Goal: Transaction & Acquisition: Subscribe to service/newsletter

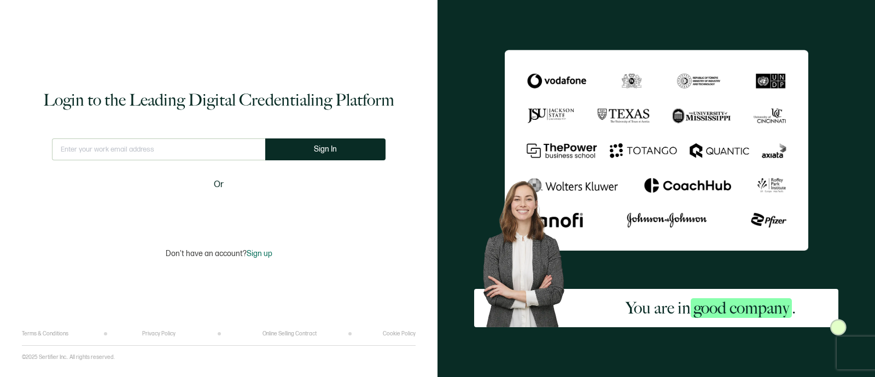
click at [182, 153] on input "text" at bounding box center [158, 149] width 213 height 22
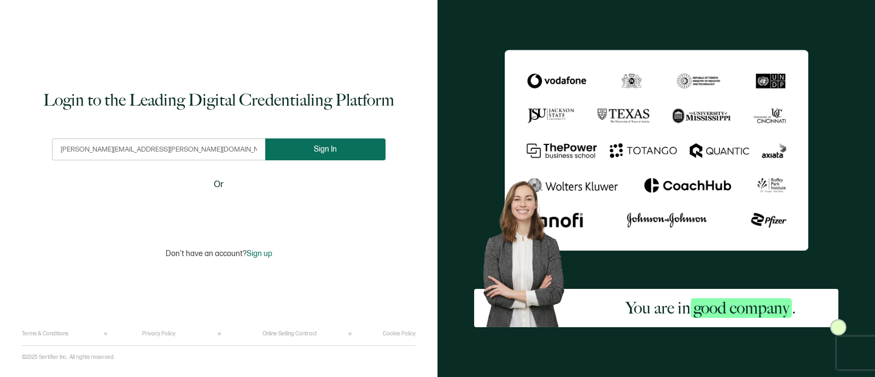
type input "[PERSON_NAME][EMAIL_ADDRESS][PERSON_NAME][DOMAIN_NAME]"
click at [336, 144] on button "Sign In" at bounding box center [325, 149] width 120 height 22
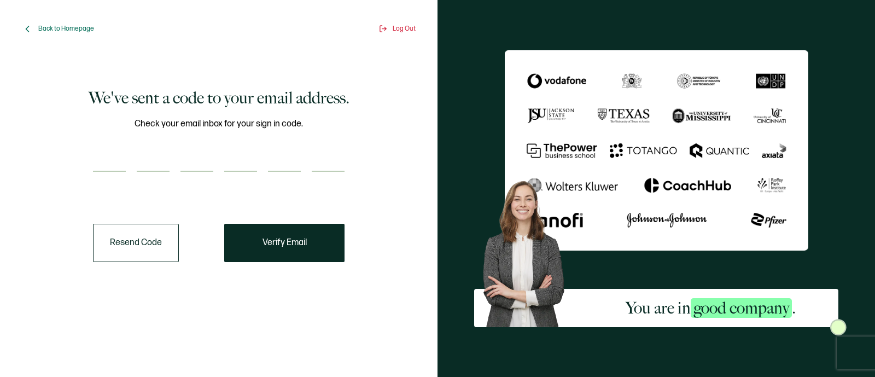
click at [110, 163] on input "number" at bounding box center [109, 161] width 33 height 22
paste input "4"
type input "4"
type input "5"
type input "9"
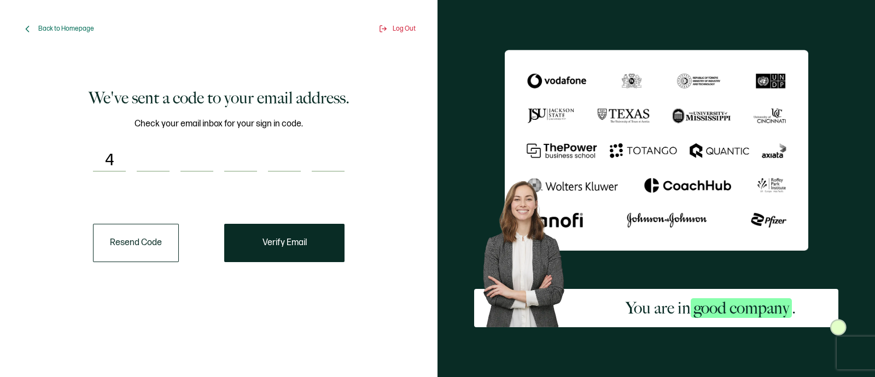
type input "8"
type input "5"
type input "0"
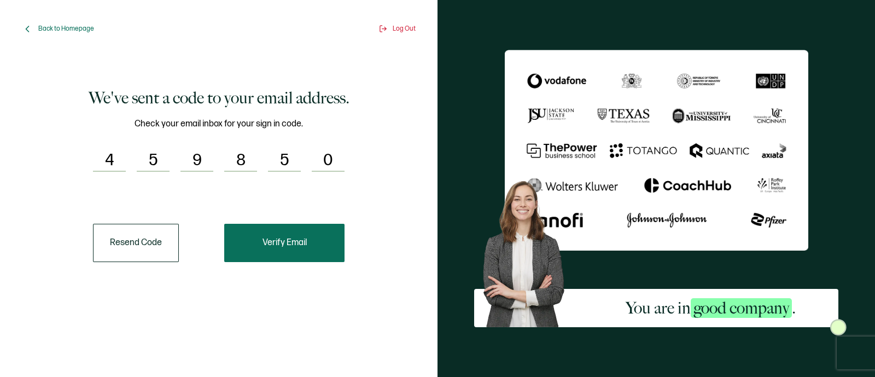
click at [294, 244] on span "Verify Email" at bounding box center [284, 242] width 44 height 9
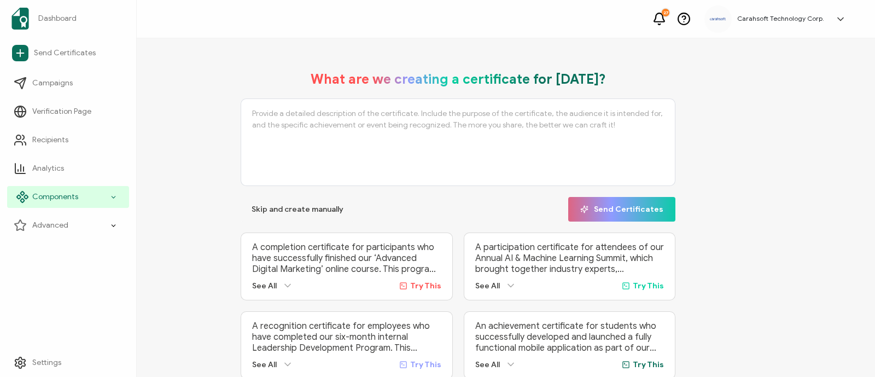
click at [90, 192] on div "Components" at bounding box center [68, 197] width 122 height 22
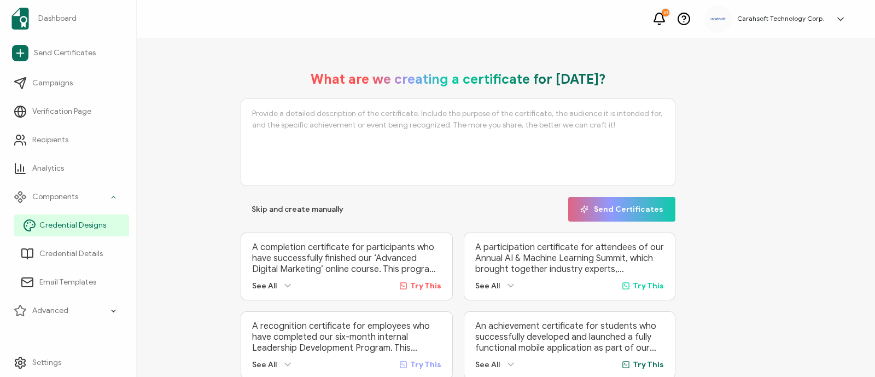
click at [87, 225] on span "Credential Designs" at bounding box center [72, 225] width 67 height 11
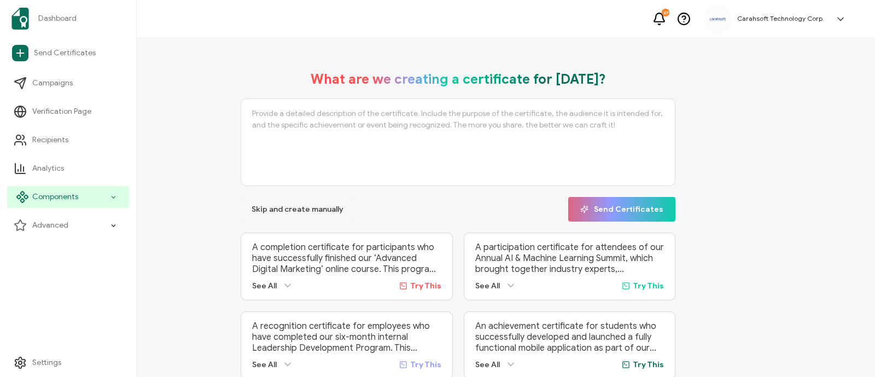
click at [106, 189] on div "Components" at bounding box center [68, 197] width 122 height 22
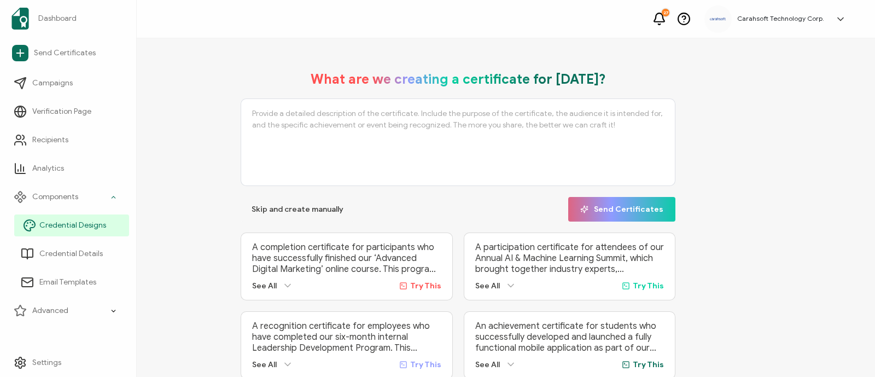
click at [77, 224] on span "Credential Designs" at bounding box center [72, 225] width 67 height 11
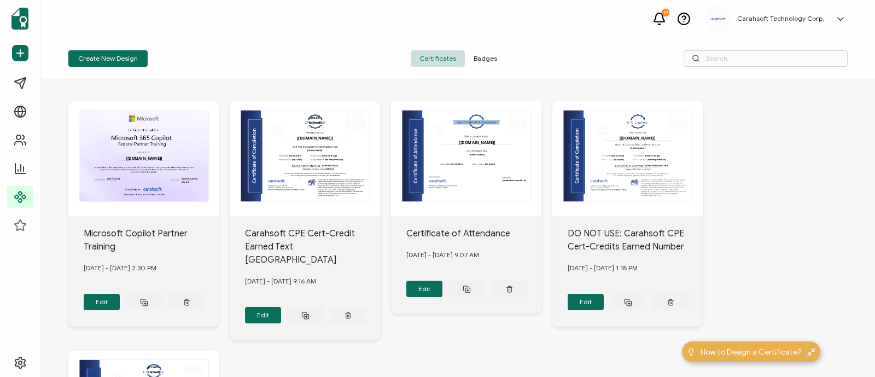
click at [482, 58] on span "Badges" at bounding box center [485, 58] width 41 height 16
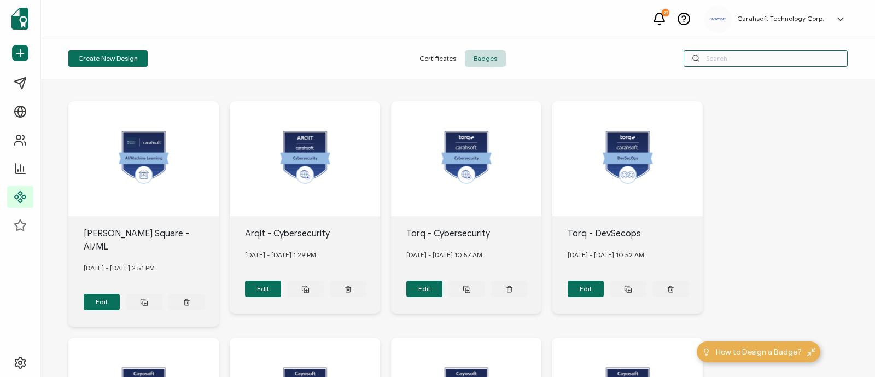
click at [726, 65] on input "text" at bounding box center [765, 58] width 164 height 16
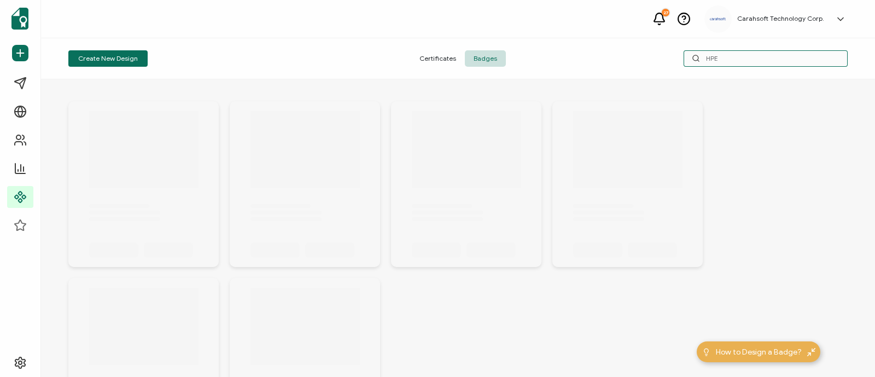
type input "HPE"
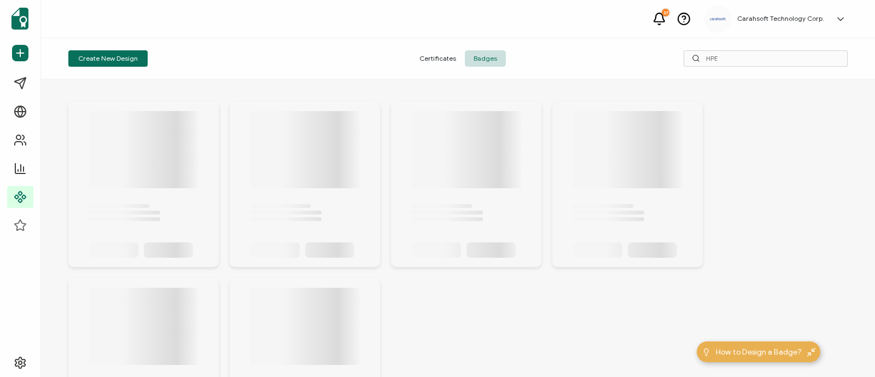
click at [234, 73] on div "Create New Design Certificates Badges HPE" at bounding box center [458, 58] width 834 height 41
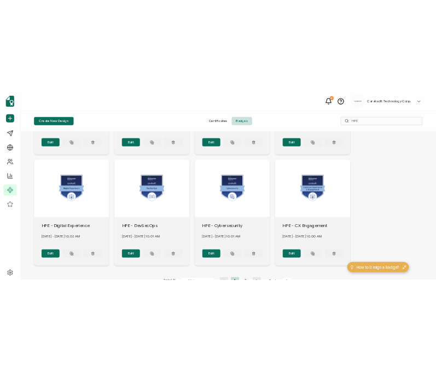
scroll to position [443, 0]
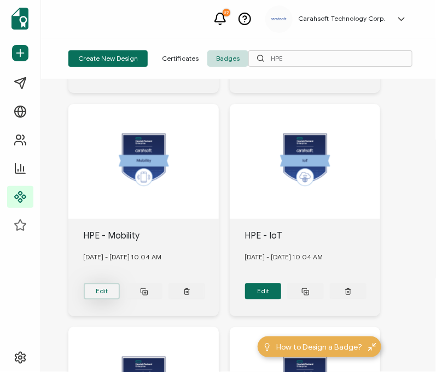
click at [110, 284] on button "Edit" at bounding box center [102, 291] width 37 height 16
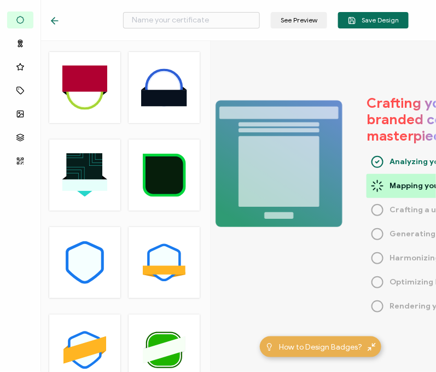
type input "HPE - Mobility"
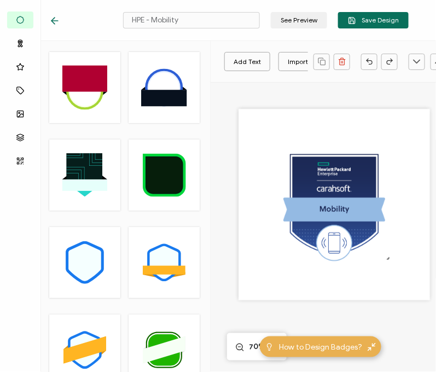
scroll to position [4, 15]
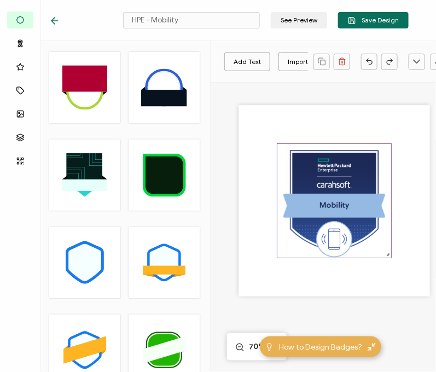
click at [303, 215] on img at bounding box center [334, 201] width 114 height 114
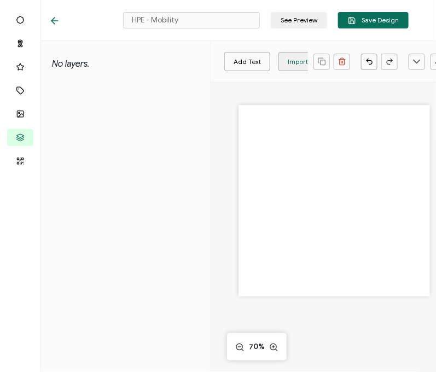
click at [288, 62] on div "Import Image" at bounding box center [309, 61] width 42 height 19
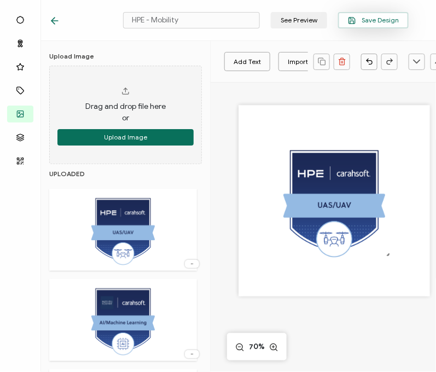
click at [372, 25] on button "Save Design" at bounding box center [373, 20] width 71 height 16
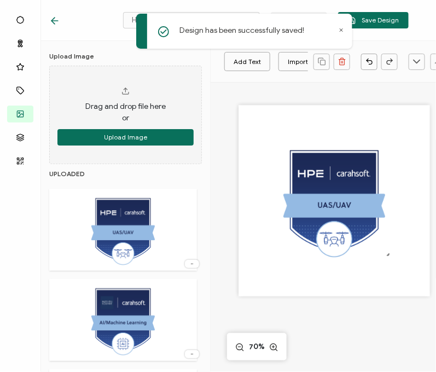
click at [56, 20] on icon at bounding box center [54, 20] width 11 height 11
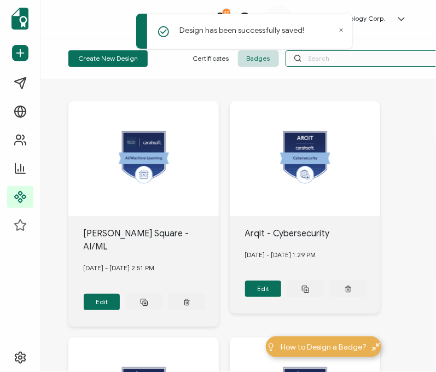
click at [317, 58] on input "text" at bounding box center [367, 58] width 164 height 16
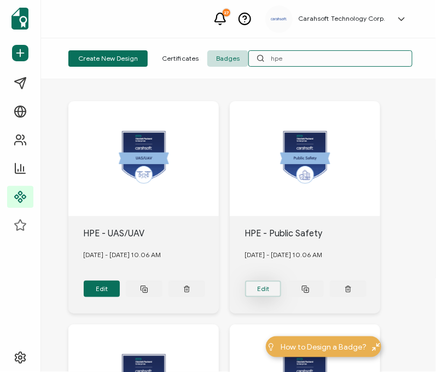
type input "hpe"
click at [260, 287] on button "Edit" at bounding box center [263, 288] width 37 height 16
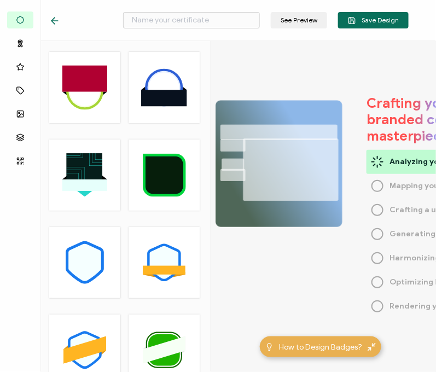
type input "HPE - Public Safety"
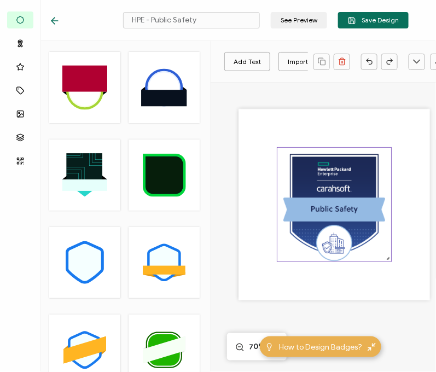
click at [325, 198] on img at bounding box center [334, 205] width 114 height 114
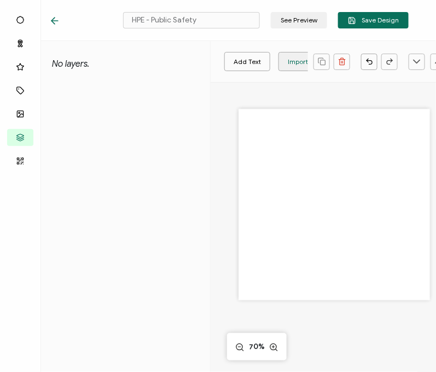
click at [284, 66] on div "Import Image" at bounding box center [308, 61] width 59 height 19
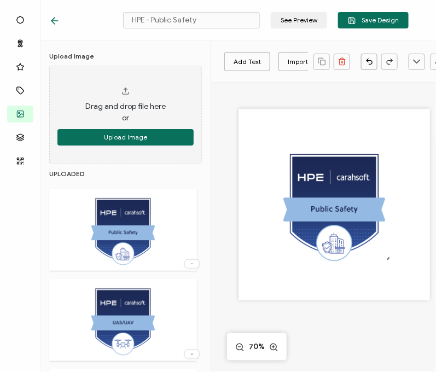
click at [272, 145] on div at bounding box center [333, 204] width 191 height 191
click at [368, 21] on span "Save Design" at bounding box center [373, 20] width 51 height 8
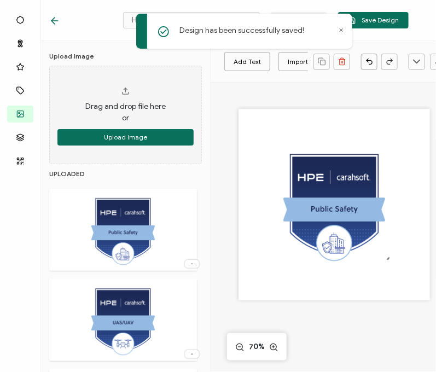
click at [339, 28] on icon at bounding box center [340, 29] width 5 height 5
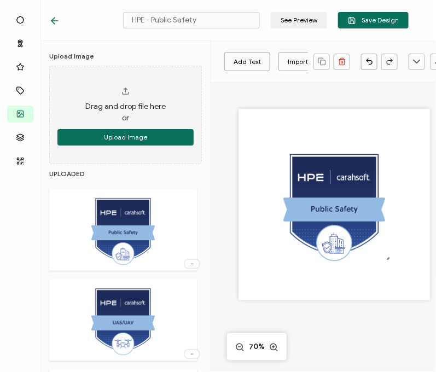
click at [56, 20] on icon at bounding box center [54, 20] width 11 height 11
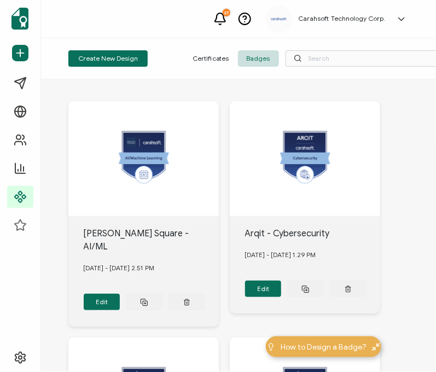
click at [298, 61] on icon at bounding box center [298, 58] width 8 height 8
click at [330, 50] on input "text" at bounding box center [367, 58] width 164 height 16
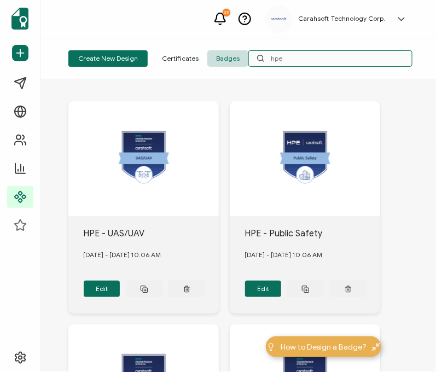
type input "hpe"
click at [133, 155] on div at bounding box center [143, 158] width 150 height 115
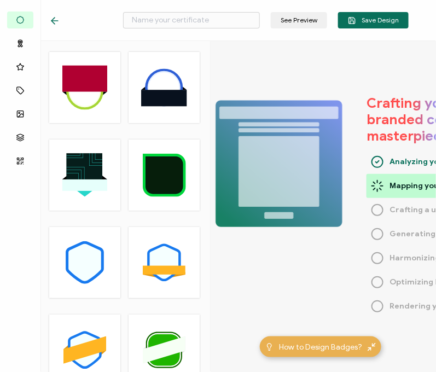
type input "HPE - UAS/UAV"
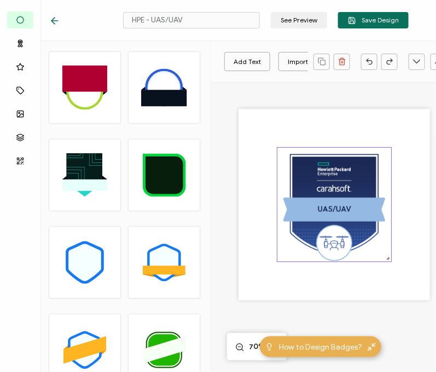
click at [353, 211] on img at bounding box center [334, 205] width 114 height 114
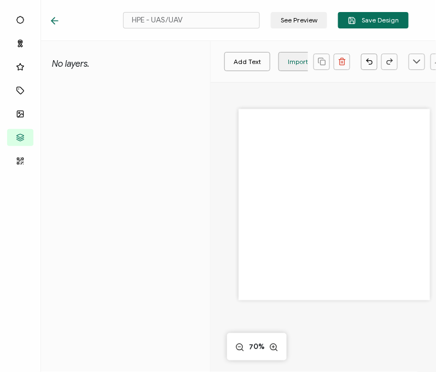
click at [294, 64] on div "Import Image" at bounding box center [309, 61] width 42 height 19
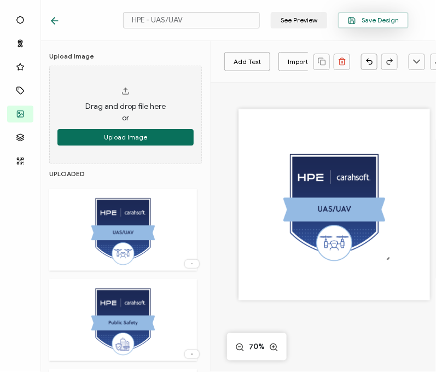
click at [384, 20] on span "Save Design" at bounding box center [373, 20] width 51 height 8
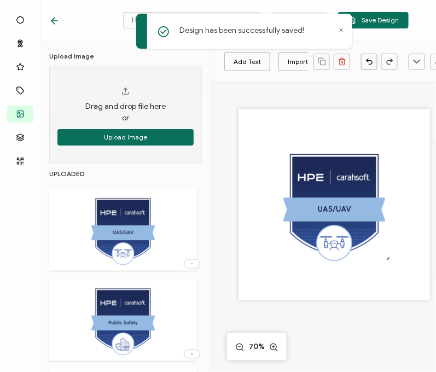
click at [342, 29] on icon at bounding box center [340, 30] width 3 height 3
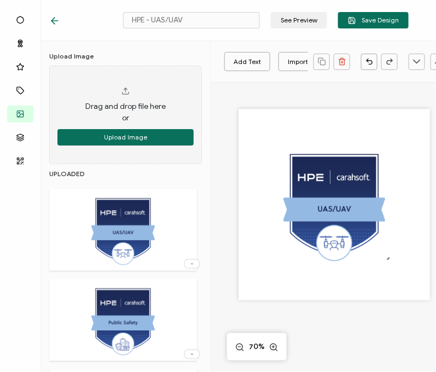
click at [60, 16] on div at bounding box center [57, 20] width 16 height 11
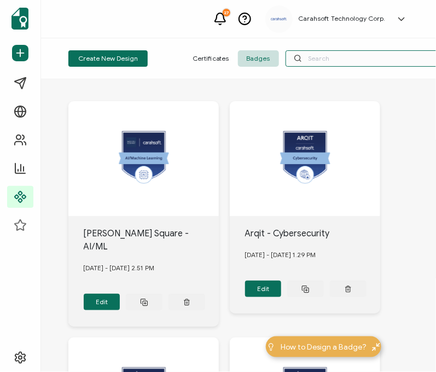
click at [339, 55] on input "text" at bounding box center [367, 58] width 164 height 16
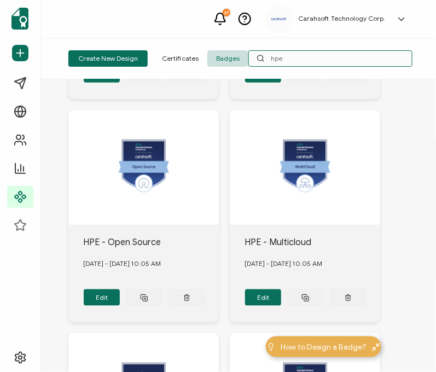
scroll to position [222, 0]
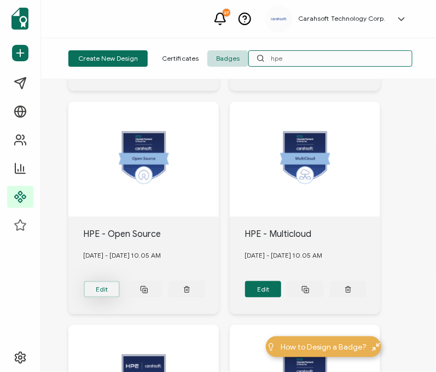
type input "hpe"
click at [107, 285] on button "Edit" at bounding box center [102, 289] width 37 height 16
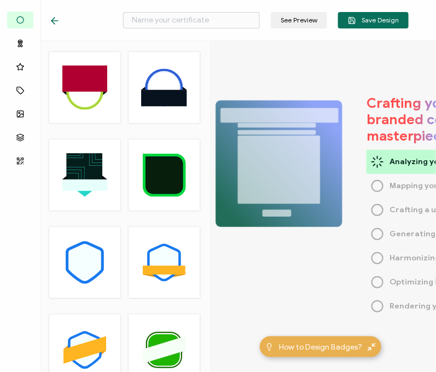
type input "HPE - Open Source"
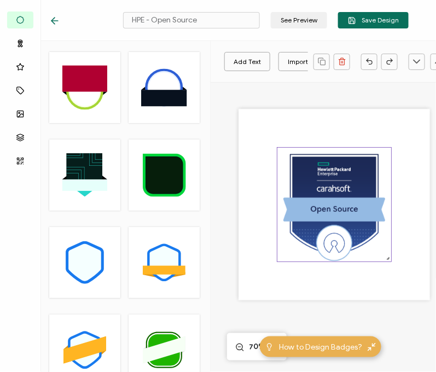
click at [325, 202] on img at bounding box center [334, 205] width 114 height 114
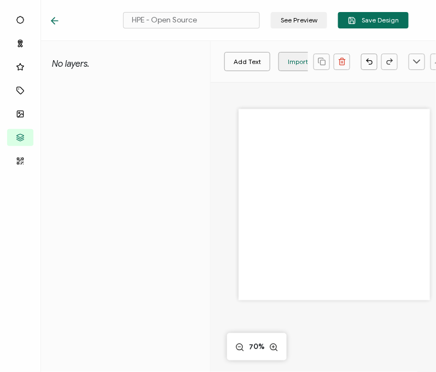
click at [296, 63] on div "Import Image" at bounding box center [309, 61] width 42 height 19
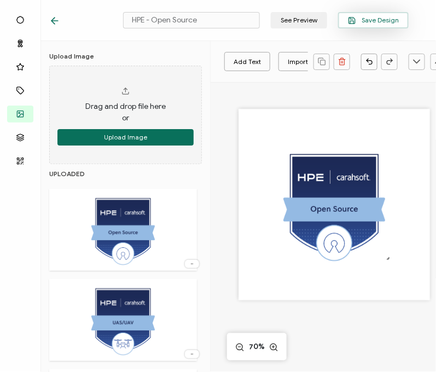
click at [361, 24] on button "Save Design" at bounding box center [373, 20] width 71 height 16
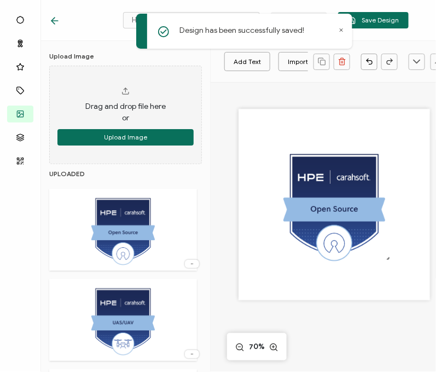
click at [342, 33] on div "Design has been successfully saved!" at bounding box center [244, 31] width 216 height 35
click at [342, 25] on div "Design has been successfully saved!" at bounding box center [244, 31] width 216 height 35
click at [57, 21] on icon at bounding box center [54, 21] width 7 height 0
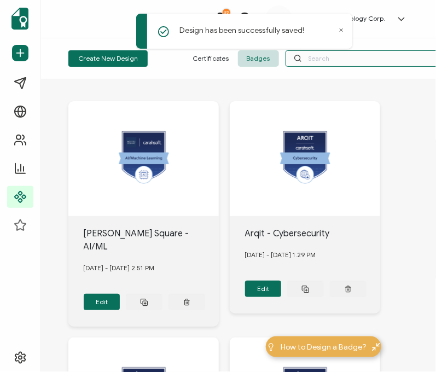
click at [331, 58] on input "text" at bounding box center [367, 58] width 164 height 16
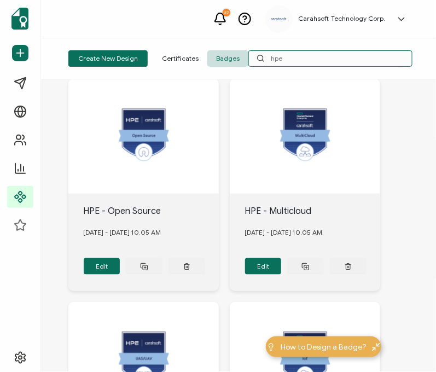
scroll to position [247, 0]
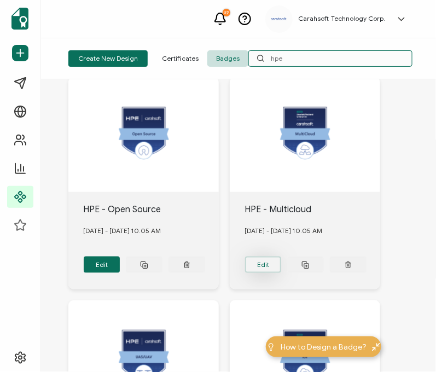
type input "hpe"
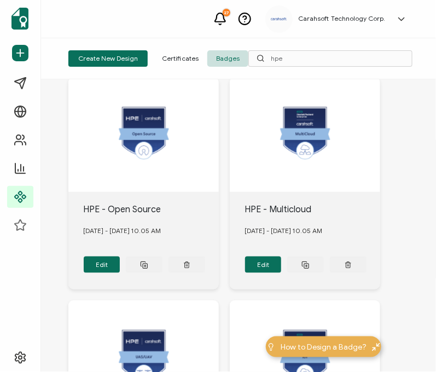
drag, startPoint x: 266, startPoint y: 262, endPoint x: 221, endPoint y: 218, distance: 62.6
click at [268, 258] on button "Edit" at bounding box center [263, 264] width 37 height 16
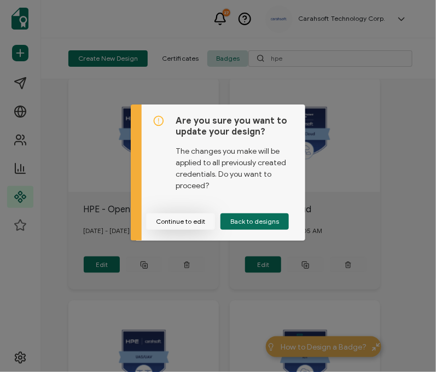
click at [201, 222] on button "Continue to edit" at bounding box center [180, 221] width 69 height 16
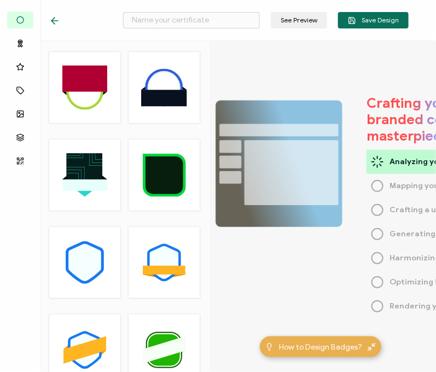
type input "HPE - Multicloud"
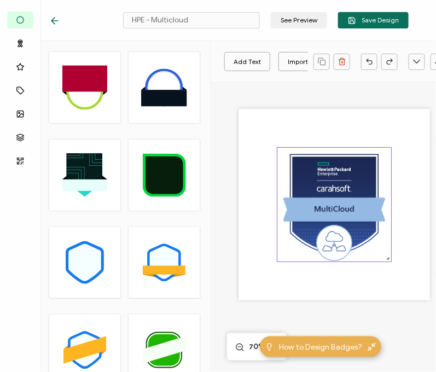
click at [303, 200] on img at bounding box center [334, 205] width 114 height 114
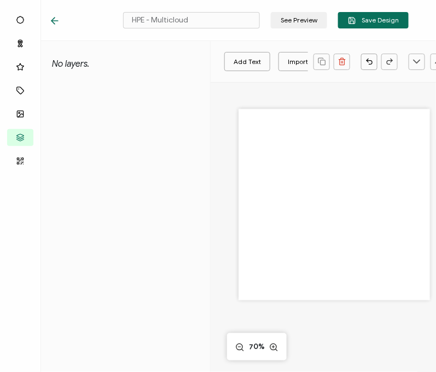
click at [296, 48] on div "Add Text Import Image Import SVG Add Shapes Rectangle Ellipse" at bounding box center [262, 61] width 92 height 27
click at [289, 58] on div "Import Image" at bounding box center [309, 61] width 42 height 19
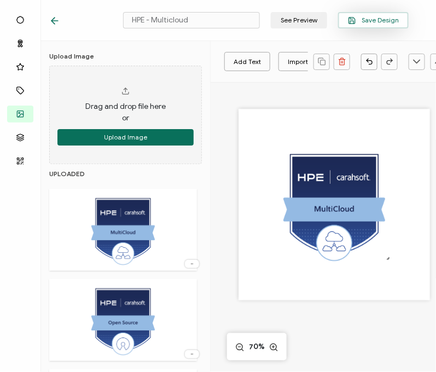
click at [366, 23] on span "Save Design" at bounding box center [373, 20] width 51 height 8
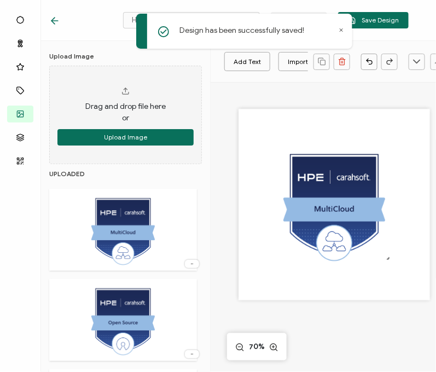
click at [57, 20] on icon at bounding box center [54, 20] width 11 height 11
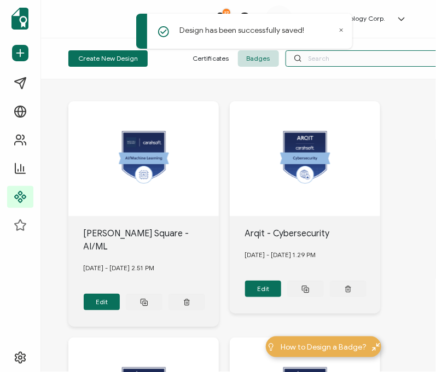
click at [338, 61] on input "text" at bounding box center [367, 58] width 164 height 16
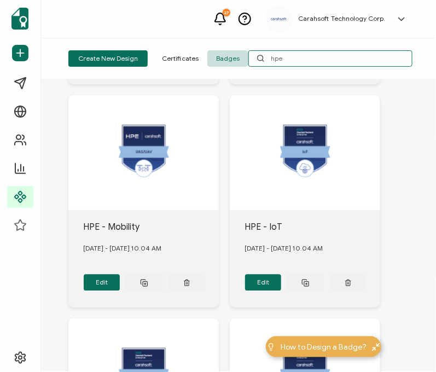
scroll to position [454, 0]
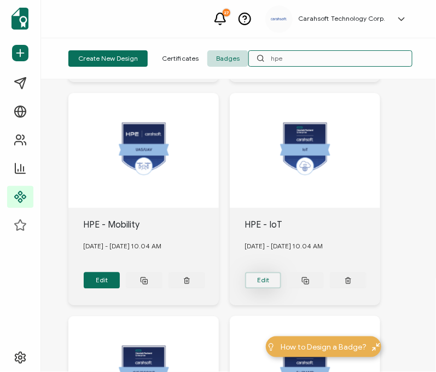
type input "hpe"
click at [256, 274] on button "Edit" at bounding box center [263, 280] width 37 height 16
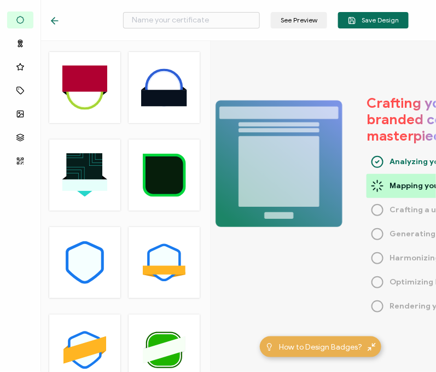
type input "HPE - IoT"
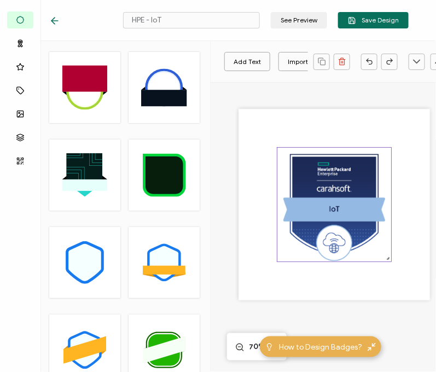
click at [308, 187] on img at bounding box center [334, 205] width 114 height 114
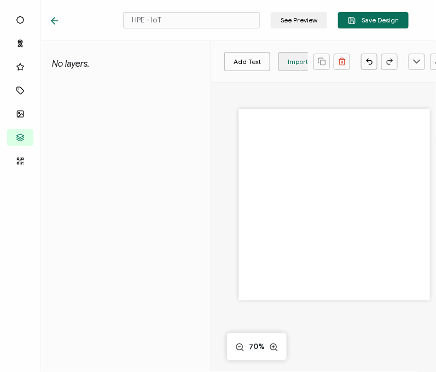
click at [289, 60] on div "Import Image" at bounding box center [309, 61] width 42 height 19
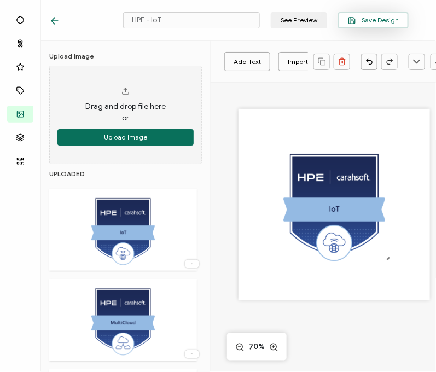
click at [355, 20] on icon "button" at bounding box center [352, 20] width 6 height 6
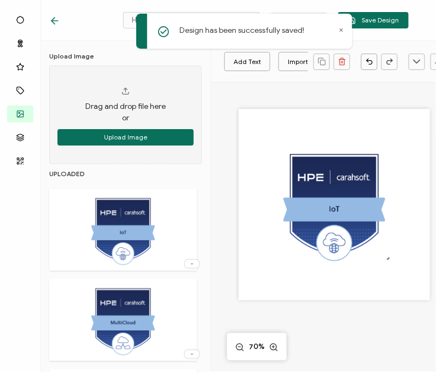
click at [57, 23] on icon at bounding box center [54, 20] width 11 height 11
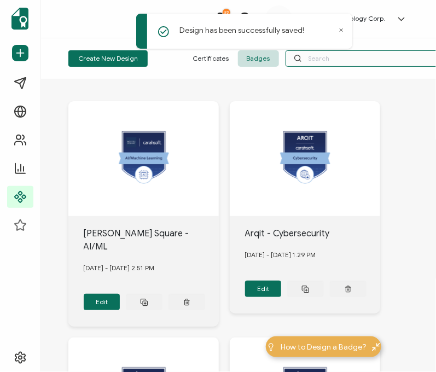
click at [308, 66] on input "text" at bounding box center [367, 58] width 164 height 16
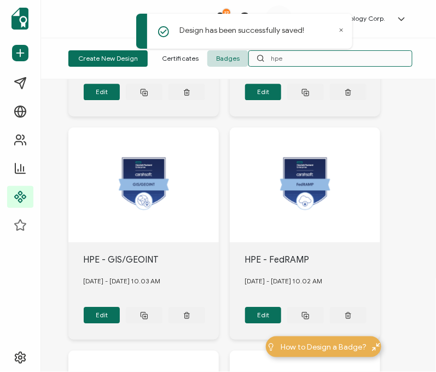
scroll to position [643, 0]
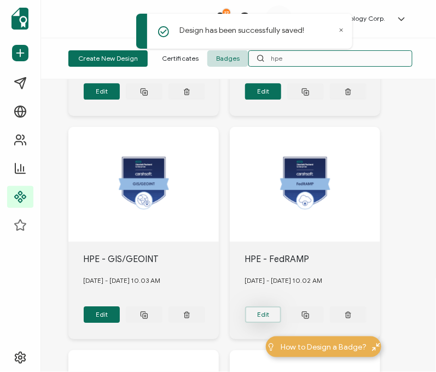
type input "hpe"
click at [264, 310] on button "Edit" at bounding box center [263, 314] width 37 height 16
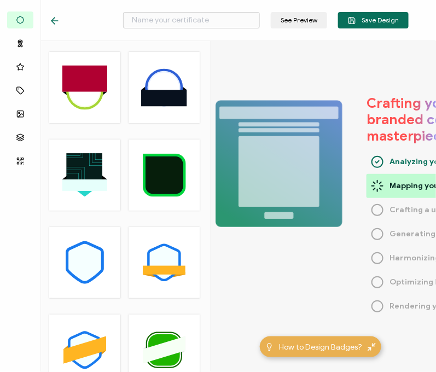
type input "HPE - FedRAMP"
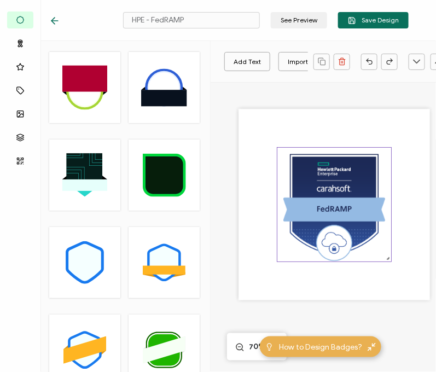
click at [344, 206] on img at bounding box center [334, 205] width 114 height 114
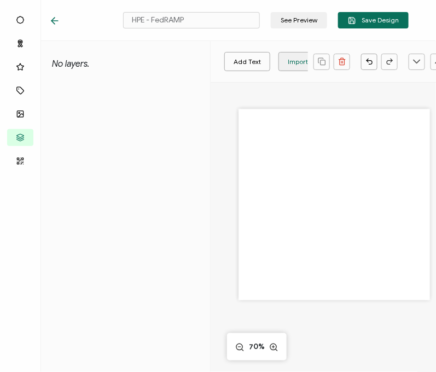
click at [290, 62] on div "Import Image" at bounding box center [309, 61] width 42 height 19
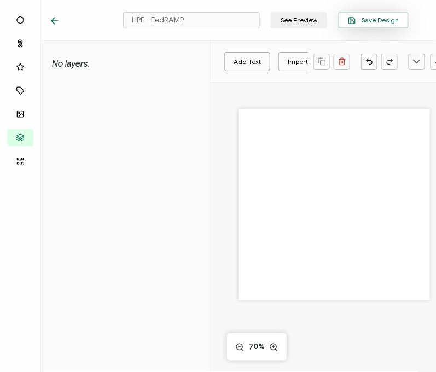
click at [370, 18] on span "Save Design" at bounding box center [373, 20] width 51 height 8
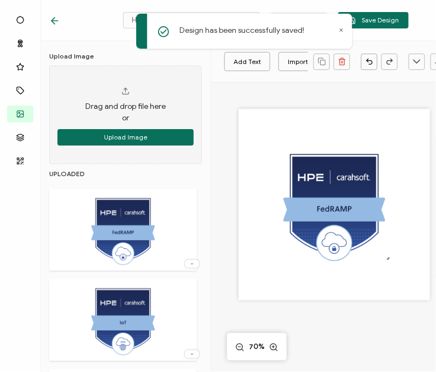
click at [57, 18] on icon at bounding box center [54, 20] width 11 height 11
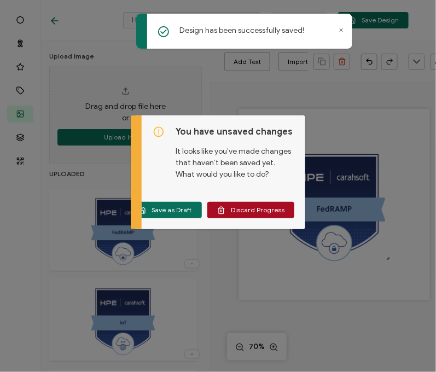
click at [358, 147] on div "You have unsaved changes It looks like you’ve made changes that haven’t been sa…" at bounding box center [218, 186] width 436 height 372
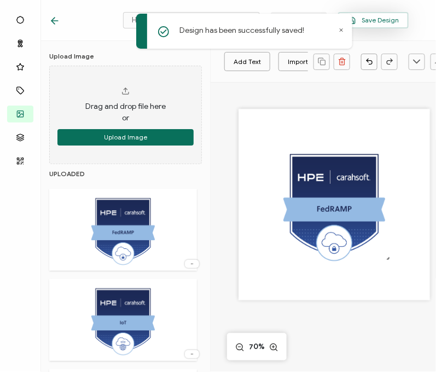
click at [385, 14] on button "Save Design" at bounding box center [373, 20] width 71 height 16
click at [55, 16] on icon at bounding box center [54, 20] width 11 height 11
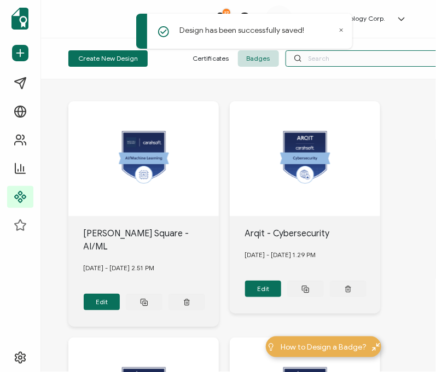
click at [321, 59] on input "text" at bounding box center [367, 58] width 164 height 16
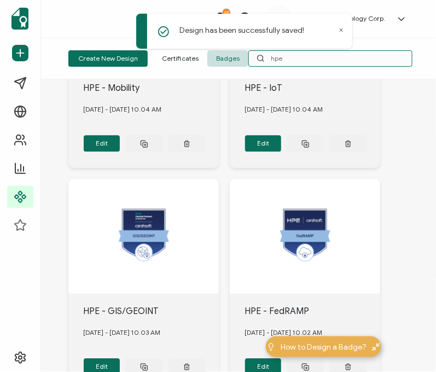
scroll to position [616, 0]
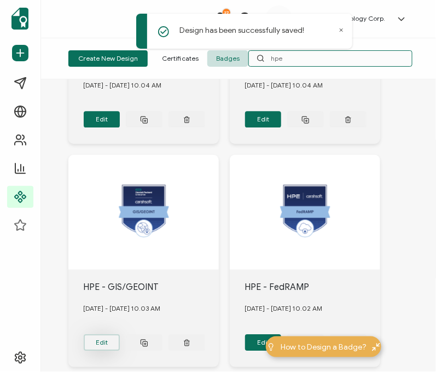
type input "hpe"
click at [109, 334] on button "Edit" at bounding box center [102, 342] width 37 height 16
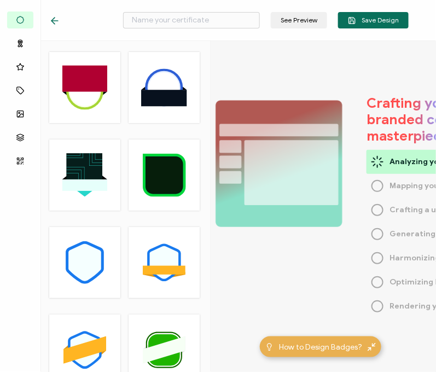
click at [300, 175] on icon at bounding box center [291, 172] width 94 height 65
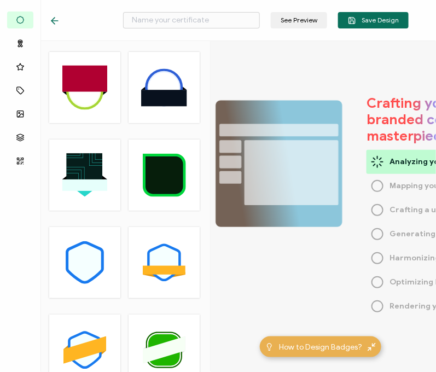
type input "HPE - GIS/GEOINT"
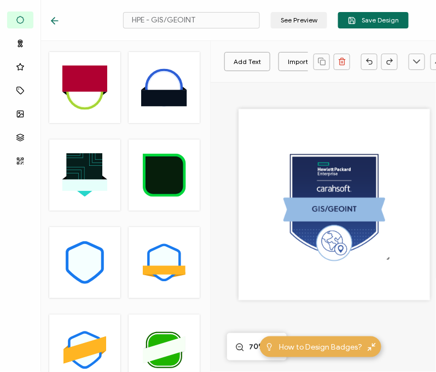
click at [300, 175] on img at bounding box center [334, 205] width 114 height 114
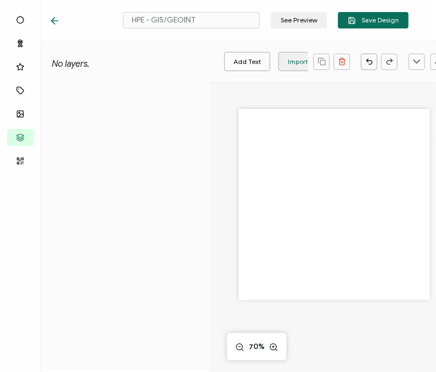
click at [288, 60] on div "Import Image" at bounding box center [309, 61] width 42 height 19
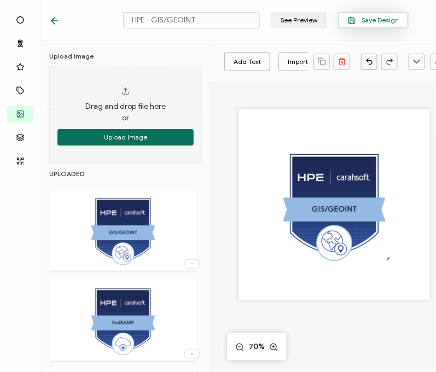
click at [386, 22] on span "Save Design" at bounding box center [373, 20] width 51 height 8
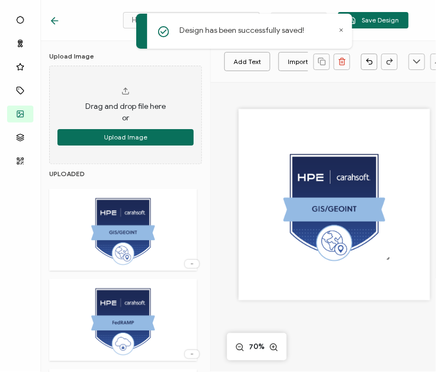
click at [58, 24] on icon at bounding box center [54, 20] width 11 height 11
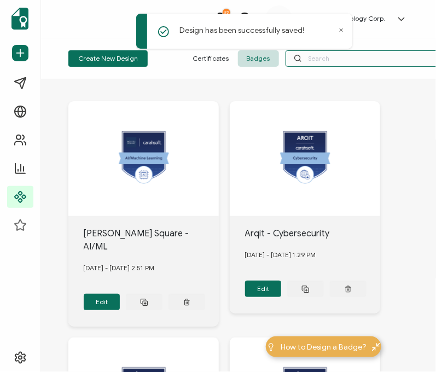
click at [318, 62] on input "text" at bounding box center [367, 58] width 164 height 16
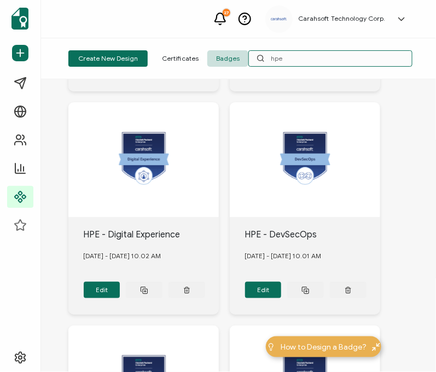
scroll to position [908, 0]
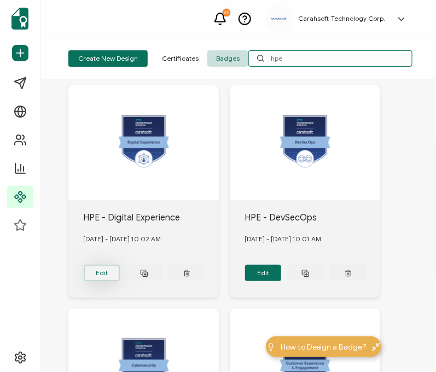
type input "hpe"
click at [96, 266] on button "Edit" at bounding box center [102, 273] width 37 height 16
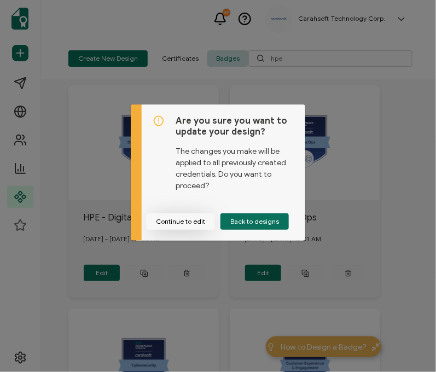
click at [183, 228] on button "Continue to edit" at bounding box center [180, 221] width 69 height 16
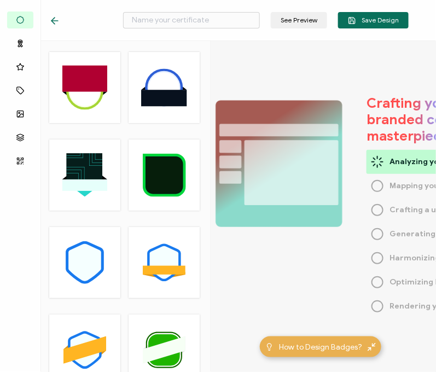
type input "HPE - Digital Experience"
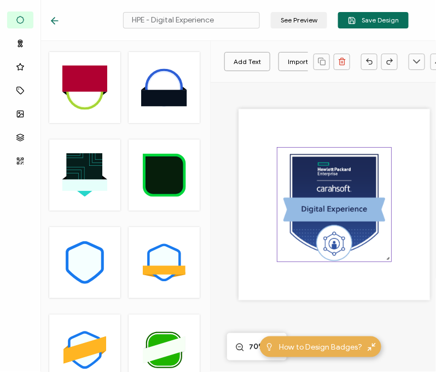
click at [320, 190] on img at bounding box center [334, 205] width 114 height 114
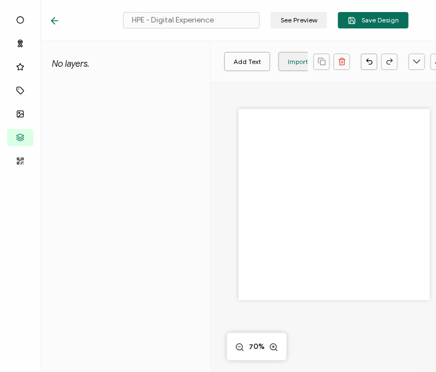
click at [296, 64] on div "Import Image" at bounding box center [309, 61] width 42 height 19
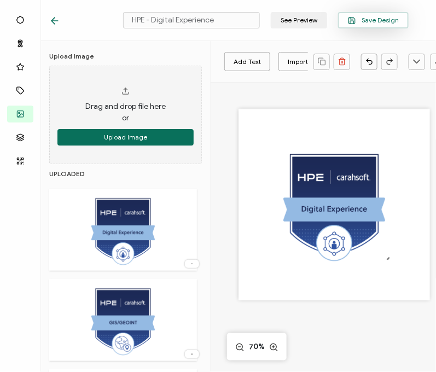
click at [371, 21] on span "Save Design" at bounding box center [373, 20] width 51 height 8
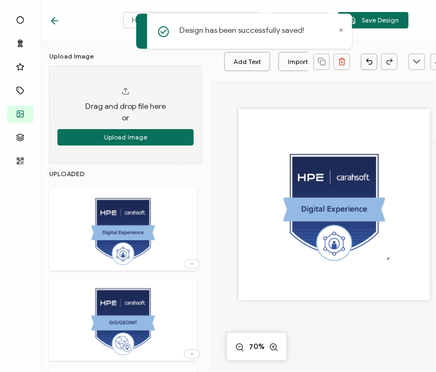
click at [57, 24] on icon at bounding box center [54, 20] width 11 height 11
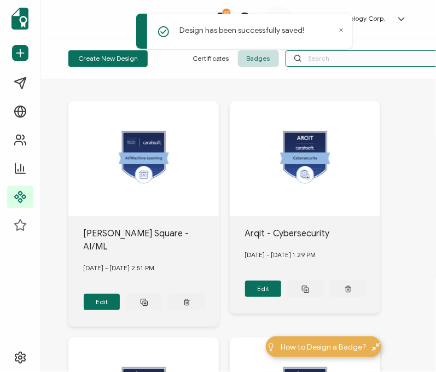
click at [317, 66] on input "text" at bounding box center [367, 58] width 164 height 16
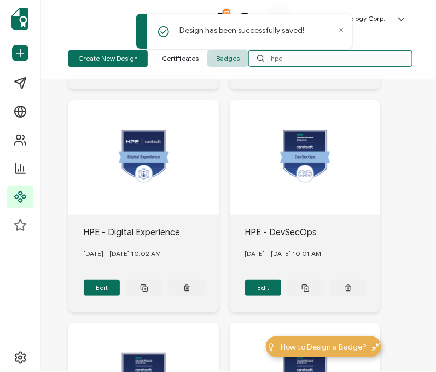
scroll to position [923, 0]
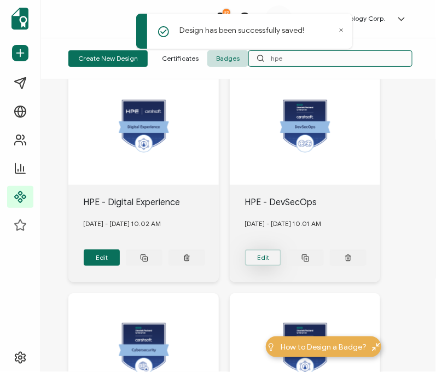
type input "hpe"
click at [260, 249] on button "Edit" at bounding box center [263, 257] width 37 height 16
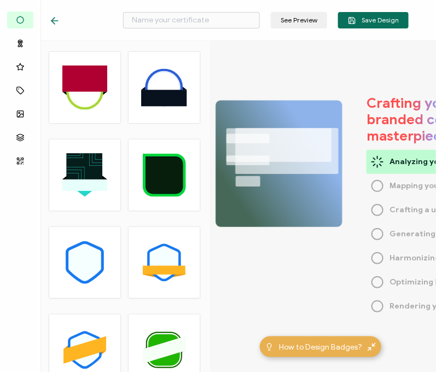
type input "HPE - DevSecOps"
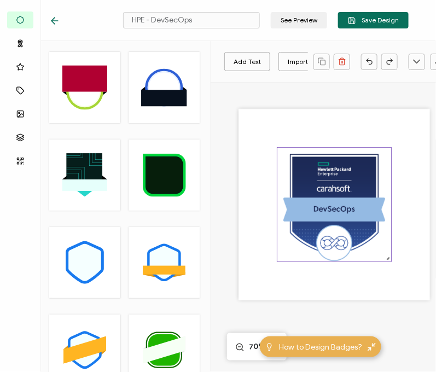
click at [318, 204] on img at bounding box center [334, 205] width 114 height 114
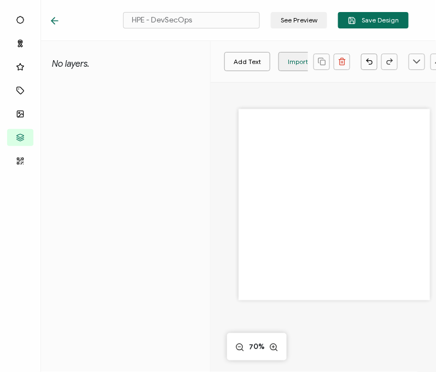
click at [288, 56] on div "Import Image" at bounding box center [309, 61] width 42 height 19
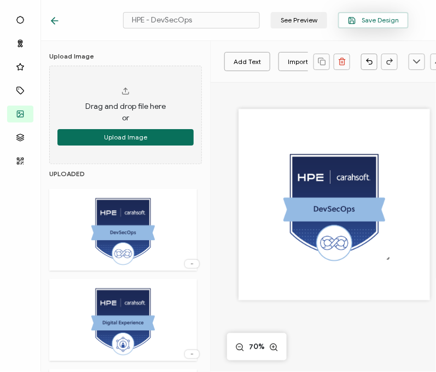
click at [374, 24] on button "Save Design" at bounding box center [373, 20] width 71 height 16
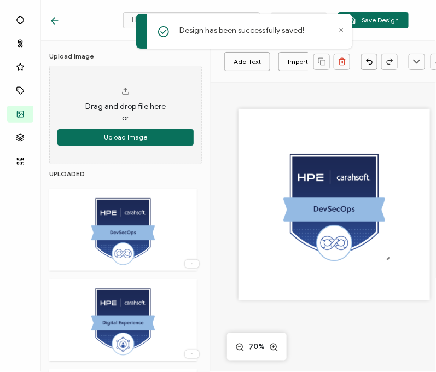
click at [55, 25] on icon at bounding box center [54, 20] width 11 height 11
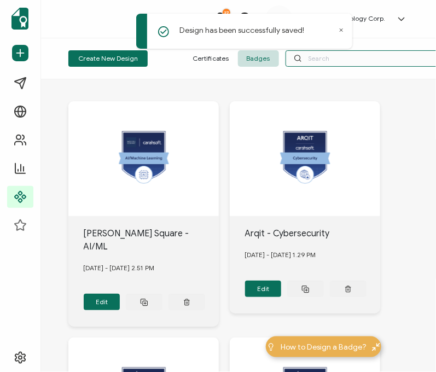
click at [323, 60] on input "text" at bounding box center [367, 58] width 164 height 16
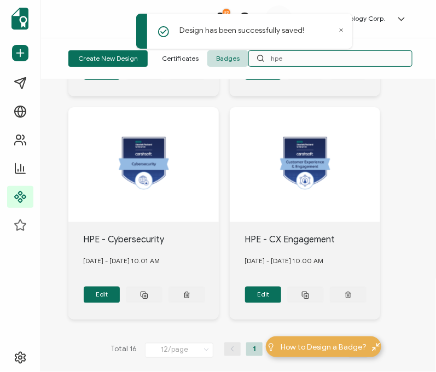
scroll to position [1112, 0]
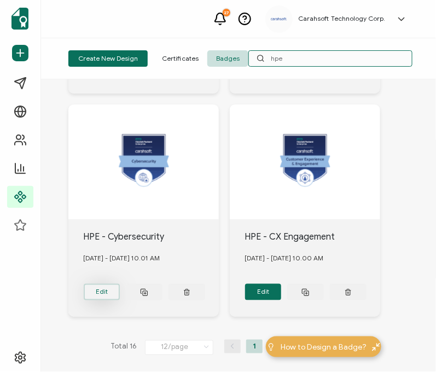
type input "hpe"
click at [100, 284] on button "Edit" at bounding box center [102, 292] width 37 height 16
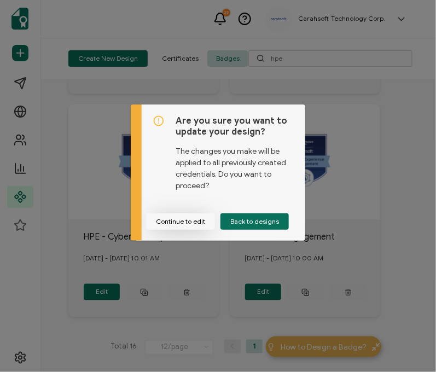
click at [188, 224] on button "Continue to edit" at bounding box center [180, 221] width 69 height 16
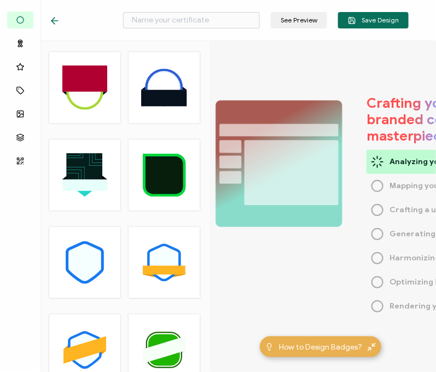
type input "HPE - Cybersecurity"
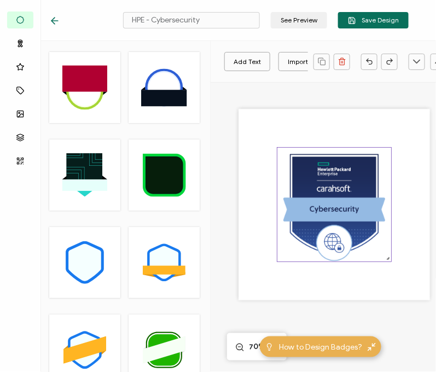
click at [331, 178] on img at bounding box center [334, 205] width 114 height 114
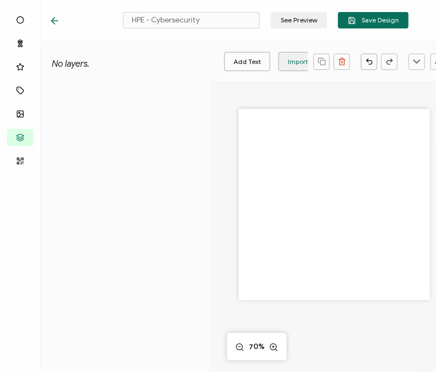
click at [292, 55] on div "Import Image" at bounding box center [309, 61] width 42 height 19
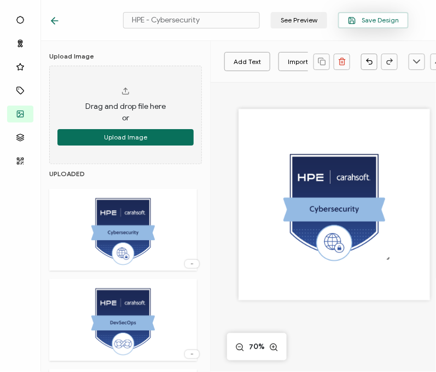
click at [388, 20] on span "Save Design" at bounding box center [373, 20] width 51 height 8
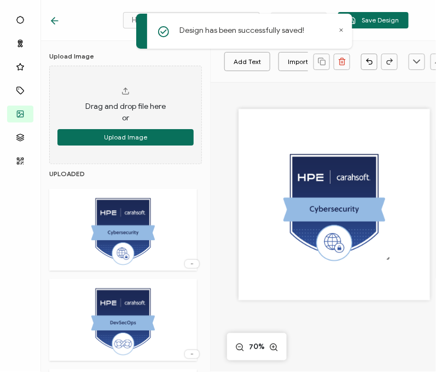
click at [55, 21] on icon at bounding box center [54, 21] width 7 height 0
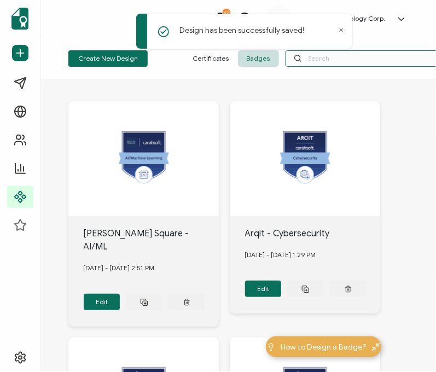
click at [318, 61] on input "text" at bounding box center [367, 58] width 164 height 16
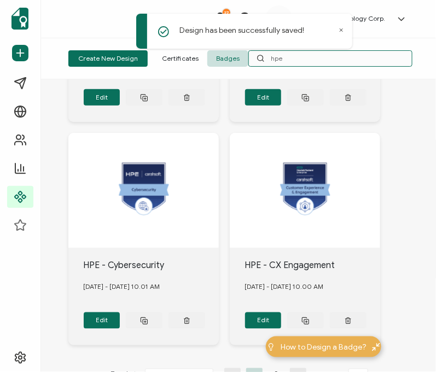
scroll to position [1112, 0]
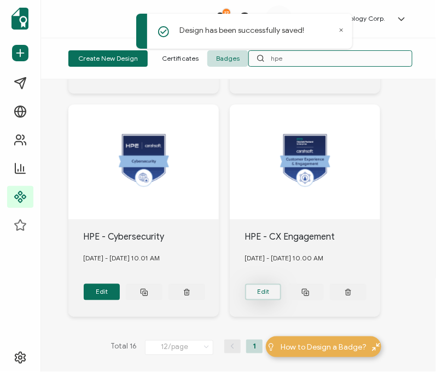
type input "hpe"
click at [264, 284] on button "Edit" at bounding box center [263, 292] width 37 height 16
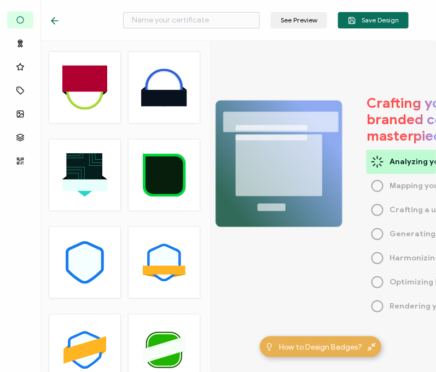
type input "HPE - CX Engagement"
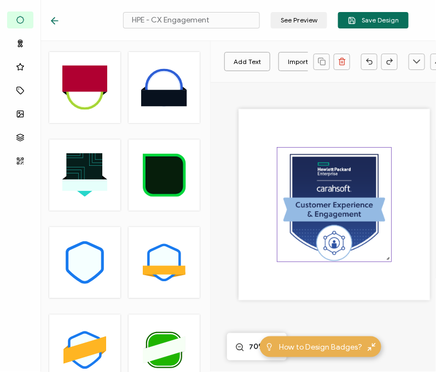
click at [325, 222] on img at bounding box center [334, 205] width 114 height 114
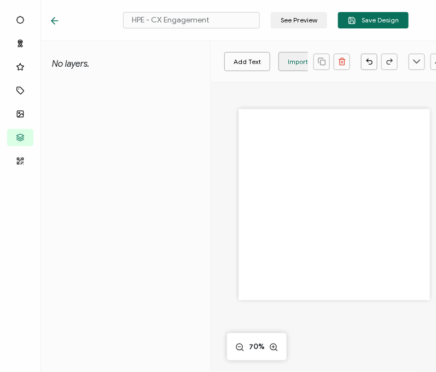
click at [291, 61] on div "Import Image" at bounding box center [309, 61] width 42 height 19
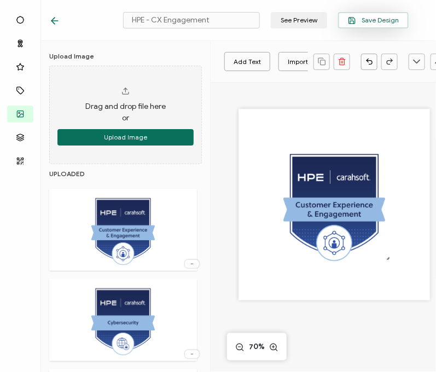
click at [366, 26] on button "Save Design" at bounding box center [373, 20] width 71 height 16
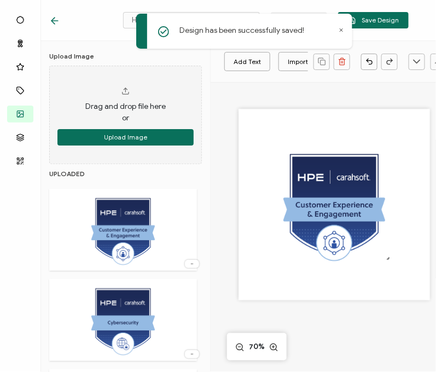
click at [54, 24] on icon at bounding box center [52, 20] width 3 height 7
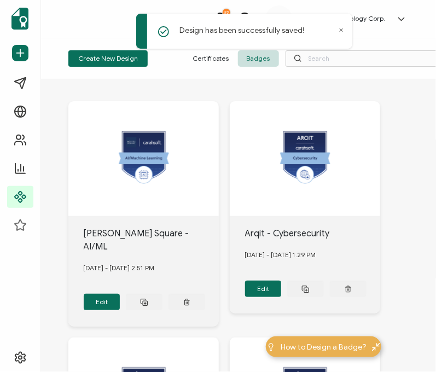
click at [300, 61] on icon at bounding box center [300, 61] width 2 height 2
click at [333, 60] on input "text" at bounding box center [367, 58] width 164 height 16
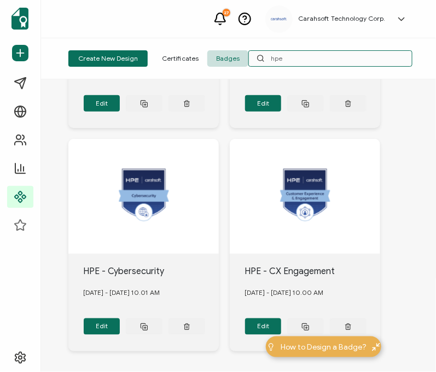
scroll to position [1112, 0]
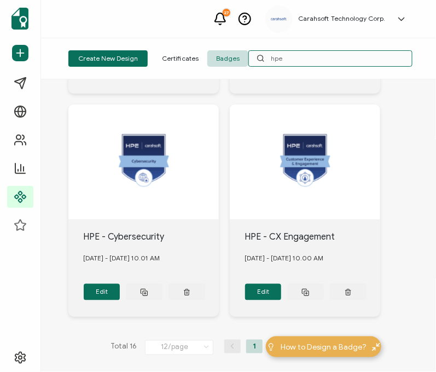
type input "hpe"
click at [273, 339] on li "2" at bounding box center [276, 346] width 16 height 14
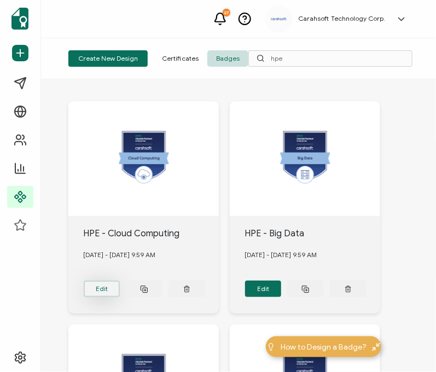
click at [96, 281] on button "Edit" at bounding box center [102, 288] width 37 height 16
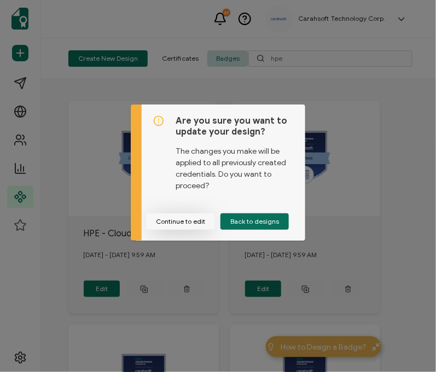
click at [183, 221] on button "Continue to edit" at bounding box center [180, 221] width 69 height 16
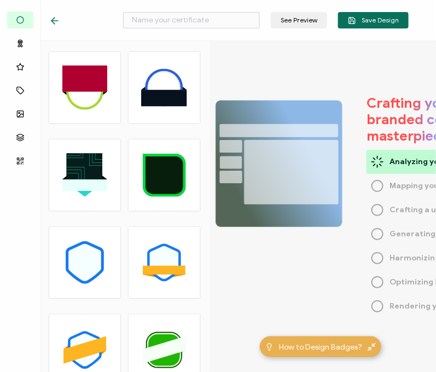
type input "HPE - Cloud Computing"
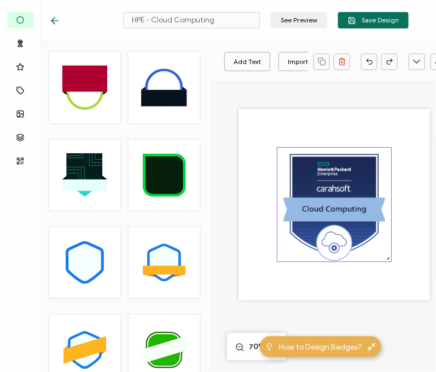
click at [297, 190] on img at bounding box center [334, 205] width 114 height 114
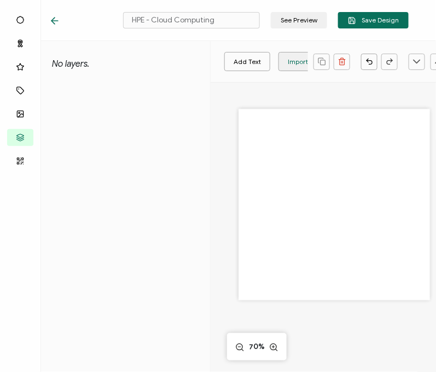
click at [291, 59] on div "Import Image" at bounding box center [309, 61] width 42 height 19
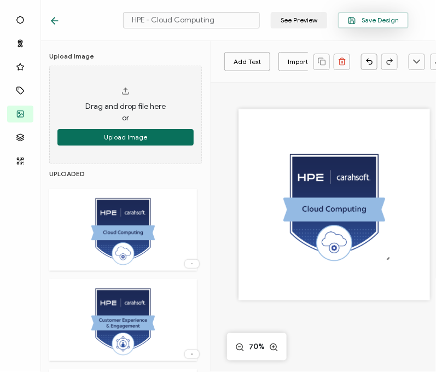
click at [374, 23] on span "Save Design" at bounding box center [373, 20] width 51 height 8
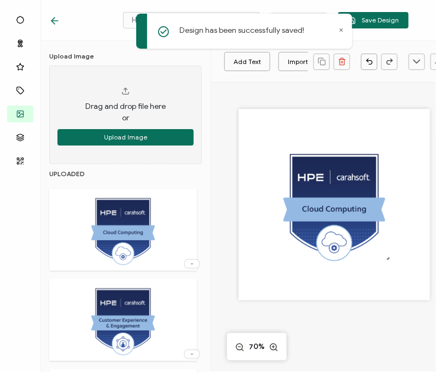
click at [58, 19] on icon at bounding box center [54, 20] width 11 height 11
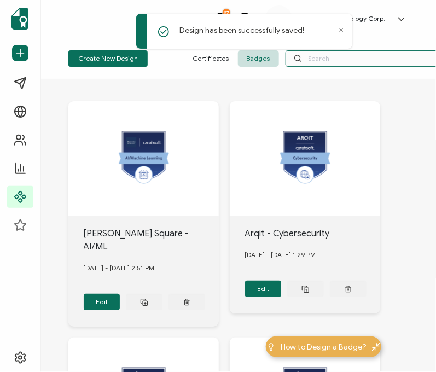
click at [316, 55] on input "text" at bounding box center [367, 58] width 164 height 16
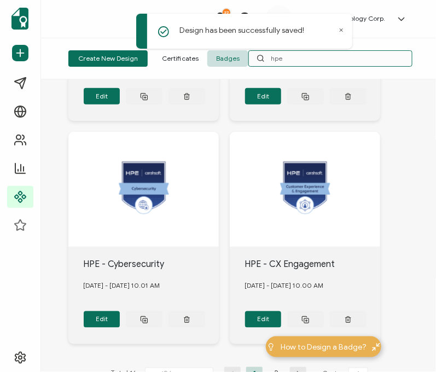
scroll to position [1112, 0]
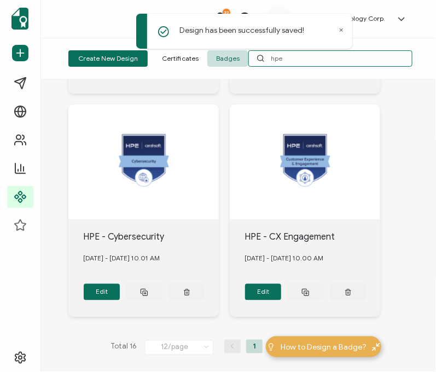
type input "hpe"
click at [270, 339] on li "2" at bounding box center [276, 346] width 16 height 14
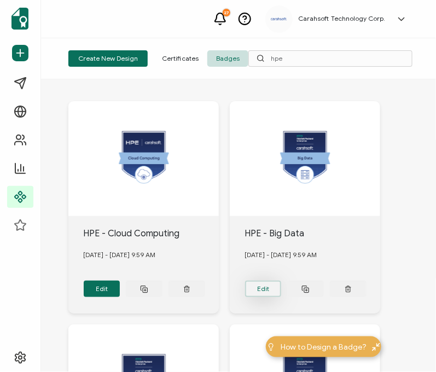
click at [260, 289] on button "Edit" at bounding box center [263, 288] width 37 height 16
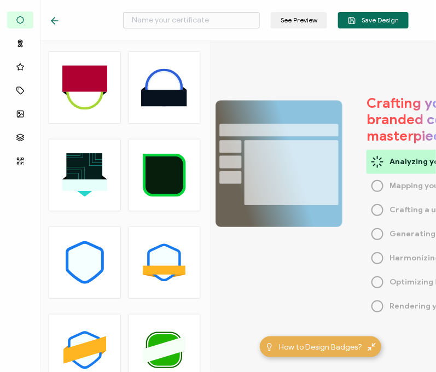
type input "HPE - Big Data"
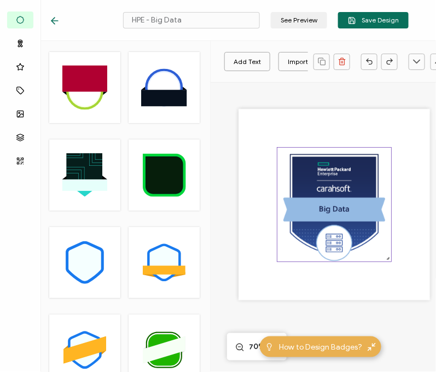
click at [306, 206] on img at bounding box center [334, 205] width 114 height 114
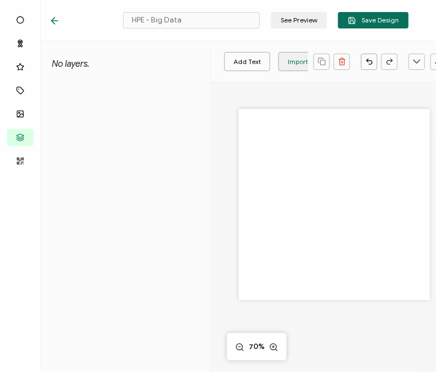
click at [289, 57] on div "Import Image" at bounding box center [309, 61] width 42 height 19
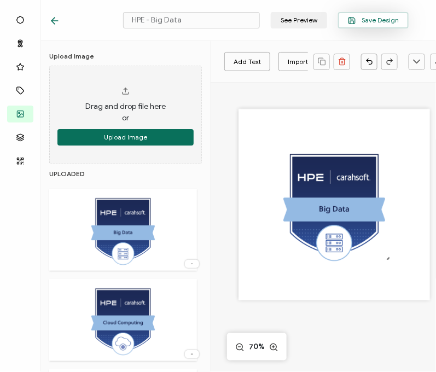
click at [362, 25] on button "Save Design" at bounding box center [373, 20] width 71 height 16
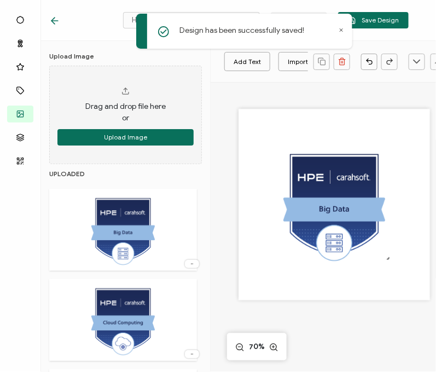
click at [54, 23] on icon at bounding box center [52, 20] width 3 height 7
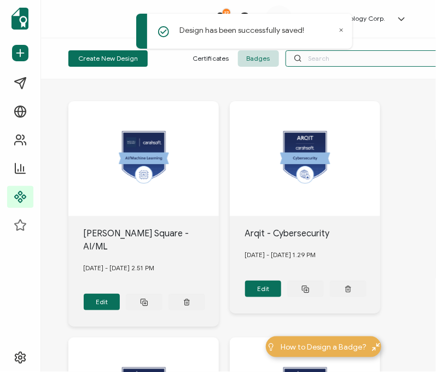
click at [320, 66] on input "text" at bounding box center [367, 58] width 164 height 16
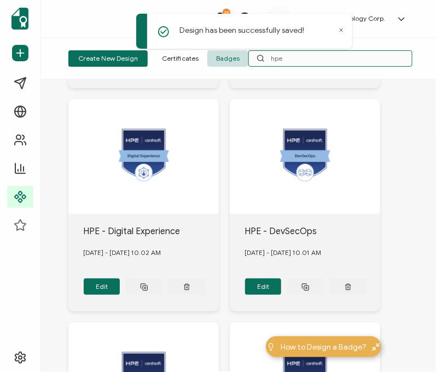
scroll to position [1112, 0]
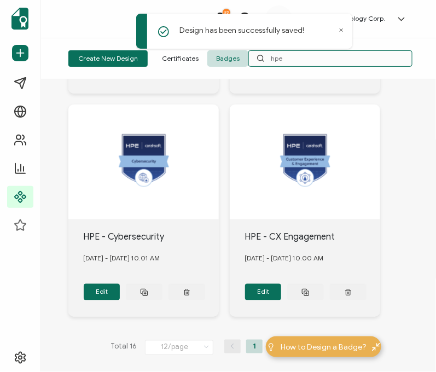
type input "hpe"
click at [268, 339] on li "2" at bounding box center [276, 346] width 16 height 14
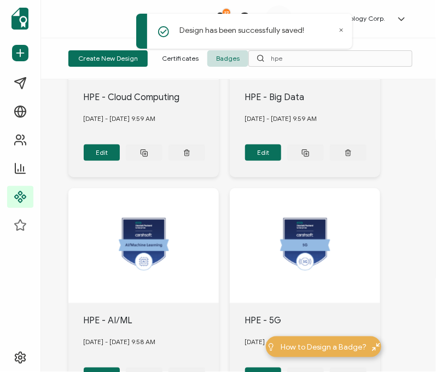
scroll to position [227, 0]
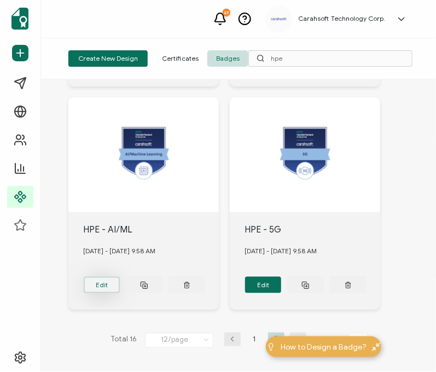
click at [113, 277] on button "Edit" at bounding box center [102, 285] width 37 height 16
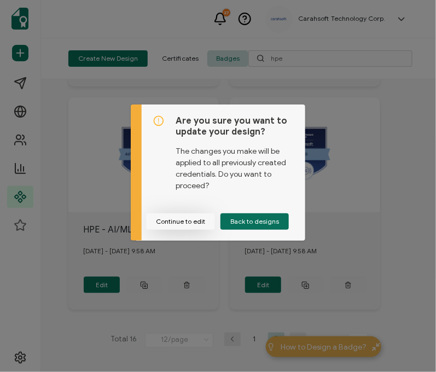
click at [184, 220] on button "Continue to edit" at bounding box center [180, 221] width 69 height 16
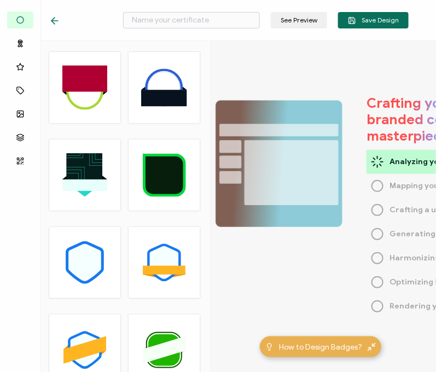
type input "HPE - AI/ML"
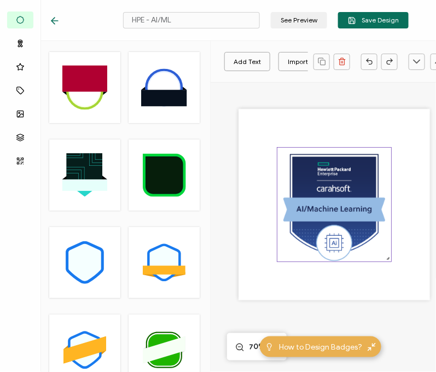
click at [329, 216] on img at bounding box center [334, 205] width 114 height 114
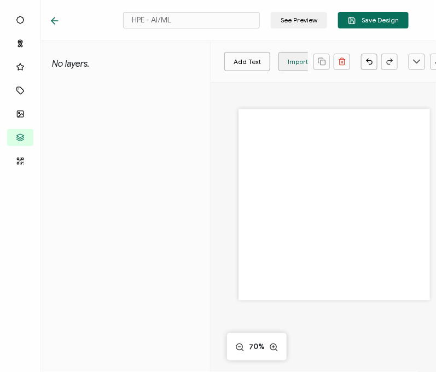
click at [292, 65] on div "Import Image" at bounding box center [309, 61] width 42 height 19
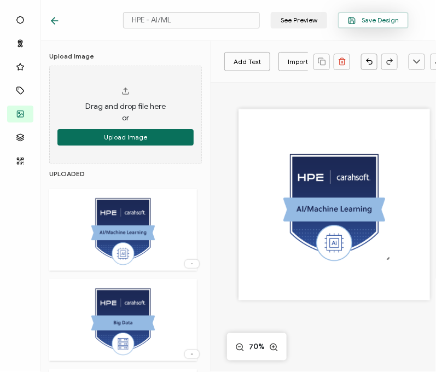
click at [369, 23] on span "Save Design" at bounding box center [373, 20] width 51 height 8
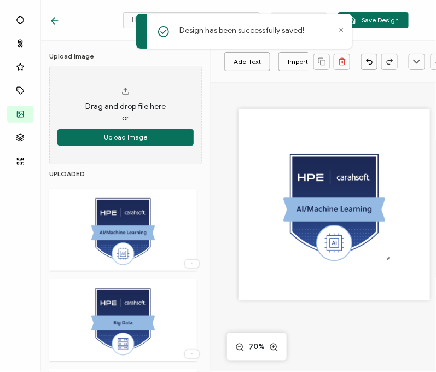
click at [55, 20] on icon at bounding box center [54, 20] width 11 height 11
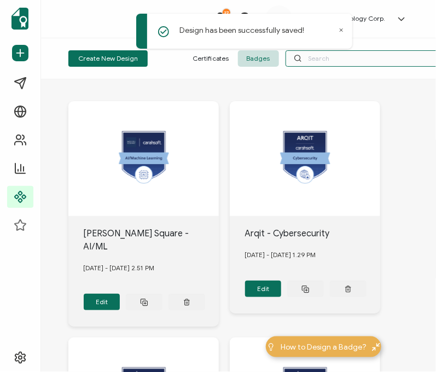
click at [311, 60] on input "text" at bounding box center [367, 58] width 164 height 16
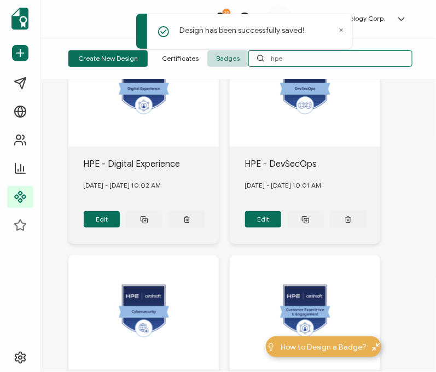
scroll to position [1112, 0]
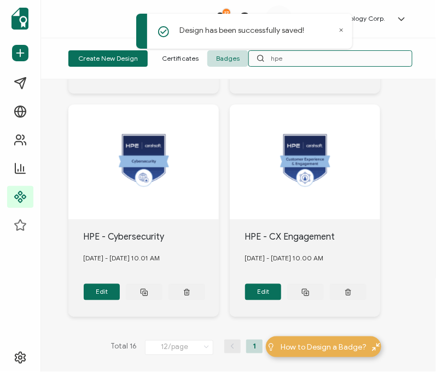
type input "hpe"
click at [272, 339] on li "2" at bounding box center [276, 346] width 16 height 14
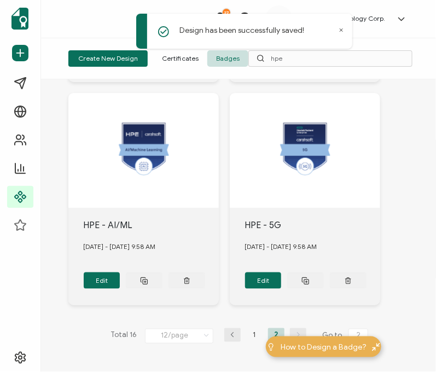
scroll to position [227, 0]
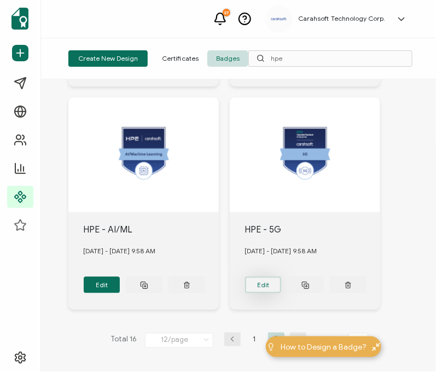
click at [262, 283] on button "Edit" at bounding box center [263, 285] width 37 height 16
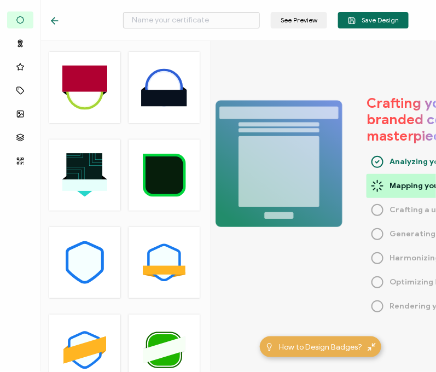
type input "HPE - 5G"
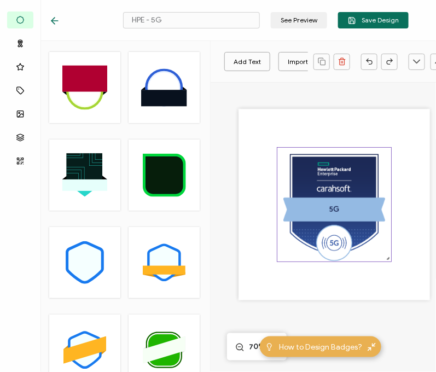
click at [359, 226] on img at bounding box center [334, 205] width 114 height 114
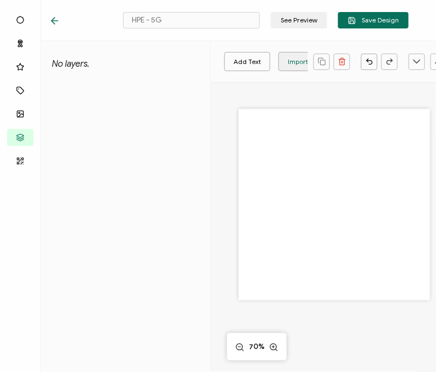
click at [296, 65] on div "Import Image" at bounding box center [309, 61] width 42 height 19
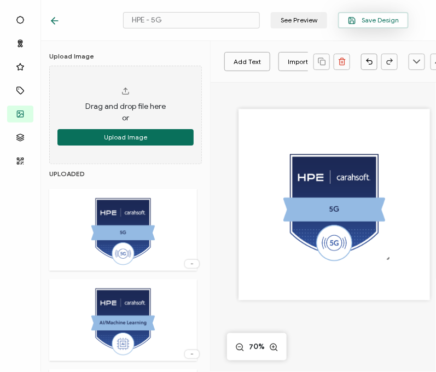
click at [379, 16] on span "Save Design" at bounding box center [373, 20] width 51 height 8
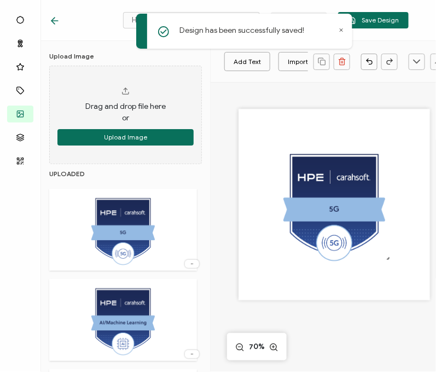
click at [54, 17] on icon at bounding box center [54, 20] width 11 height 11
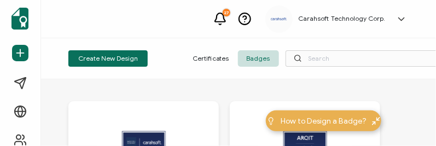
click at [192, 24] on div "27 Carahsoft Technology Corp. Laura Taylor laura.taylor@carahsoft.com ID: 18038…" at bounding box center [238, 19] width 395 height 38
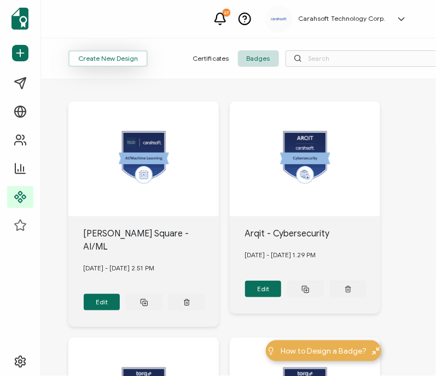
click at [125, 58] on button "Create New Design" at bounding box center [107, 58] width 79 height 16
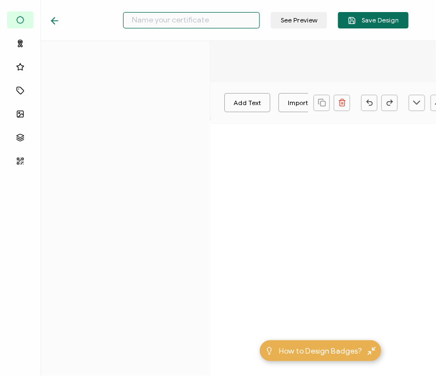
click at [198, 20] on input "text" at bounding box center [191, 20] width 137 height 16
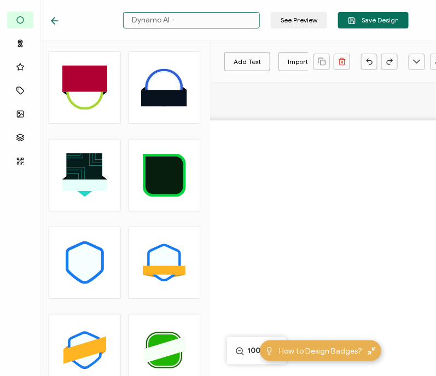
click at [198, 20] on input "Dynamo AI -" at bounding box center [191, 20] width 137 height 16
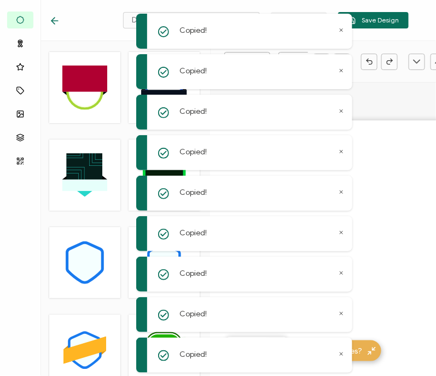
click at [383, 140] on div at bounding box center [333, 256] width 273 height 273
click at [288, 52] on span "Copied! Copied! Copied! Copied! Copied! Copied! Copied! Copied! Copied!" at bounding box center [244, 193] width 216 height 359
click at [341, 25] on div "Copied!" at bounding box center [244, 31] width 216 height 35
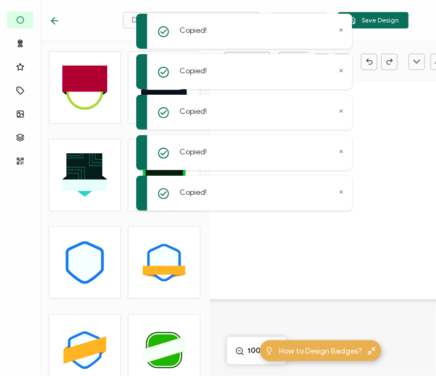
click at [91, 23] on div "Dynamo AI - See Preview Save Design" at bounding box center [229, 20] width 414 height 41
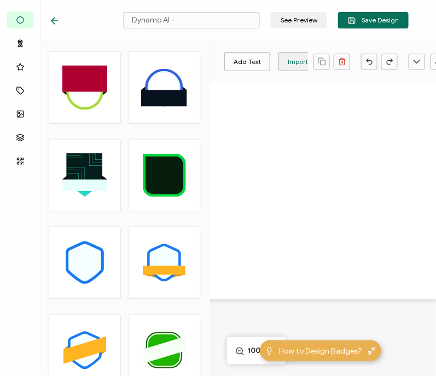
click at [297, 62] on div "Import Image" at bounding box center [309, 61] width 42 height 19
click at [218, 25] on input "Dynamo AI -" at bounding box center [191, 20] width 137 height 16
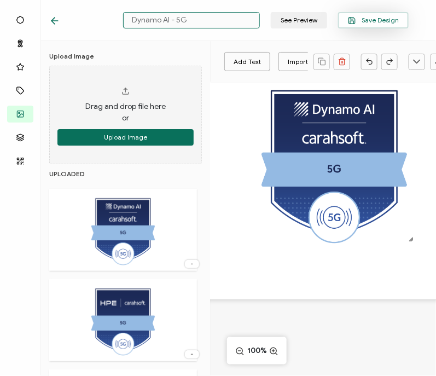
type input "Dynamo AI - 5G"
click at [367, 25] on button "Save Design" at bounding box center [373, 20] width 71 height 16
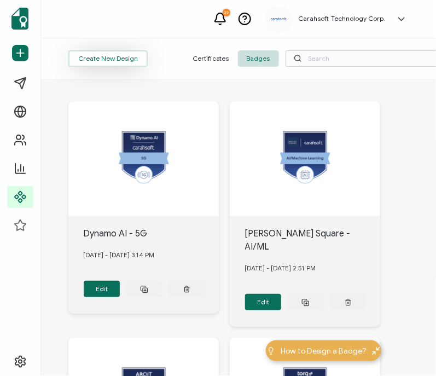
click at [116, 58] on button "Create New Design" at bounding box center [107, 58] width 79 height 16
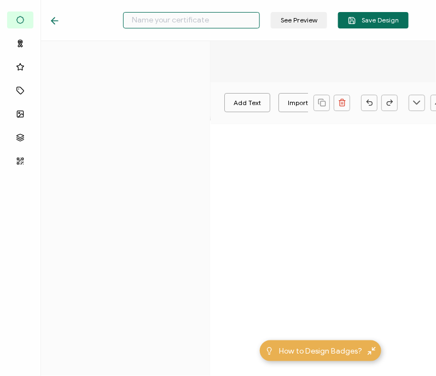
click at [193, 17] on input "text" at bounding box center [191, 20] width 137 height 16
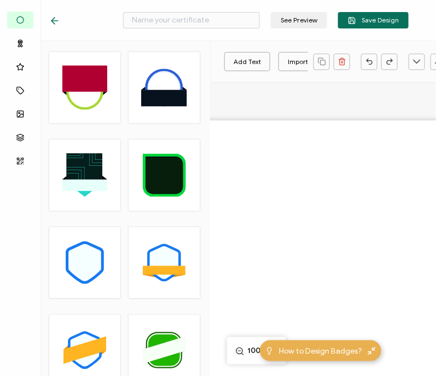
click at [90, 18] on div "See Preview Save Design" at bounding box center [229, 20] width 414 height 41
paste input "D"
drag, startPoint x: 198, startPoint y: 16, endPoint x: 111, endPoint y: 15, distance: 86.9
click at [111, 15] on div "Dynamo AI - See Preview Save Design" at bounding box center [229, 20] width 414 height 41
click at [200, 21] on input "Dynamo AI -" at bounding box center [191, 20] width 137 height 16
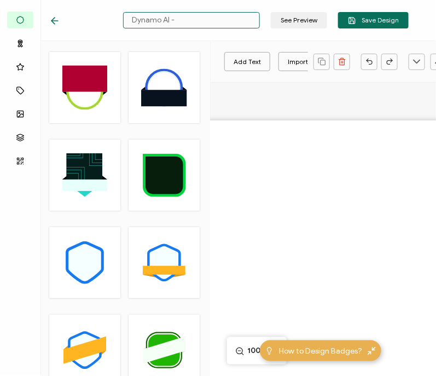
type input "Dynamo AI -"
click at [269, 34] on div "Dynamo AI - See Preview Save Design" at bounding box center [229, 20] width 414 height 41
click at [167, 21] on input "text" at bounding box center [191, 20] width 137 height 16
type input "Dynamo AI - AI/ML"
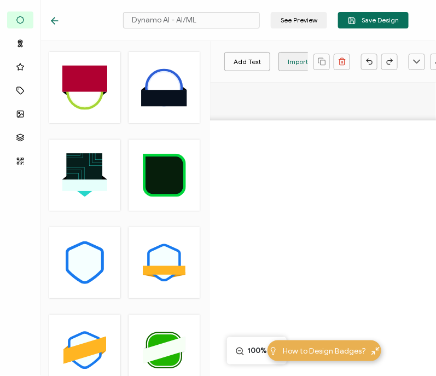
click at [299, 63] on div "Import Image" at bounding box center [309, 61] width 42 height 19
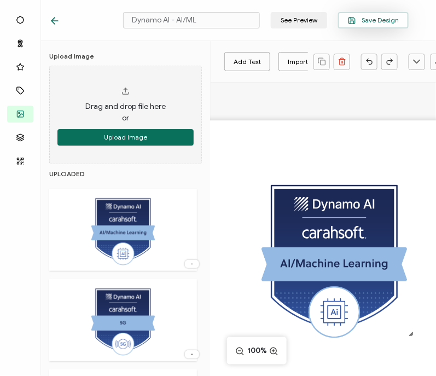
click at [371, 21] on span "Save Design" at bounding box center [373, 20] width 51 height 8
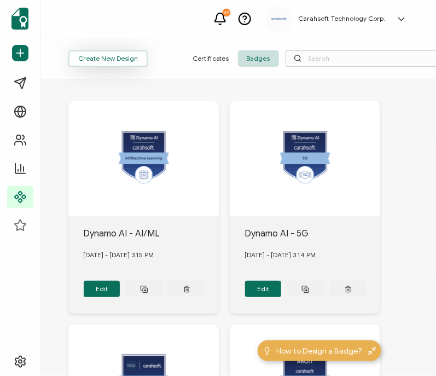
click at [112, 57] on button "Create New Design" at bounding box center [107, 58] width 79 height 16
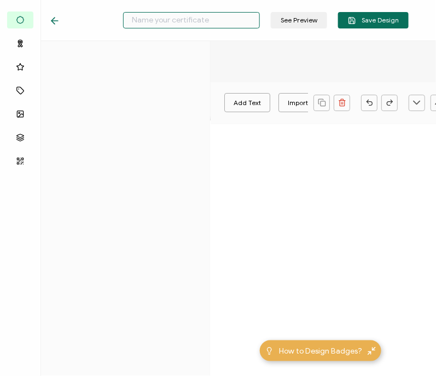
click at [172, 24] on input "text" at bounding box center [191, 20] width 137 height 16
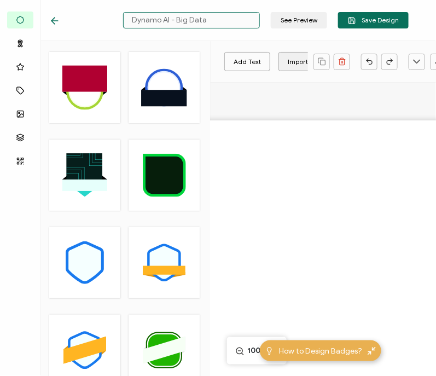
type input "Dynamo AI - Big Data"
click at [288, 58] on div "Import Image" at bounding box center [309, 61] width 42 height 19
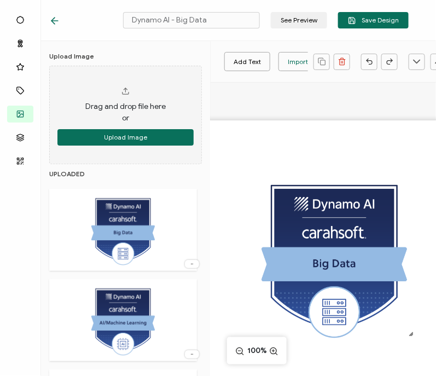
scroll to position [3, 0]
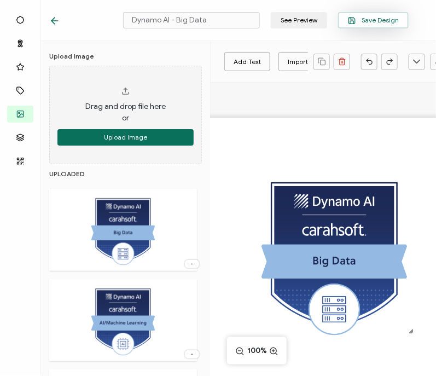
click at [377, 23] on span "Save Design" at bounding box center [373, 20] width 51 height 8
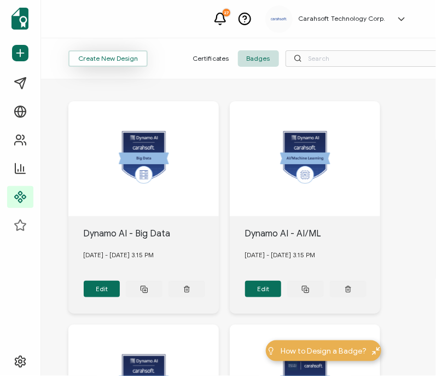
click at [101, 54] on button "Create New Design" at bounding box center [107, 58] width 79 height 16
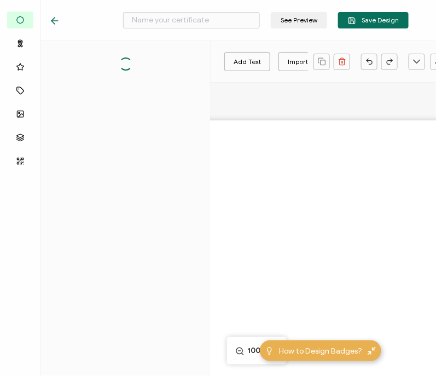
click at [294, 99] on div at bounding box center [333, 276] width 247 height 388
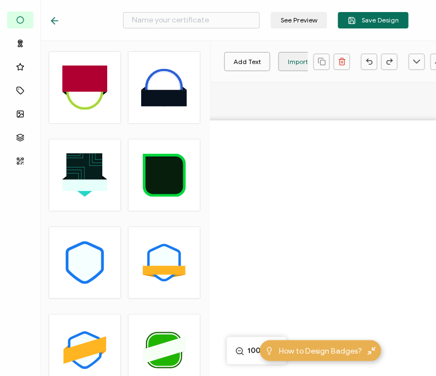
click at [294, 62] on div "Import Image" at bounding box center [309, 61] width 42 height 19
click at [219, 23] on input "text" at bounding box center [191, 20] width 137 height 16
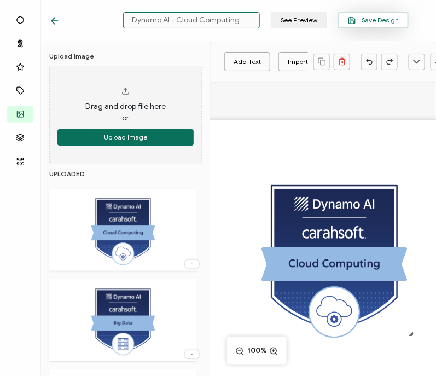
type input "Dynamo AI - Cloud Computing"
click at [374, 24] on button "Save Design" at bounding box center [373, 20] width 71 height 16
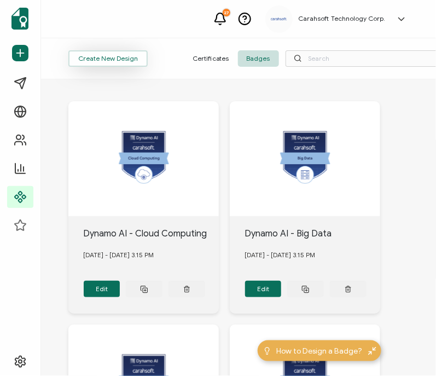
click at [121, 58] on button "Create New Design" at bounding box center [107, 58] width 79 height 16
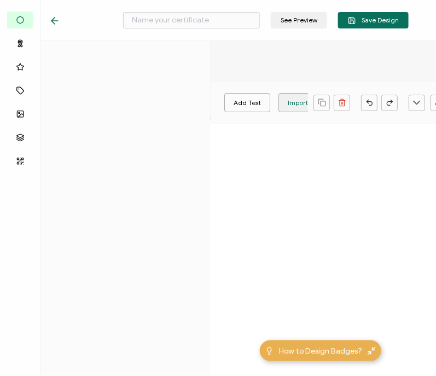
click at [284, 104] on div "Import Image" at bounding box center [308, 102] width 59 height 19
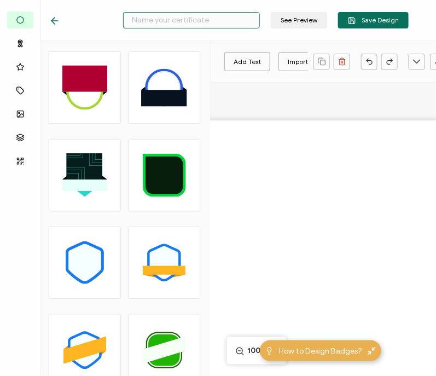
click at [207, 17] on input "text" at bounding box center [191, 20] width 137 height 16
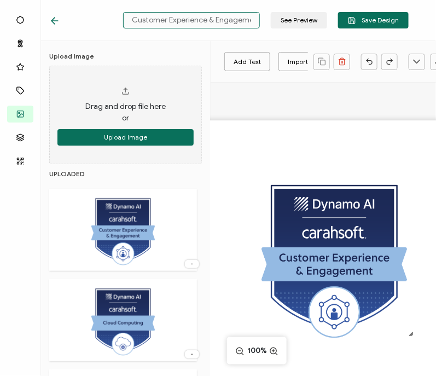
scroll to position [0, 51]
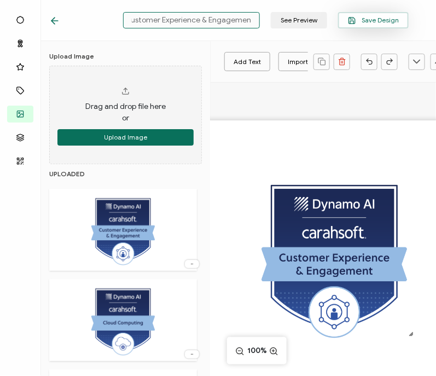
type input "Dynamo AI - Customer Experience & Engagement"
click at [367, 18] on span "Save Design" at bounding box center [373, 20] width 51 height 8
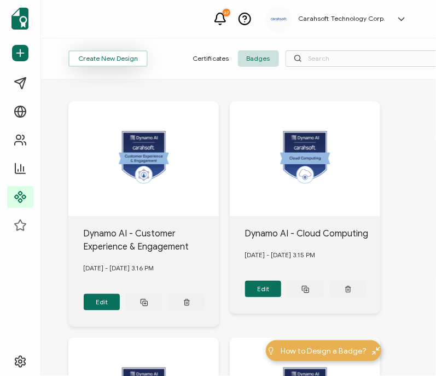
click at [112, 59] on button "Create New Design" at bounding box center [107, 58] width 79 height 16
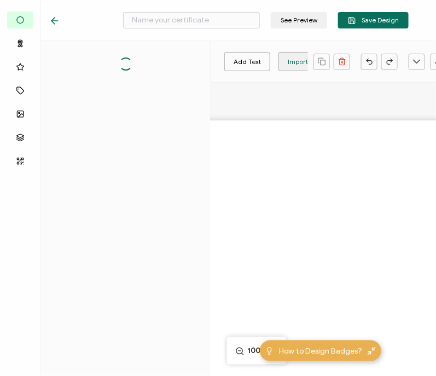
click at [284, 64] on div "Import Image" at bounding box center [308, 61] width 59 height 19
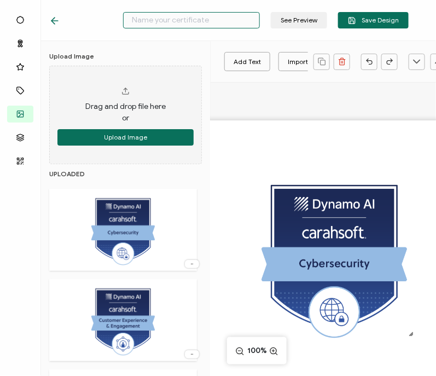
click at [191, 20] on input "text" at bounding box center [191, 20] width 137 height 16
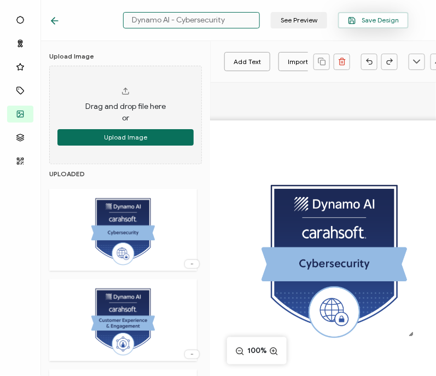
type input "Dynamo AI - Cybersecurity"
click at [363, 16] on span "Save Design" at bounding box center [373, 20] width 51 height 8
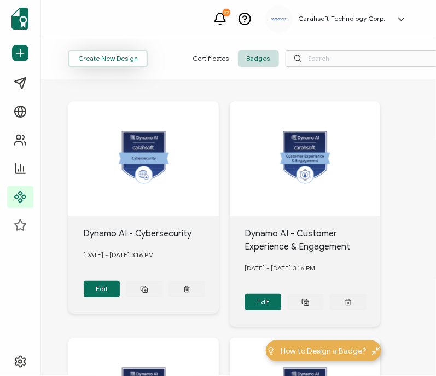
click at [126, 52] on button "Create New Design" at bounding box center [107, 58] width 79 height 16
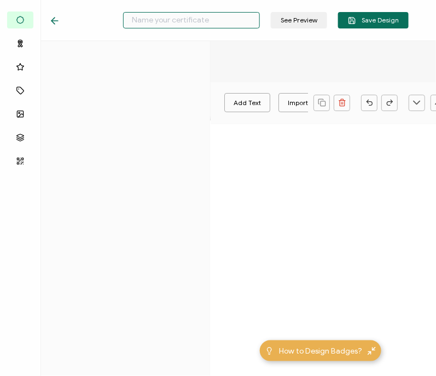
click at [186, 23] on input "text" at bounding box center [191, 20] width 137 height 16
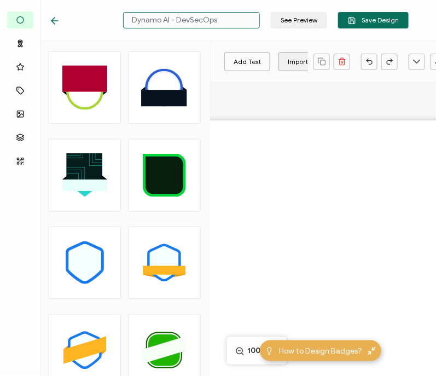
type input "Dynamo AI - DevSecOps"
click at [288, 55] on div "Import Image" at bounding box center [309, 61] width 42 height 19
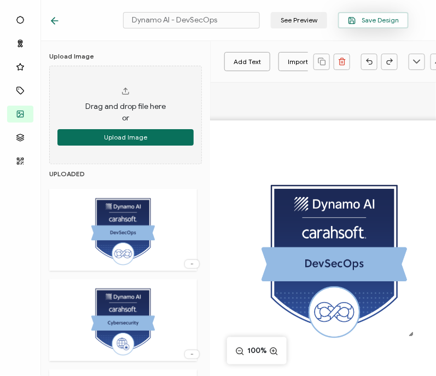
click at [372, 22] on span "Save Design" at bounding box center [373, 20] width 51 height 8
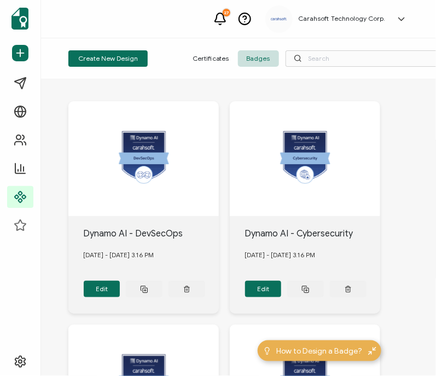
click at [98, 74] on div "Create New Design Certificates Badges" at bounding box center [259, 58] width 436 height 41
click at [110, 62] on button "Create New Design" at bounding box center [107, 58] width 79 height 16
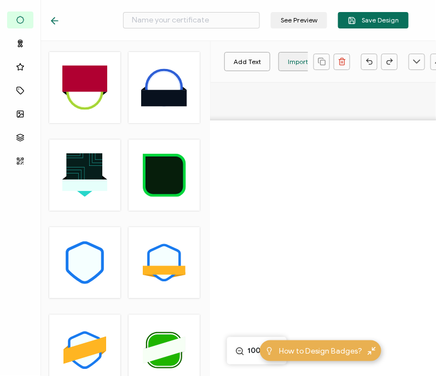
click at [290, 58] on div "Import Image" at bounding box center [309, 61] width 42 height 19
click at [180, 17] on input "text" at bounding box center [191, 20] width 137 height 16
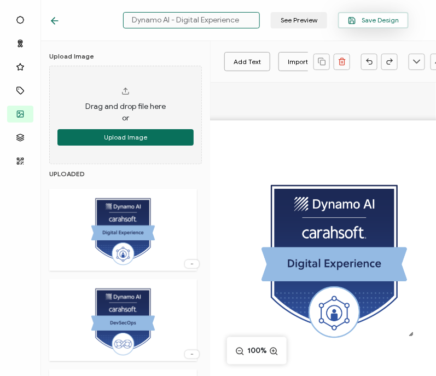
type input "Dynamo AI - Digital Experience"
click at [386, 16] on span "Save Design" at bounding box center [373, 20] width 51 height 8
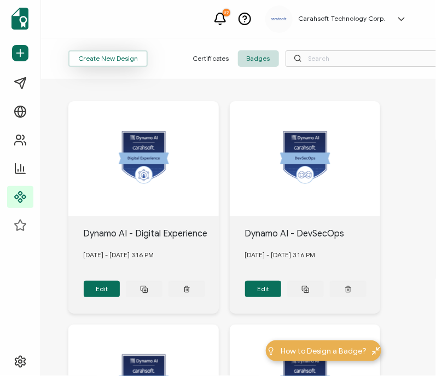
click at [124, 52] on button "Create New Design" at bounding box center [107, 58] width 79 height 16
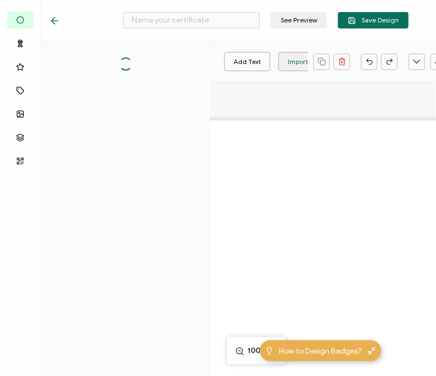
click at [293, 66] on div "Import Image" at bounding box center [309, 61] width 42 height 19
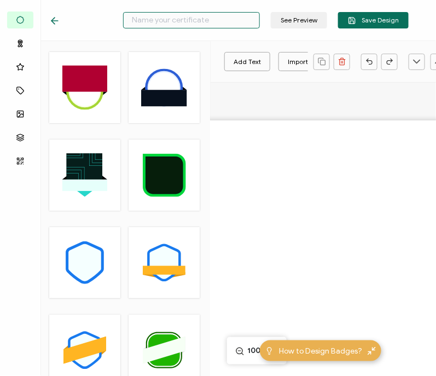
click at [209, 17] on input "text" at bounding box center [191, 20] width 137 height 16
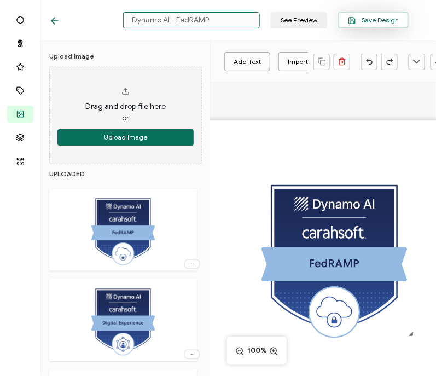
type input "Dynamo AI - FedRAMP"
click at [373, 25] on button "Save Design" at bounding box center [373, 20] width 71 height 16
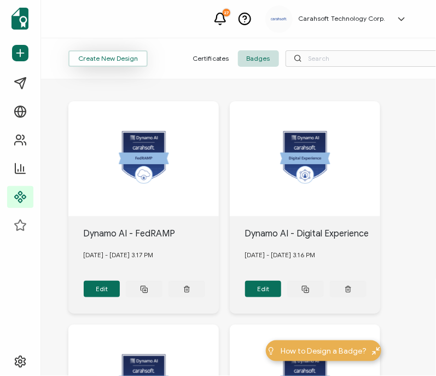
click at [96, 58] on button "Create New Design" at bounding box center [107, 58] width 79 height 16
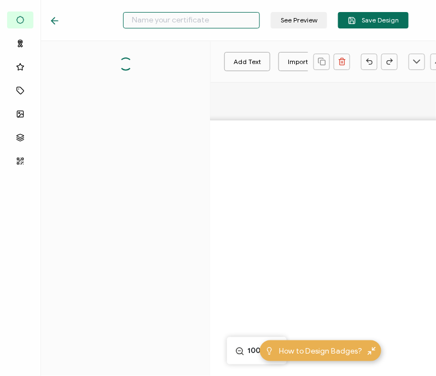
click at [215, 23] on input "text" at bounding box center [191, 20] width 137 height 16
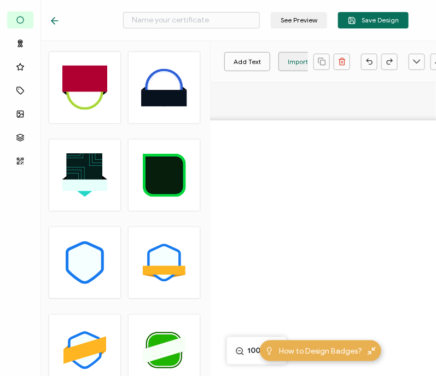
click at [290, 58] on div "Import Image" at bounding box center [309, 61] width 42 height 19
click at [206, 20] on input "text" at bounding box center [191, 20] width 137 height 16
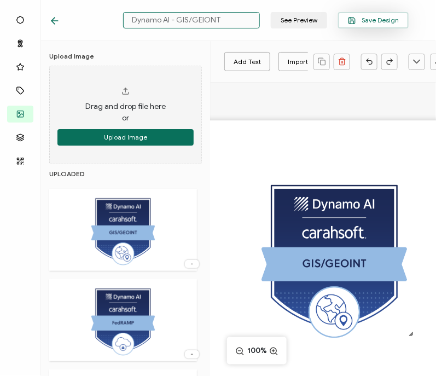
type input "Dynamo AI - GIS/GEIONT"
click at [362, 21] on span "Save Design" at bounding box center [373, 20] width 51 height 8
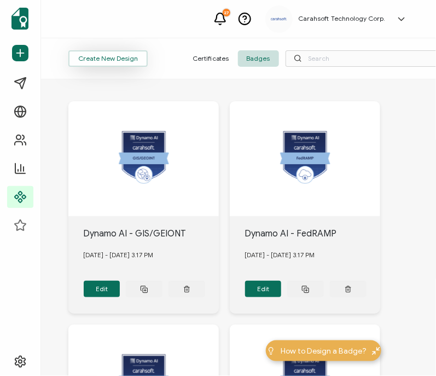
click at [121, 65] on button "Create New Design" at bounding box center [107, 58] width 79 height 16
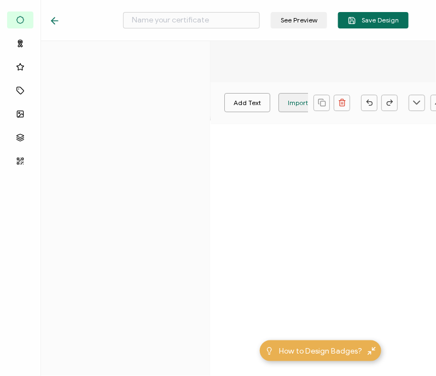
click at [283, 104] on div "Import Image" at bounding box center [308, 102] width 59 height 19
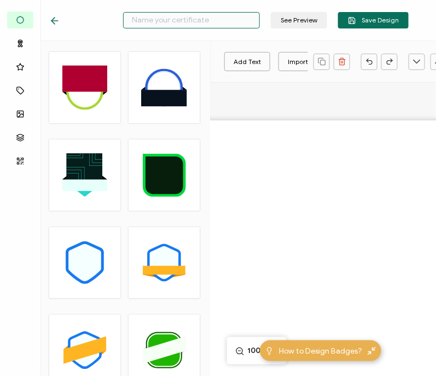
click at [219, 22] on input "text" at bounding box center [191, 20] width 137 height 16
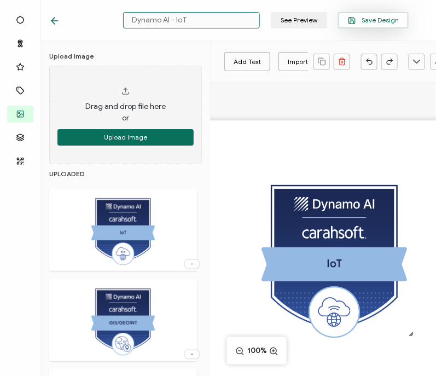
type input "Dynamo AI - IoT"
click at [364, 16] on span "Save Design" at bounding box center [373, 20] width 51 height 8
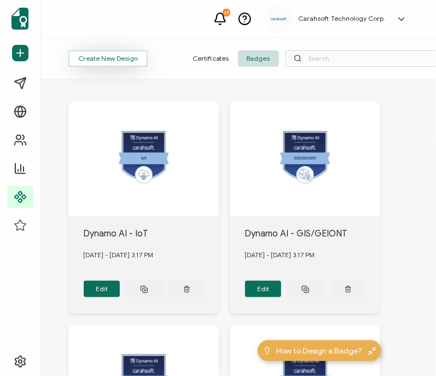
drag, startPoint x: 118, startPoint y: 56, endPoint x: 102, endPoint y: 60, distance: 16.3
click at [102, 60] on button "Create New Design" at bounding box center [107, 58] width 79 height 16
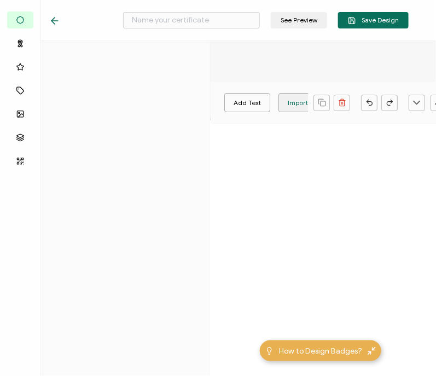
click at [288, 102] on div "Import Image" at bounding box center [309, 102] width 42 height 19
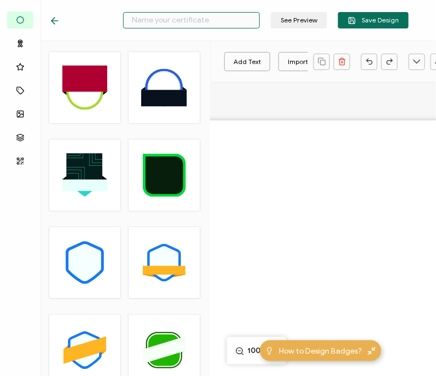
click at [206, 22] on input "text" at bounding box center [191, 20] width 137 height 16
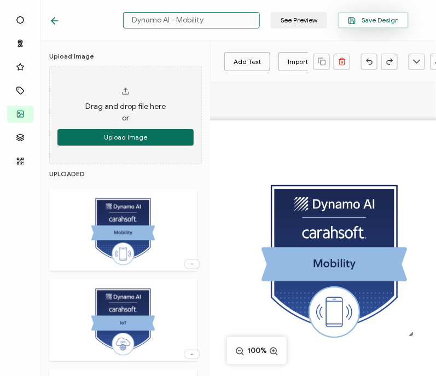
type input "Dynamo AI - Mobility"
click at [369, 21] on span "Save Design" at bounding box center [373, 20] width 51 height 8
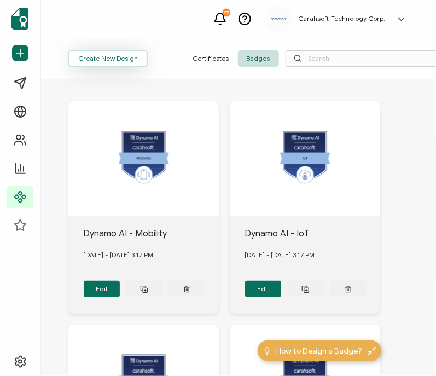
click at [102, 55] on button "Create New Design" at bounding box center [107, 58] width 79 height 16
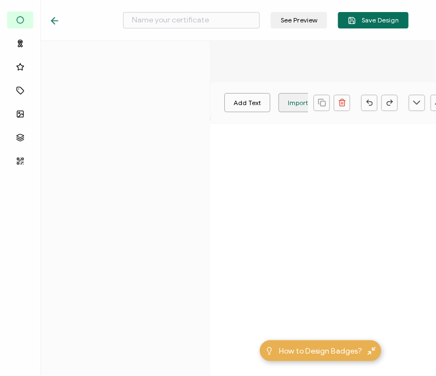
click at [288, 101] on div "Import Image" at bounding box center [309, 102] width 42 height 19
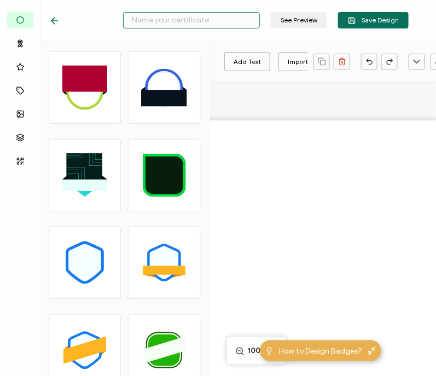
click at [186, 20] on input "text" at bounding box center [191, 20] width 137 height 16
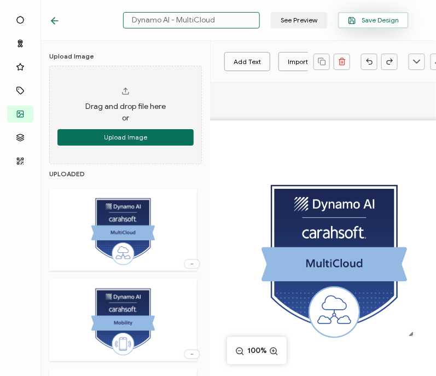
type input "Dynamo AI - MultiCloud"
click at [355, 17] on icon "button" at bounding box center [352, 20] width 6 height 6
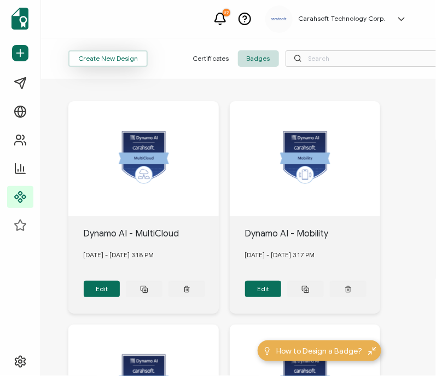
click at [93, 62] on button "Create New Design" at bounding box center [107, 58] width 79 height 16
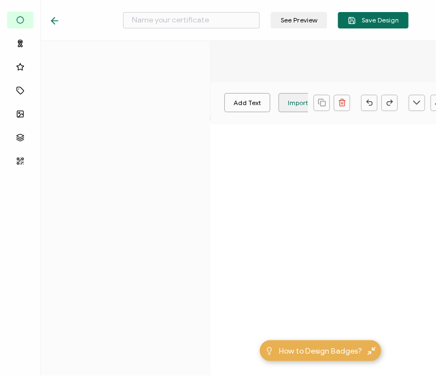
click at [291, 97] on div "Add Text Import Image Import SVG Add Shapes Rectangle Ellipse 100%" at bounding box center [333, 276] width 247 height 388
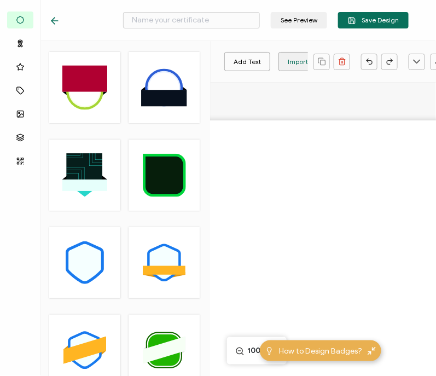
click at [297, 61] on div "Import Image" at bounding box center [309, 61] width 42 height 19
click at [162, 21] on input "text" at bounding box center [191, 20] width 137 height 16
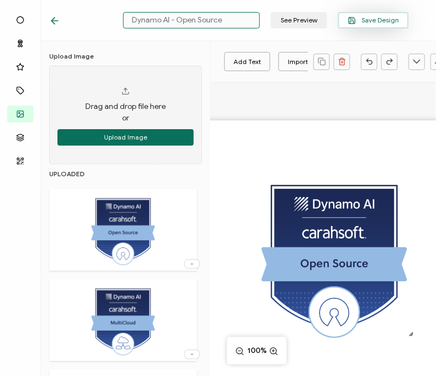
type input "Dynamo AI - Open Source"
click at [360, 26] on button "Save Design" at bounding box center [373, 20] width 71 height 16
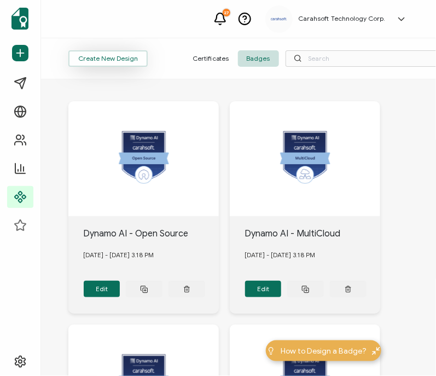
click at [109, 61] on button "Create New Design" at bounding box center [107, 58] width 79 height 16
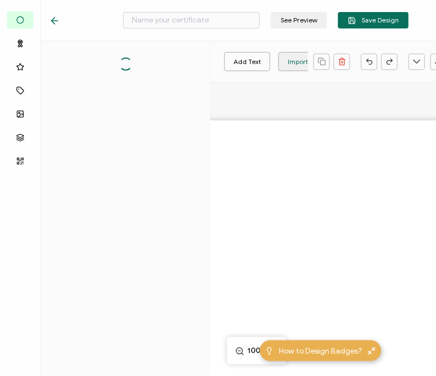
click at [296, 65] on div "Import Image" at bounding box center [309, 61] width 42 height 19
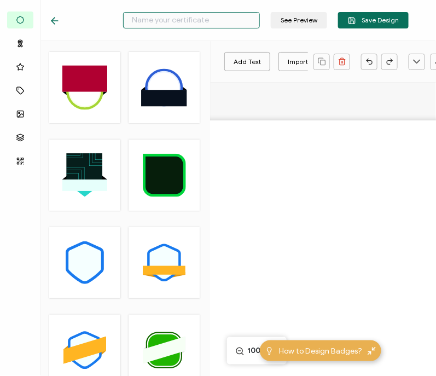
click at [158, 20] on input "text" at bounding box center [191, 20] width 137 height 16
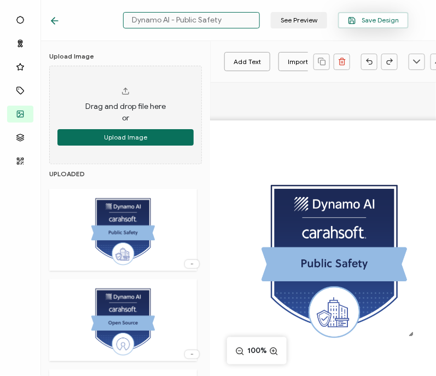
type input "Dynamo AI - Public Safety"
click at [401, 19] on button "Save Design" at bounding box center [373, 20] width 71 height 16
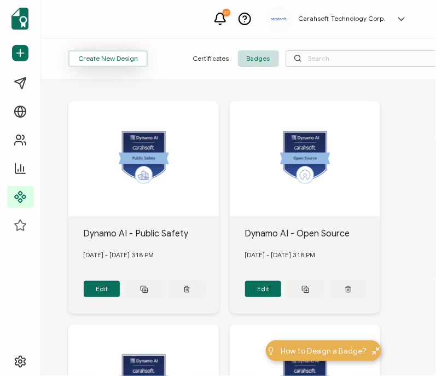
click at [105, 56] on button "Create New Design" at bounding box center [107, 58] width 79 height 16
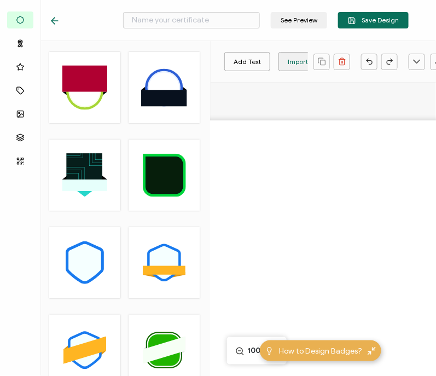
click at [297, 62] on div "Import Image" at bounding box center [309, 61] width 42 height 19
click at [197, 16] on input "text" at bounding box center [191, 20] width 137 height 16
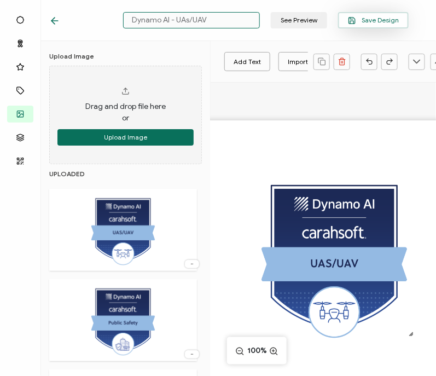
type input "Dynamo AI - UAs/UAV"
click at [366, 18] on span "Save Design" at bounding box center [373, 20] width 51 height 8
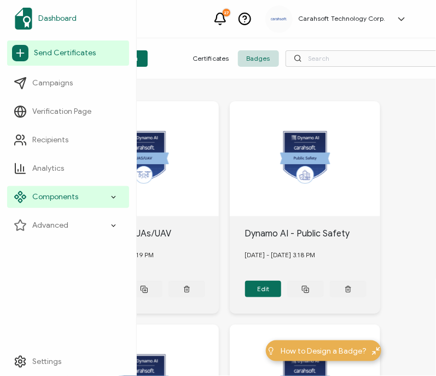
click at [19, 28] on img at bounding box center [23, 19] width 17 height 22
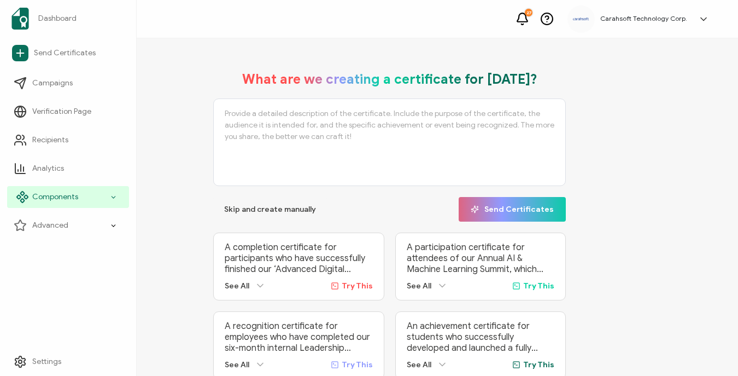
click at [71, 198] on span "Components" at bounding box center [55, 196] width 46 height 11
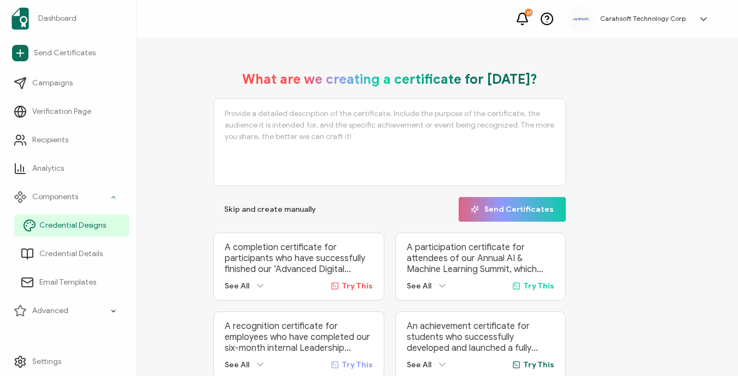
click at [103, 229] on span "Credential Designs" at bounding box center [72, 225] width 67 height 11
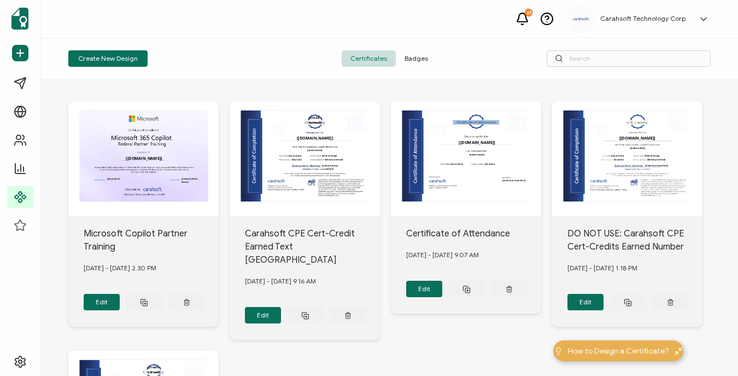
click at [420, 58] on span "Badges" at bounding box center [416, 58] width 41 height 16
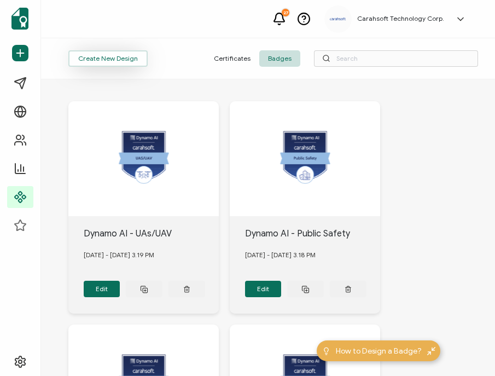
click at [132, 53] on button "Create New Design" at bounding box center [107, 58] width 79 height 16
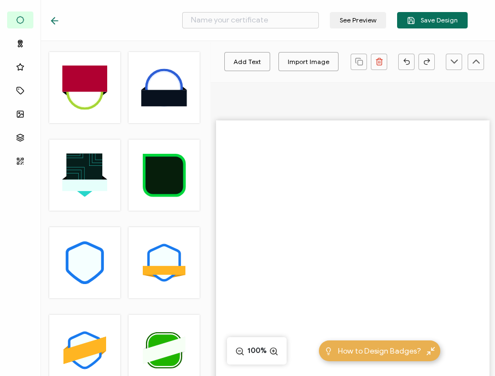
click at [284, 97] on div at bounding box center [352, 276] width 284 height 388
click at [238, 17] on input "text" at bounding box center [250, 20] width 137 height 16
click at [302, 52] on div "Import Image" at bounding box center [309, 61] width 42 height 19
click at [279, 21] on input "Planet Technologies -" at bounding box center [250, 20] width 137 height 16
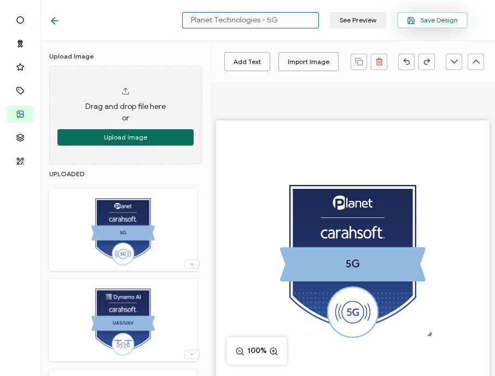
type input "Planet Technologies - 5G"
click at [423, 21] on span "Save Design" at bounding box center [432, 20] width 51 height 8
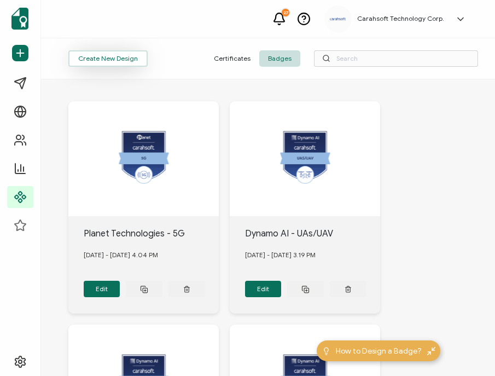
click at [97, 58] on button "Create New Design" at bounding box center [107, 58] width 79 height 16
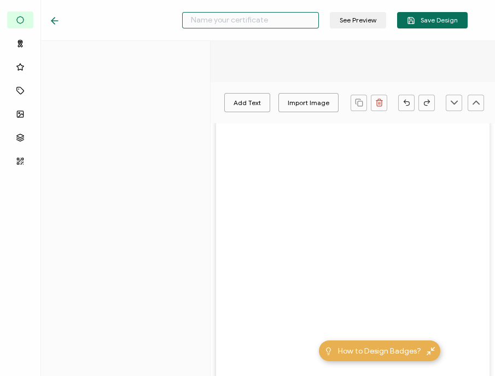
click at [257, 24] on input "text" at bounding box center [250, 20] width 137 height 16
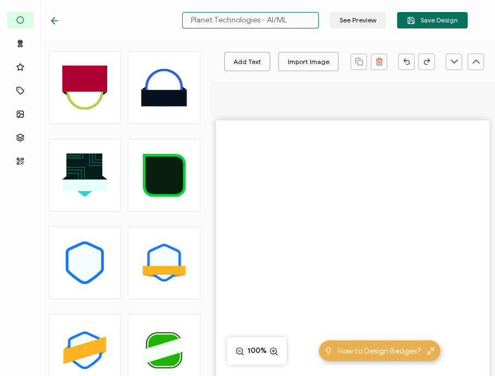
scroll to position [0, 109]
type input "Planet Technologies - AI/ML"
drag, startPoint x: 290, startPoint y: 68, endPoint x: 196, endPoint y: 73, distance: 93.6
click at [196, 73] on div "Bases Ribbon Icons Attributes Images Layers QR Code .uuid-a2266d8d-2533-48ea-8c…" at bounding box center [247, 208] width 495 height 335
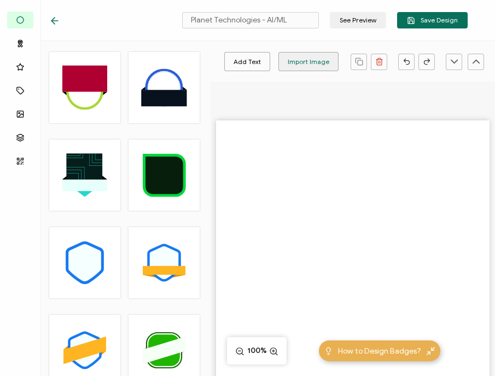
click at [302, 57] on div "Import Image" at bounding box center [309, 61] width 42 height 19
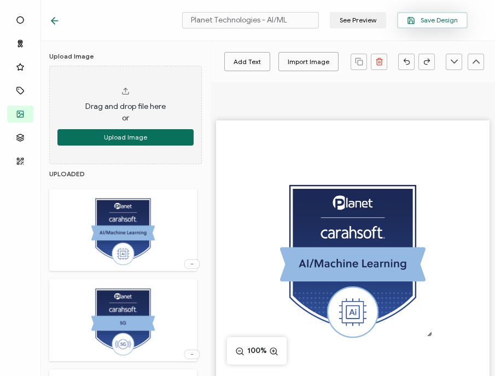
click at [435, 22] on span "Save Design" at bounding box center [432, 20] width 51 height 8
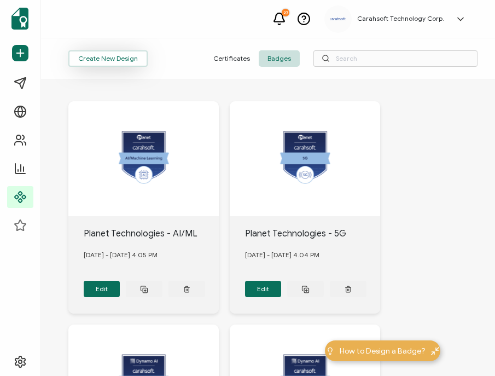
click at [102, 57] on button "Create New Design" at bounding box center [107, 58] width 79 height 16
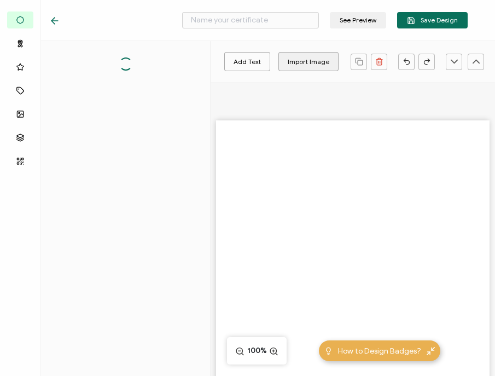
click at [309, 101] on div at bounding box center [352, 276] width 284 height 388
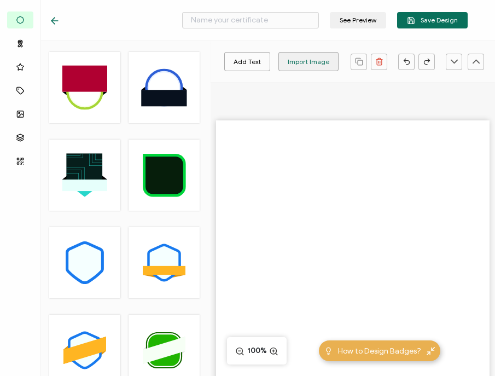
click at [313, 52] on div "Import Image" at bounding box center [309, 61] width 42 height 19
click at [250, 20] on input "text" at bounding box center [250, 20] width 137 height 16
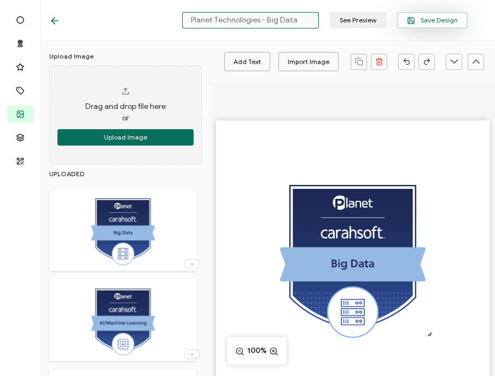
type input "Planet Technologies - Big Data"
click at [435, 25] on button "Save Design" at bounding box center [432, 20] width 71 height 16
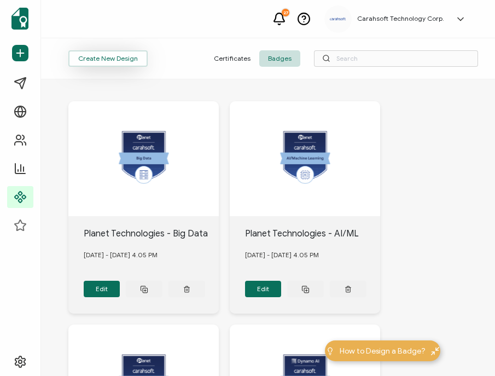
click at [118, 56] on button "Create New Design" at bounding box center [107, 58] width 79 height 16
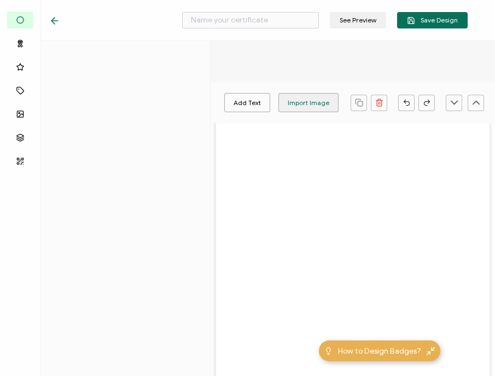
click at [307, 98] on div "Add Text Import Image Import SVG Add Shapes Rectangle Ellipse 100%" at bounding box center [352, 276] width 284 height 388
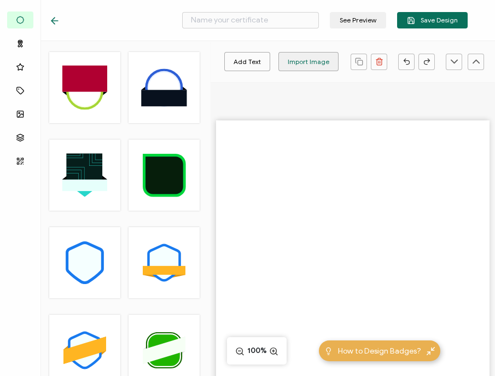
click at [296, 53] on div "Import Image" at bounding box center [309, 61] width 42 height 19
click at [237, 25] on input "text" at bounding box center [250, 20] width 137 height 16
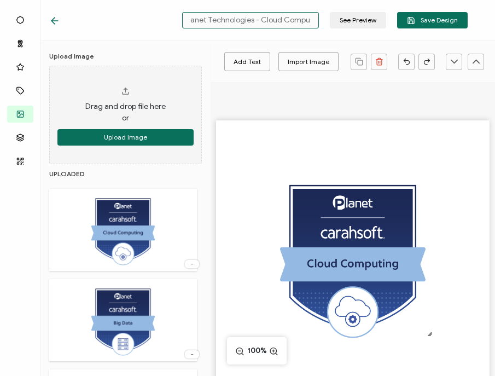
scroll to position [0, 16]
type input "Planet Technologies - Cloud Computing"
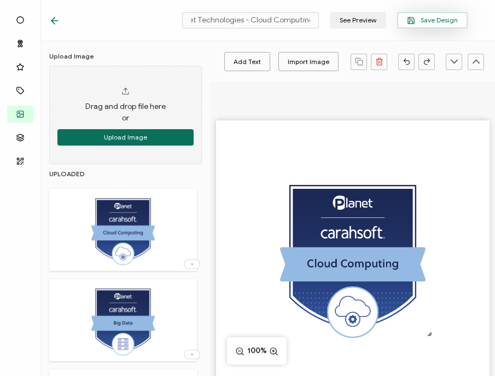
click at [433, 22] on span "Save Design" at bounding box center [432, 20] width 51 height 8
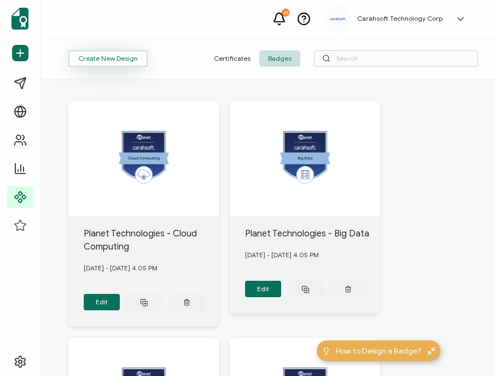
click at [90, 60] on button "Create New Design" at bounding box center [107, 58] width 79 height 16
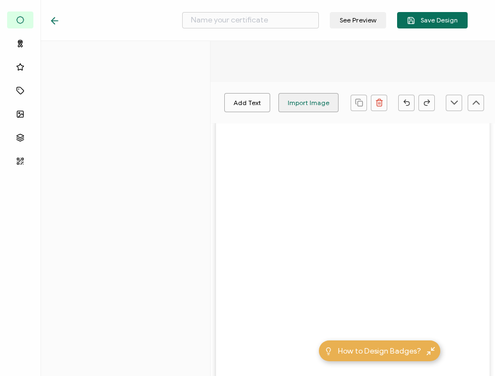
click at [303, 99] on div "Import Image" at bounding box center [309, 102] width 42 height 19
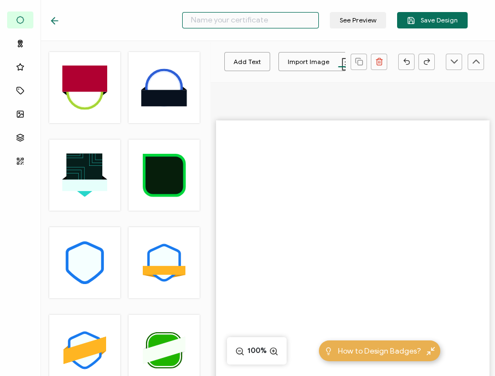
click at [229, 27] on input "text" at bounding box center [250, 20] width 137 height 16
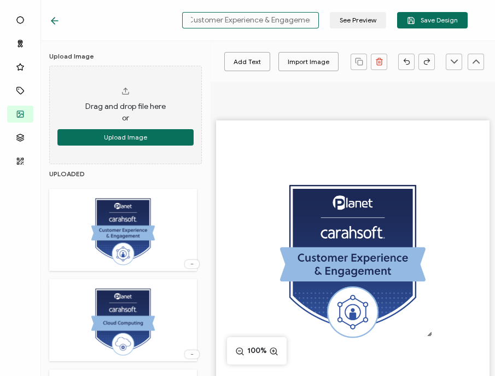
scroll to position [0, 82]
type input "Planet Technologies - Customer Experience & Engagement"
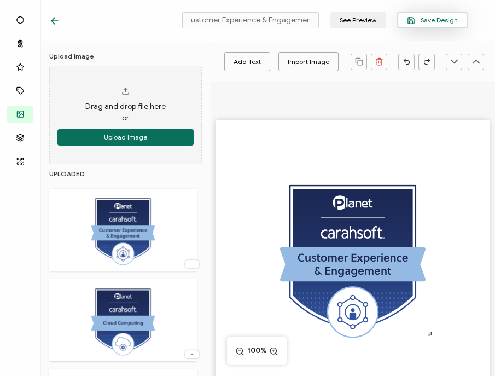
click at [435, 17] on span "Save Design" at bounding box center [432, 20] width 51 height 8
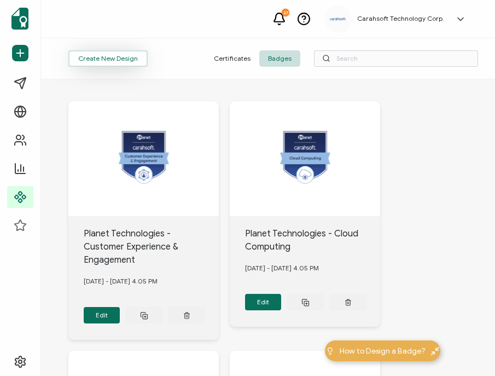
click at [87, 59] on button "Create New Design" at bounding box center [107, 58] width 79 height 16
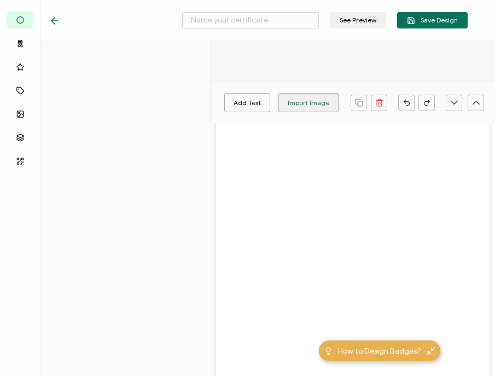
click at [314, 108] on div "Import Image" at bounding box center [309, 102] width 42 height 19
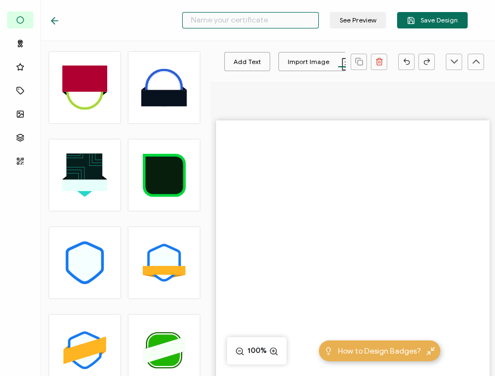
click at [242, 22] on input "text" at bounding box center [250, 20] width 137 height 16
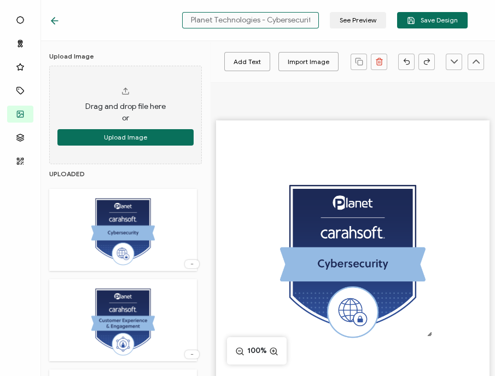
scroll to position [0, 4]
type input "Planet Technologies - Cybersecurity"
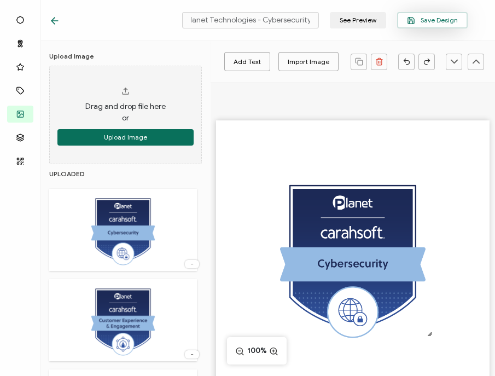
click at [435, 22] on span "Save Design" at bounding box center [432, 20] width 51 height 8
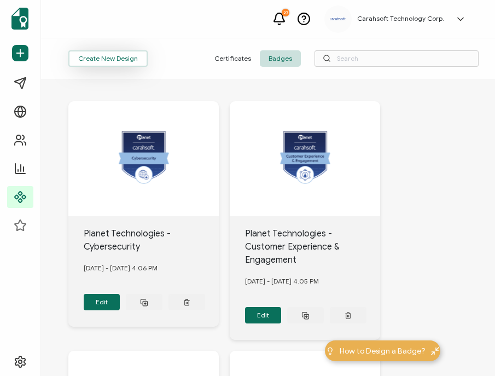
click at [113, 54] on button "Create New Design" at bounding box center [107, 58] width 79 height 16
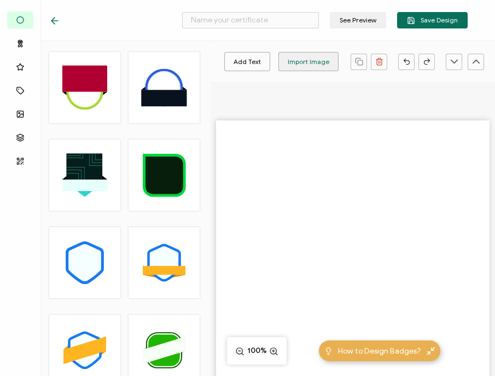
click at [303, 61] on div "Import Image" at bounding box center [309, 61] width 42 height 19
click at [49, 17] on div "See Preview Save Design" at bounding box center [258, 20] width 473 height 41
click at [56, 21] on icon at bounding box center [54, 21] width 7 height 0
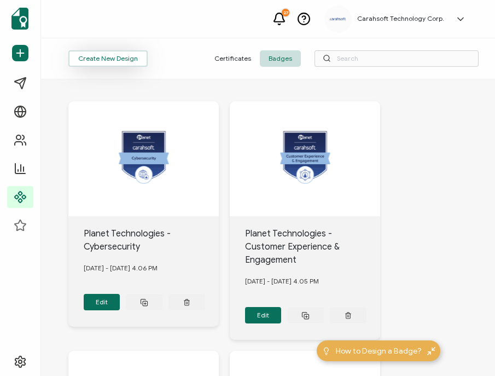
click at [110, 58] on button "Create New Design" at bounding box center [107, 58] width 79 height 16
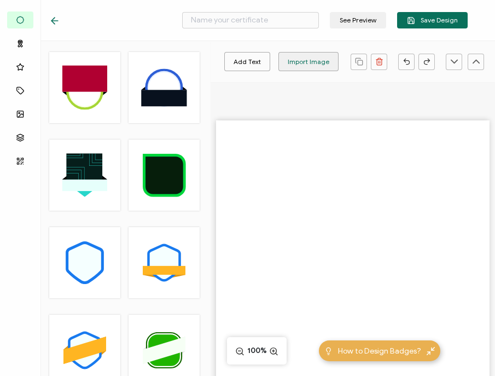
click at [301, 61] on div "Import Image" at bounding box center [309, 61] width 42 height 19
click at [249, 20] on input "text" at bounding box center [250, 20] width 137 height 16
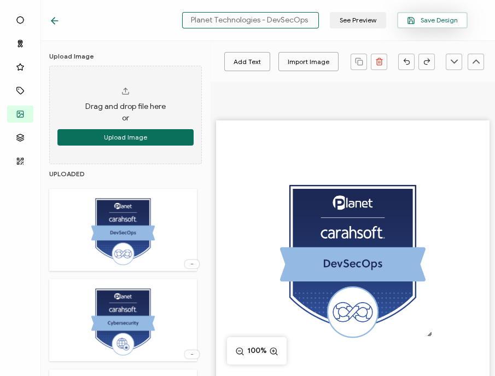
type input "Planet Technologies - DevSecOps"
click at [428, 21] on span "Save Design" at bounding box center [432, 20] width 51 height 8
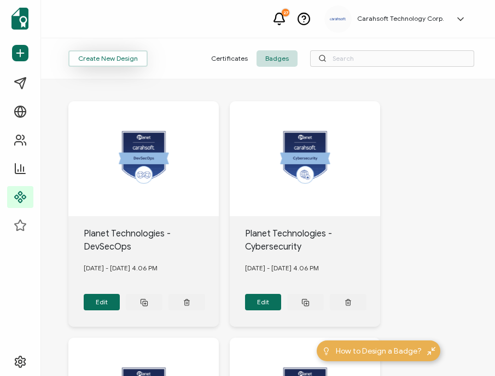
click at [93, 57] on button "Create New Design" at bounding box center [107, 58] width 79 height 16
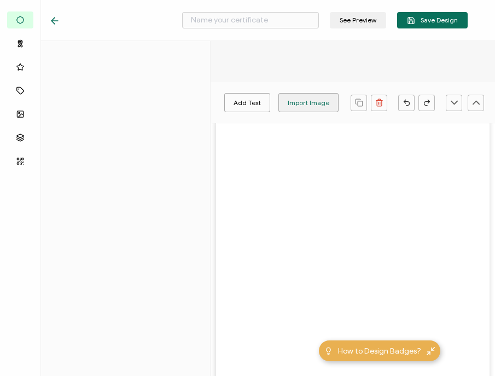
click at [298, 106] on div "Import Image" at bounding box center [309, 102] width 42 height 19
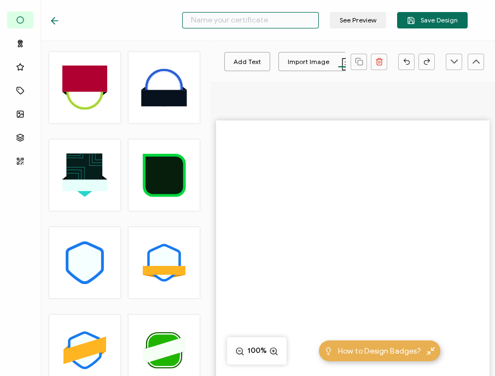
click at [249, 25] on input "text" at bounding box center [250, 20] width 137 height 16
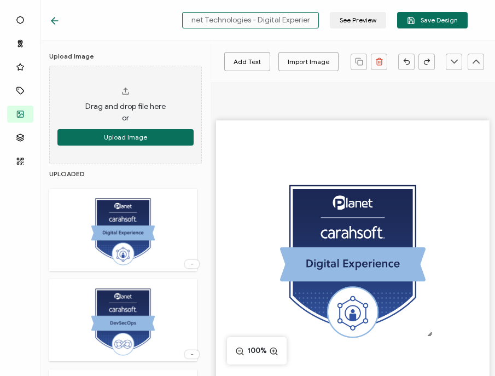
scroll to position [0, 17]
type input "Planet Technologies - Digital Experience"
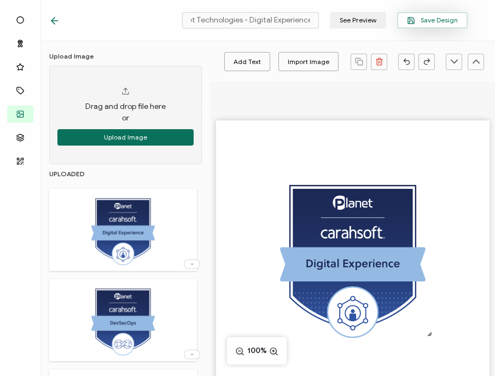
click at [435, 16] on span "Save Design" at bounding box center [432, 20] width 51 height 8
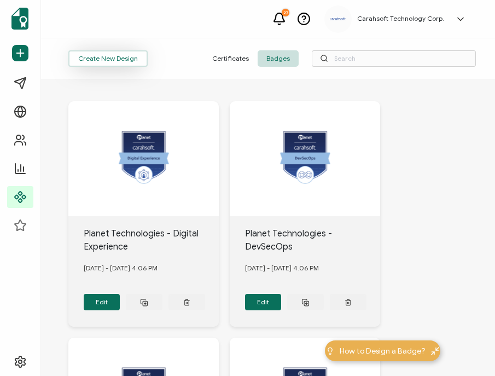
click at [108, 58] on button "Create New Design" at bounding box center [107, 58] width 79 height 16
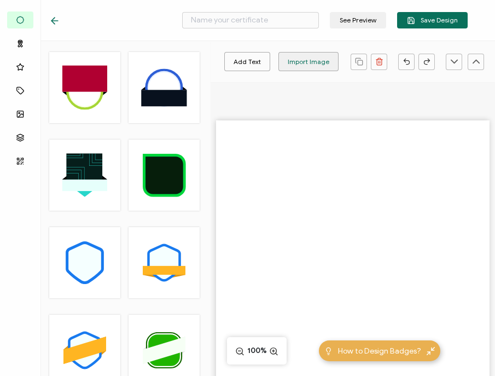
click at [316, 60] on div "Import Image" at bounding box center [309, 61] width 42 height 19
click at [222, 19] on input "text" at bounding box center [250, 20] width 137 height 16
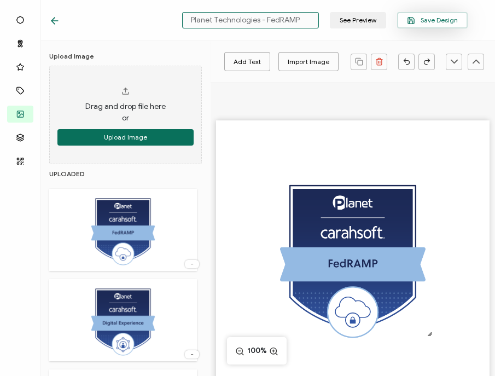
type input "Planet Technologies - FedRAMP"
click at [421, 15] on button "Save Design" at bounding box center [432, 20] width 71 height 16
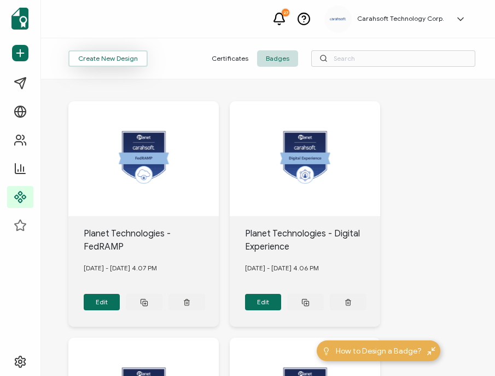
click at [109, 57] on button "Create New Design" at bounding box center [107, 58] width 79 height 16
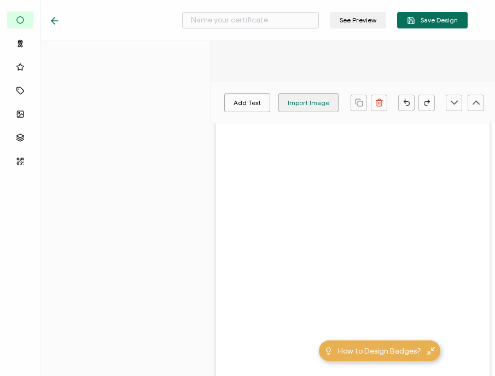
click at [305, 101] on div "Import Image" at bounding box center [309, 102] width 42 height 19
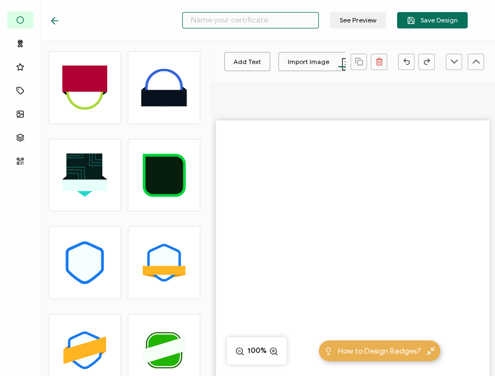
click at [245, 21] on input "text" at bounding box center [250, 20] width 137 height 16
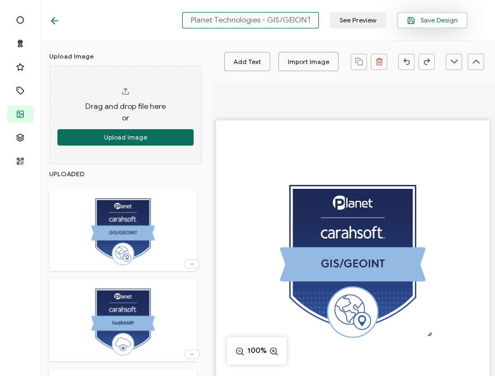
type input "Planet Technologies - GIS/GEIONT"
click at [414, 20] on icon "button" at bounding box center [411, 20] width 8 height 8
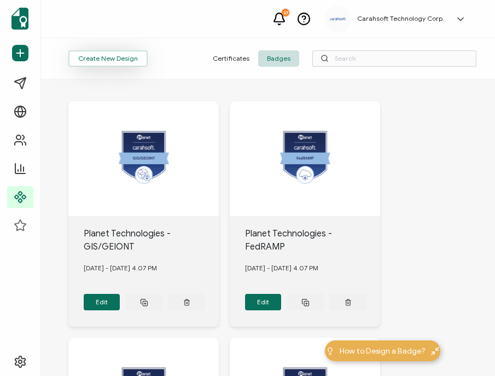
click at [87, 55] on button "Create New Design" at bounding box center [107, 58] width 79 height 16
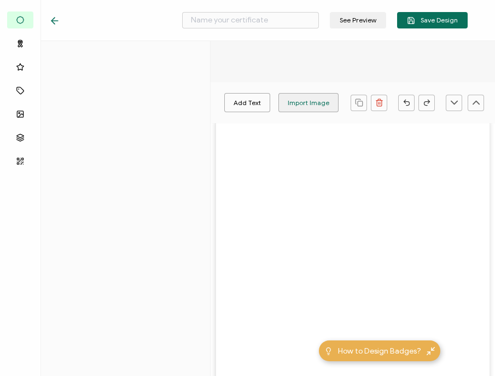
click at [307, 101] on div "Import Image" at bounding box center [309, 102] width 42 height 19
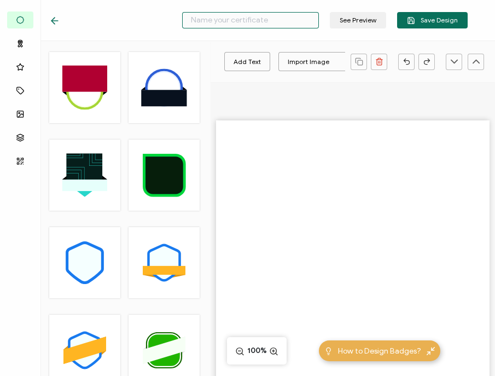
click at [236, 26] on input "text" at bounding box center [250, 20] width 137 height 16
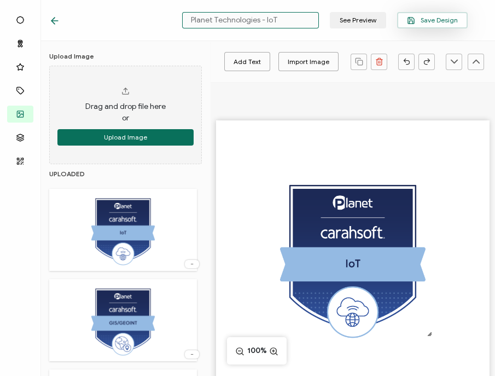
type input "Planet Technologies - IoT"
click at [435, 20] on span "Save Design" at bounding box center [432, 20] width 51 height 8
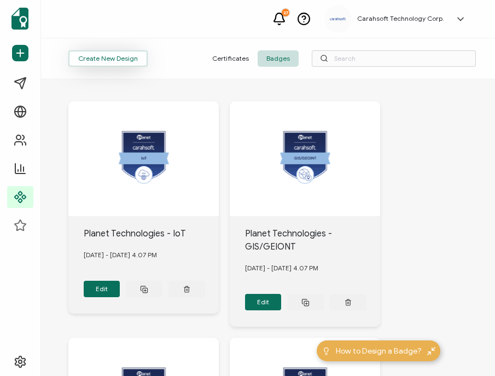
click at [119, 65] on button "Create New Design" at bounding box center [107, 58] width 79 height 16
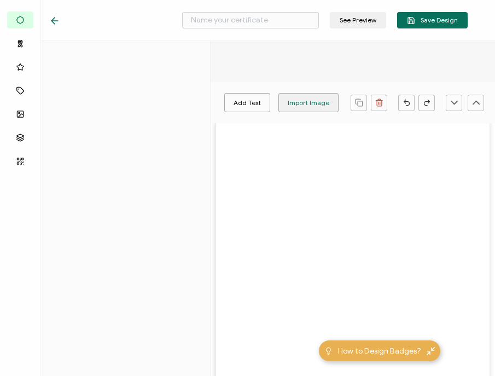
click at [320, 103] on div "Import Image" at bounding box center [309, 102] width 42 height 19
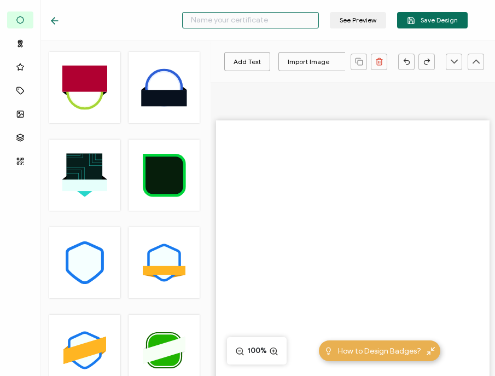
click at [269, 22] on input "text" at bounding box center [250, 20] width 137 height 16
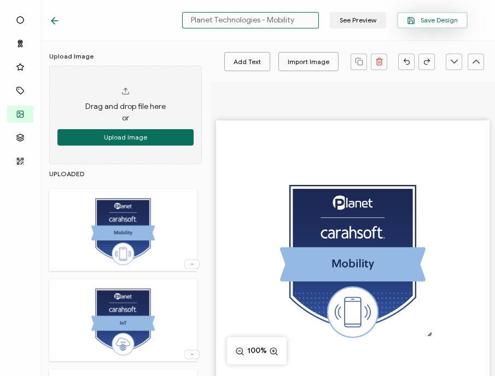
type input "Planet Technologies - Mobility"
click at [435, 16] on button "Save Design" at bounding box center [432, 20] width 71 height 16
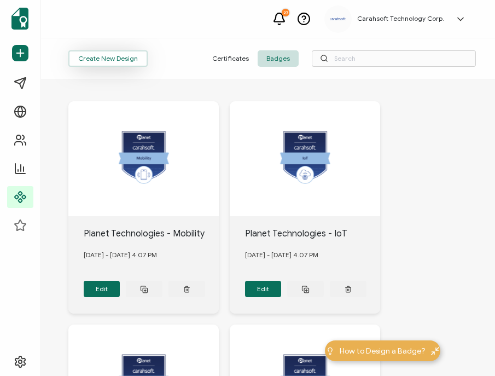
click at [115, 60] on button "Create New Design" at bounding box center [107, 58] width 79 height 16
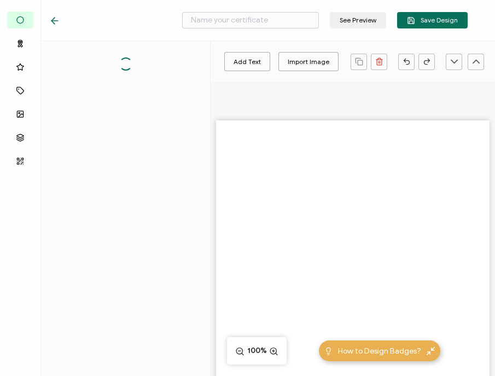
click at [308, 99] on div at bounding box center [352, 276] width 284 height 388
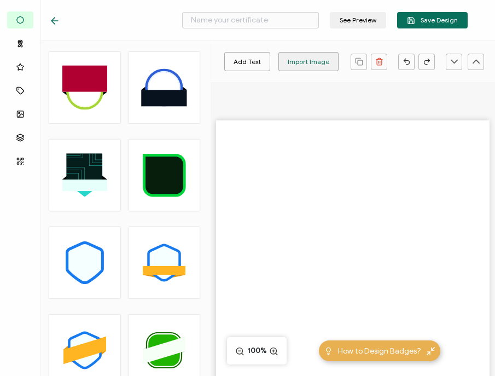
click at [294, 61] on div "Import Image" at bounding box center [309, 61] width 42 height 19
click at [246, 20] on input "text" at bounding box center [250, 20] width 137 height 16
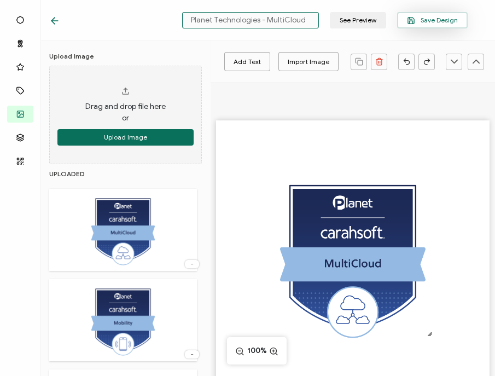
type input "Planet Technologies - MultiCloud"
click at [435, 14] on button "Save Design" at bounding box center [432, 20] width 71 height 16
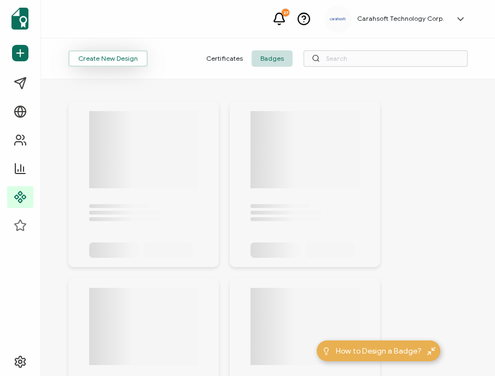
click at [107, 55] on button "Create New Design" at bounding box center [107, 58] width 79 height 16
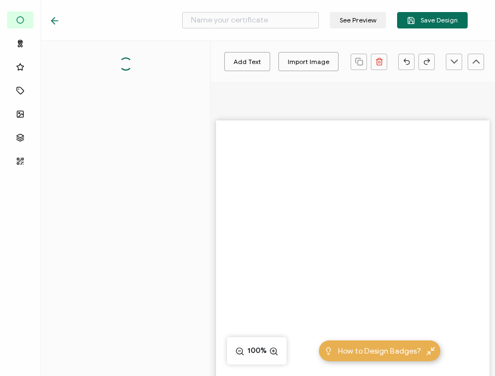
click at [310, 101] on div at bounding box center [352, 276] width 284 height 388
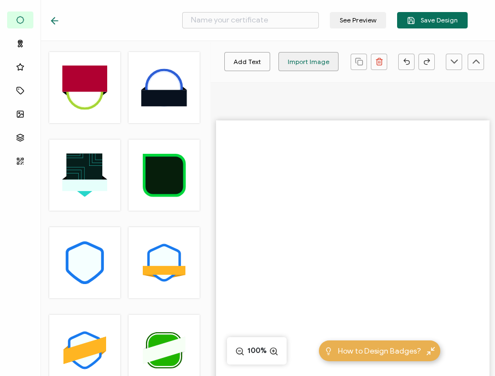
click at [304, 66] on div "Import Image" at bounding box center [309, 61] width 42 height 19
click at [250, 24] on input "text" at bounding box center [250, 20] width 137 height 16
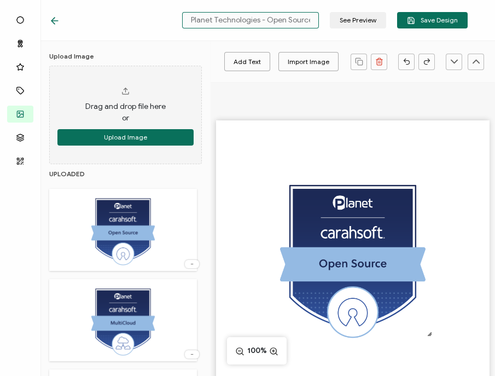
scroll to position [0, 1]
type input "Planet Technologies - Open Source"
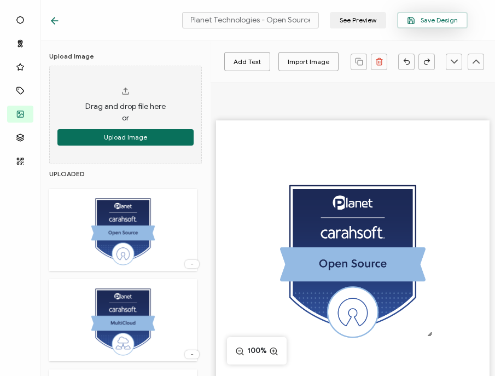
click at [418, 16] on span "Save Design" at bounding box center [432, 20] width 51 height 8
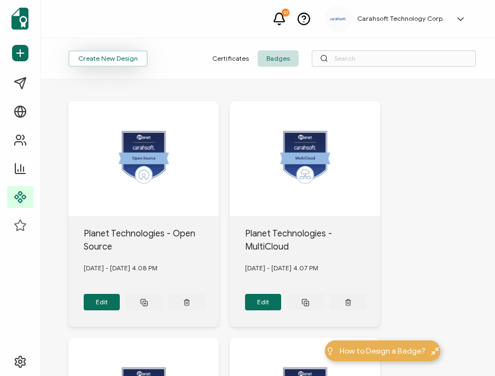
click at [120, 61] on button "Create New Design" at bounding box center [107, 58] width 79 height 16
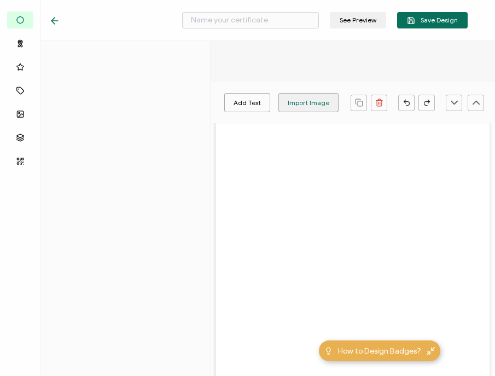
click at [312, 96] on div "Import Image" at bounding box center [309, 102] width 42 height 19
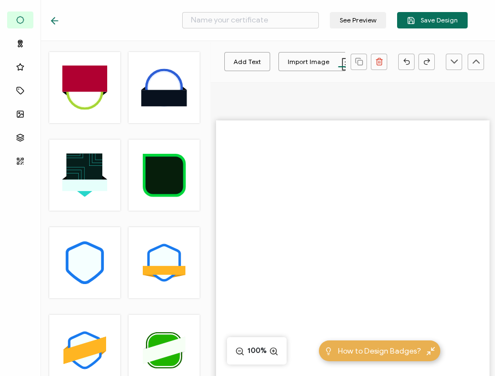
click at [230, 13] on div at bounding box center [275, 12] width 219 height 3
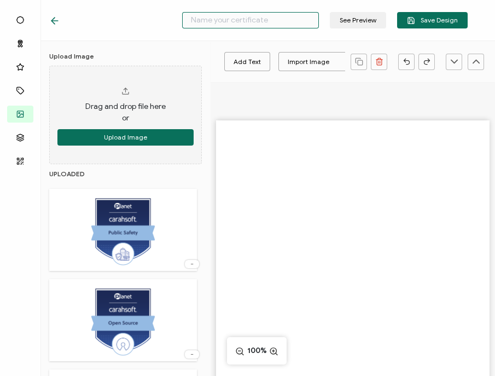
click at [219, 22] on input "text" at bounding box center [250, 20] width 137 height 16
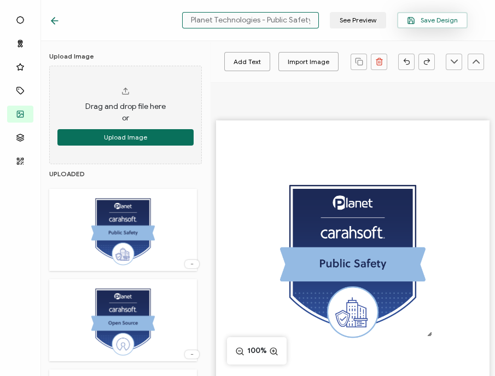
type input "Planet Technologies - Public Safety"
click at [435, 17] on span "Save Design" at bounding box center [432, 20] width 51 height 8
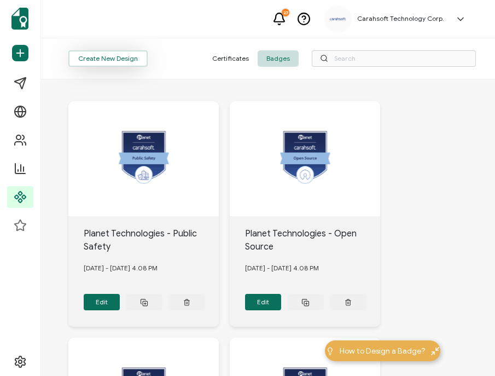
click at [115, 57] on button "Create New Design" at bounding box center [107, 58] width 79 height 16
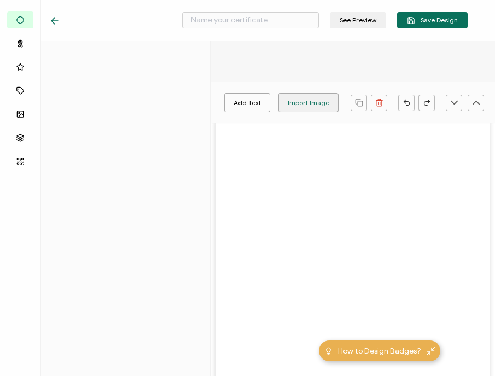
click at [296, 99] on div "Import Image" at bounding box center [309, 102] width 42 height 19
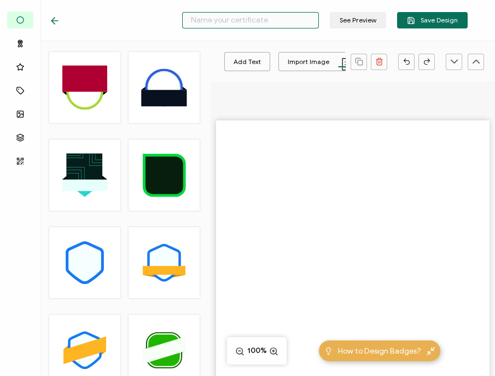
click at [264, 20] on input "text" at bounding box center [250, 20] width 137 height 16
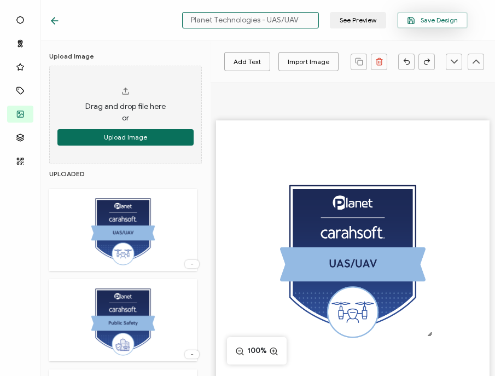
type input "Planet Technologies - UAS/UAV"
click at [435, 22] on span "Save Design" at bounding box center [432, 20] width 51 height 8
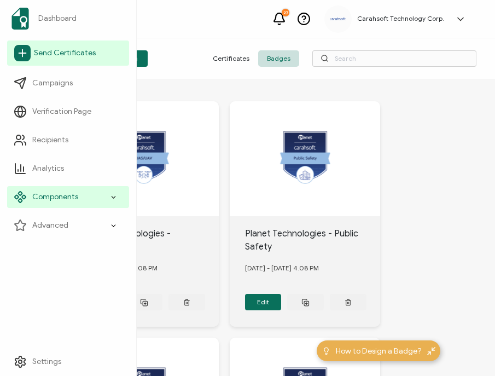
click at [62, 48] on span "Send Certificates" at bounding box center [65, 53] width 62 height 11
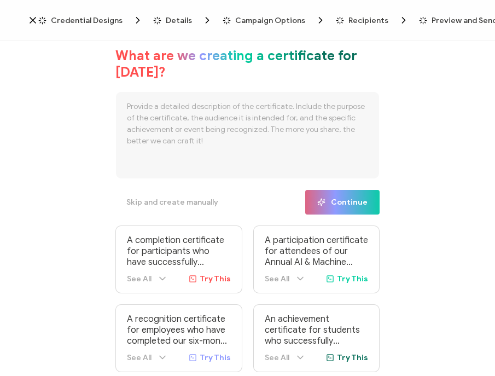
click at [8, 103] on div "What are we creating a certificate for [DATE]? Skip and create manually Continu…" at bounding box center [247, 209] width 495 height 337
click at [74, 17] on span "Credential Designs" at bounding box center [87, 20] width 72 height 8
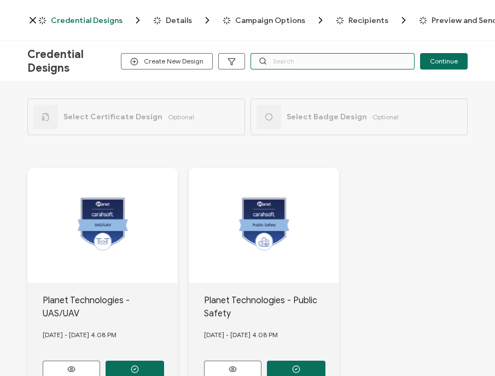
click at [298, 64] on input "text" at bounding box center [332, 61] width 164 height 16
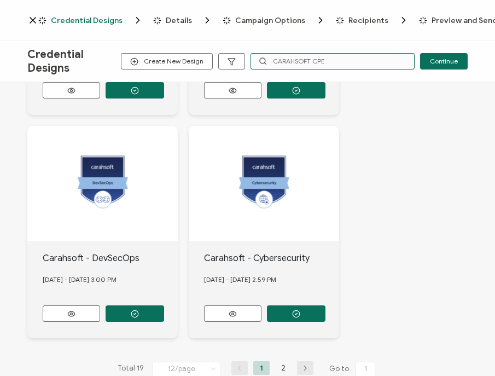
scroll to position [1185, 0]
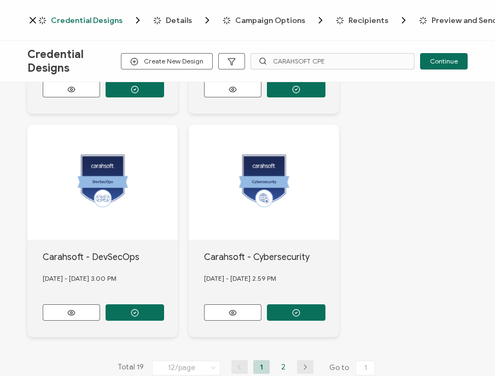
click at [276, 360] on li "2" at bounding box center [283, 367] width 16 height 14
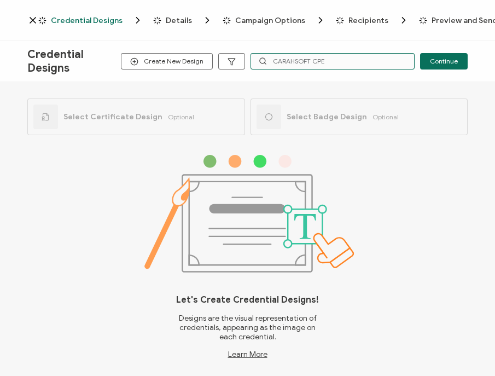
click at [339, 57] on input "CARAHSOFT CPE" at bounding box center [332, 61] width 164 height 16
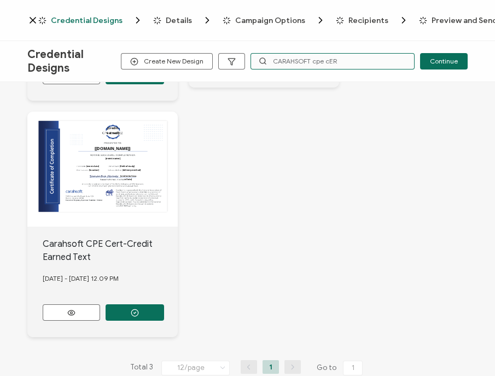
scroll to position [313, 0]
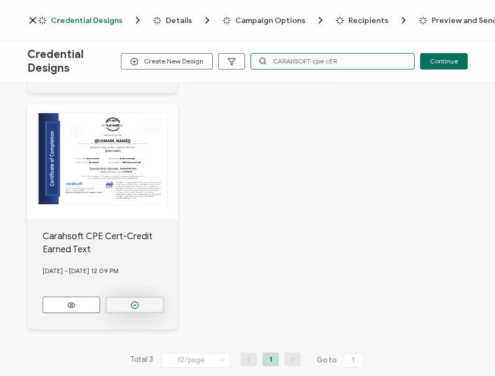
type input "CARAHSOFT cpe cER"
click at [139, 296] on button "button" at bounding box center [135, 304] width 58 height 16
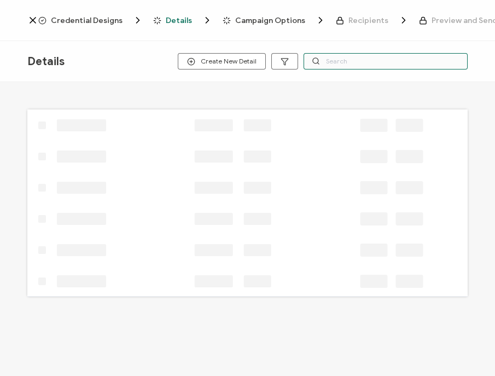
click at [386, 60] on input "text" at bounding box center [385, 61] width 164 height 16
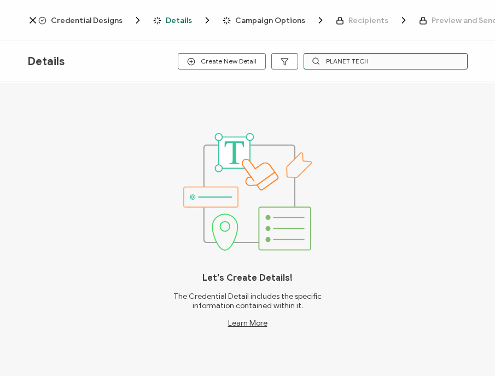
type input "PLANET TECH"
click at [106, 12] on div "Credential Designs Details Campaign Options Recipients Preview and Send All cha…" at bounding box center [247, 20] width 495 height 41
click at [89, 20] on span "Credential Designs" at bounding box center [87, 20] width 72 height 8
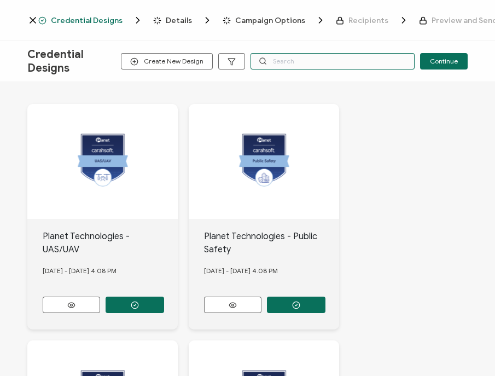
click at [333, 65] on input "text" at bounding box center [332, 61] width 164 height 16
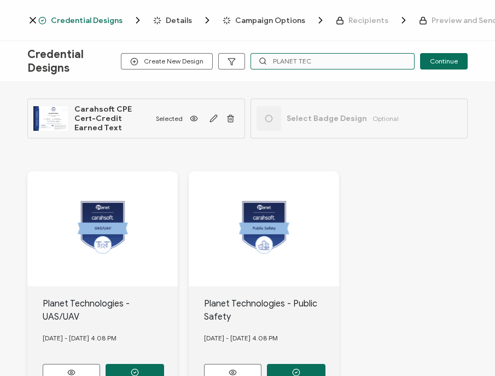
type input "PLANET TEC"
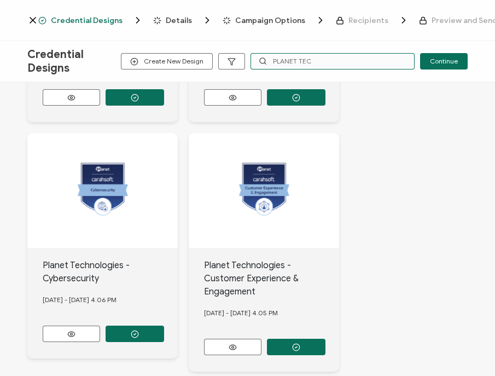
scroll to position [1207, 0]
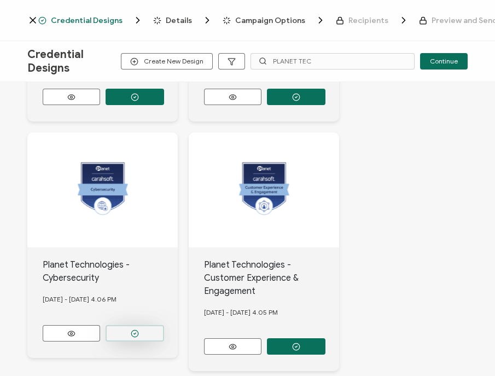
click at [127, 325] on button "button" at bounding box center [135, 333] width 58 height 16
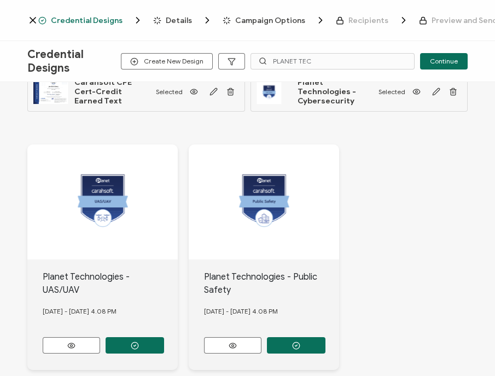
scroll to position [0, 0]
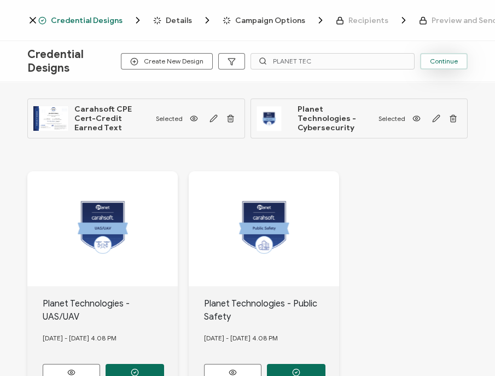
click at [435, 58] on span "Continue" at bounding box center [444, 61] width 28 height 7
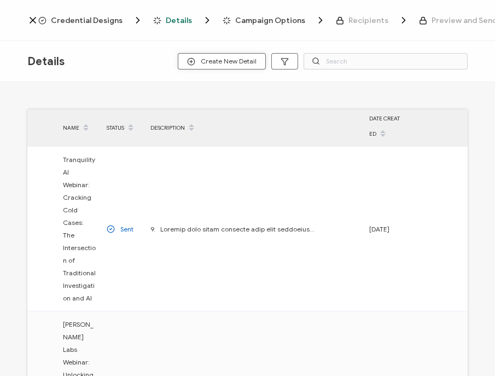
click at [210, 61] on span "Create New Detail" at bounding box center [221, 61] width 69 height 8
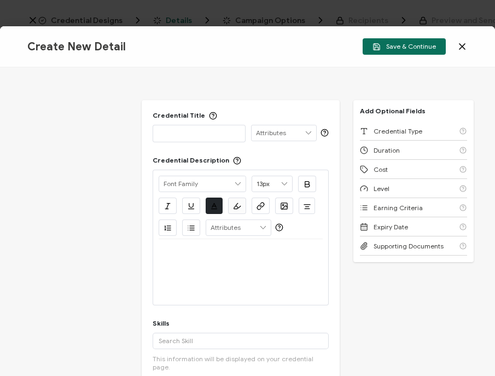
click at [0, 236] on div "Credential Title ISSUER Issuer Name Credential Description Alright Sans [PERSON…" at bounding box center [247, 221] width 495 height 308
click at [221, 137] on p at bounding box center [199, 132] width 81 height 11
click at [197, 134] on p at bounding box center [199, 132] width 81 height 11
drag, startPoint x: 202, startPoint y: 136, endPoint x: 157, endPoint y: 102, distance: 55.4
click at [157, 102] on div "Credential Title ISSUER Issuer Name Credential Description Alright Sans [PERSON…" at bounding box center [241, 243] width 198 height 287
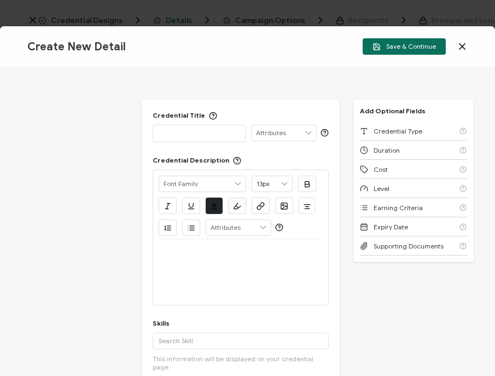
click at [5, 165] on div "Credential Title ISSUER Issuer Name Credential Description Alright Sans [PERSON…" at bounding box center [247, 221] width 495 height 308
click at [186, 137] on p at bounding box center [199, 132] width 81 height 11
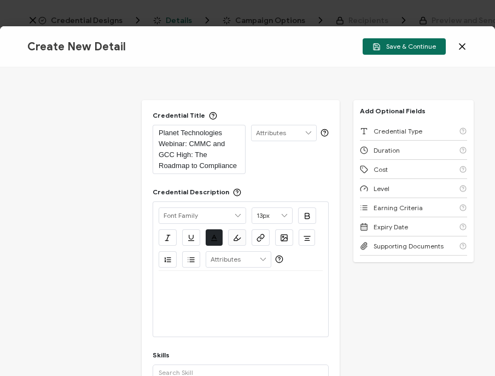
click at [372, 312] on div "Credential Title Planet Technologies Webinar: CMMC and GCC High: The Roadmap to…" at bounding box center [247, 221] width 495 height 308
click at [191, 274] on div at bounding box center [241, 284] width 164 height 26
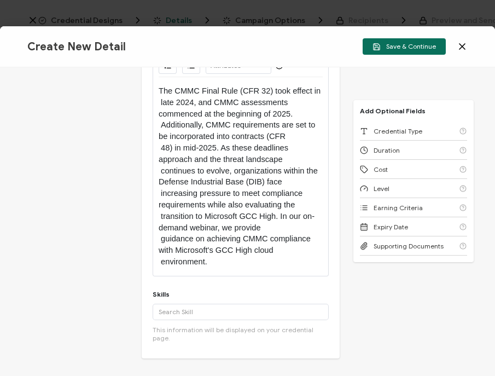
scroll to position [194, 0]
click at [434, 303] on div "Credential Title Planet Technologies Webinar: CMMC and GCC High: The Roadmap to…" at bounding box center [247, 221] width 495 height 308
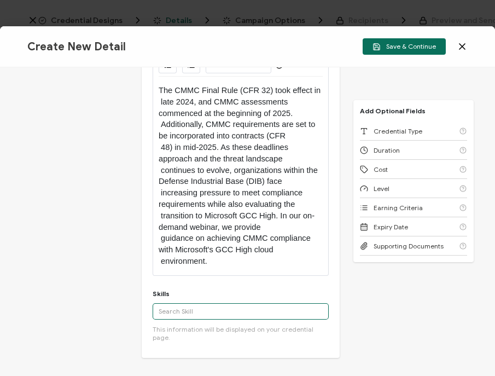
click at [167, 313] on input "text" at bounding box center [241, 311] width 176 height 16
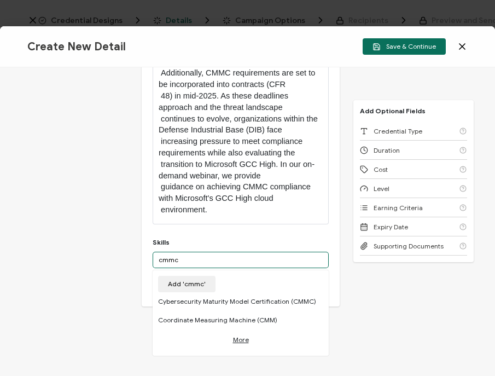
scroll to position [247, 0]
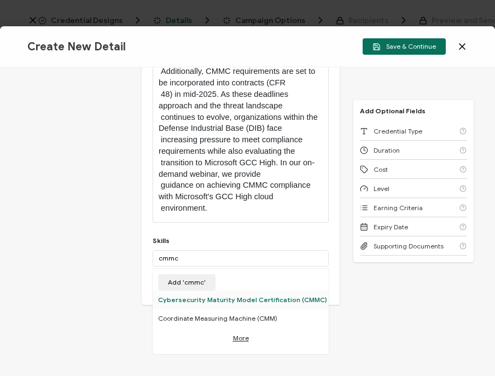
click at [301, 298] on div "Cybersecurity Maturity Model Certification (CMMC)" at bounding box center [241, 299] width 176 height 19
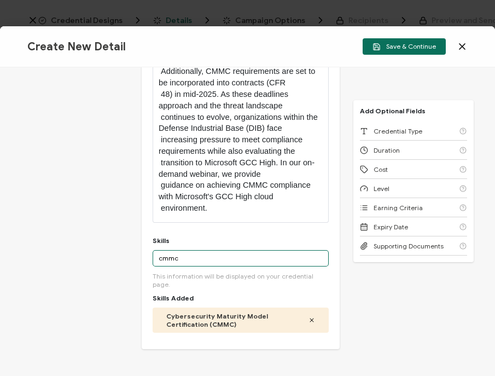
click at [188, 261] on input "cmmc" at bounding box center [241, 258] width 176 height 16
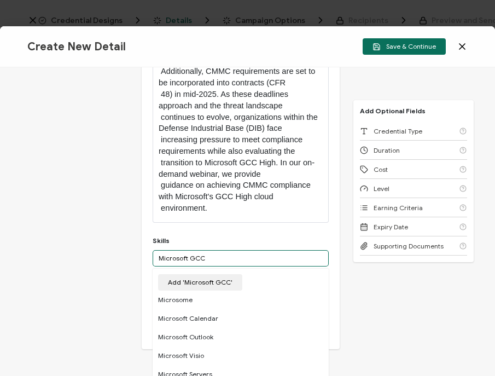
click at [197, 253] on input "Microsoft GCC" at bounding box center [241, 258] width 176 height 16
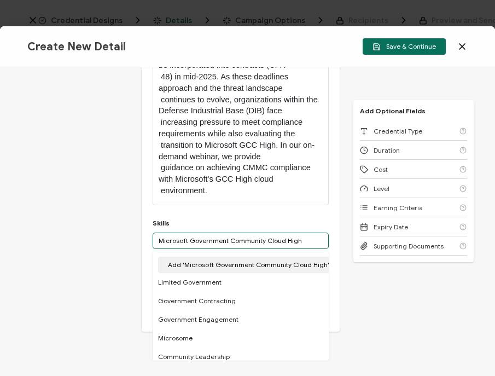
scroll to position [266, 0]
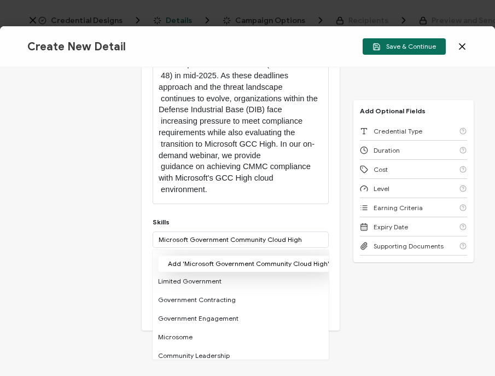
click at [210, 260] on button "Add 'Microsoft Government Community Cloud High'" at bounding box center [248, 263] width 181 height 16
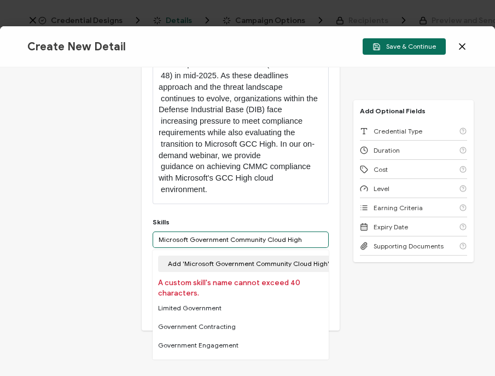
drag, startPoint x: 280, startPoint y: 238, endPoint x: 192, endPoint y: 241, distance: 88.0
click at [192, 241] on input "Microsoft Government Community Cloud High" at bounding box center [241, 239] width 176 height 16
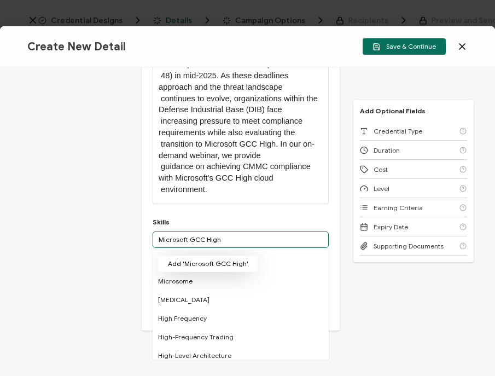
type input "Microsoft GCC High"
click at [205, 260] on button "Add 'Microsoft GCC High'" at bounding box center [208, 263] width 100 height 16
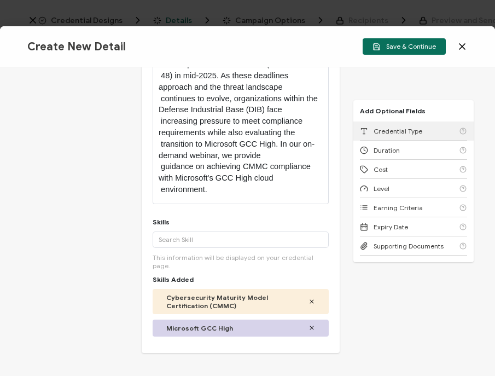
click at [377, 128] on span "Credential Type" at bounding box center [397, 131] width 49 height 8
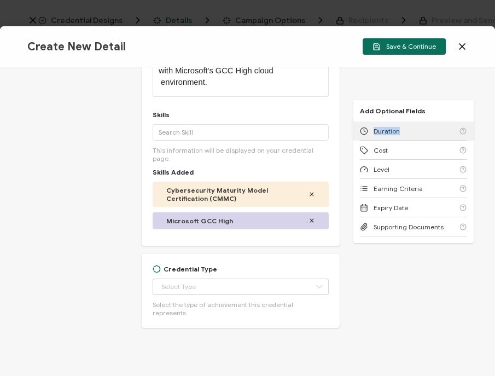
click at [377, 128] on span "Duration" at bounding box center [386, 131] width 26 height 8
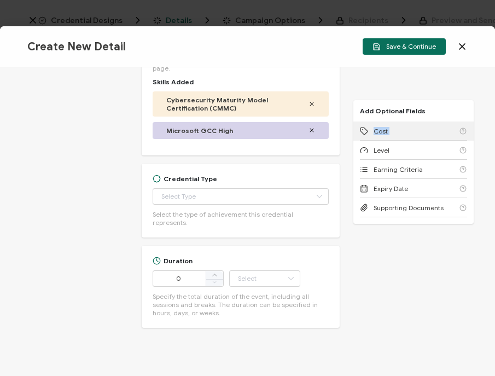
click at [377, 128] on span "Cost" at bounding box center [380, 131] width 14 height 8
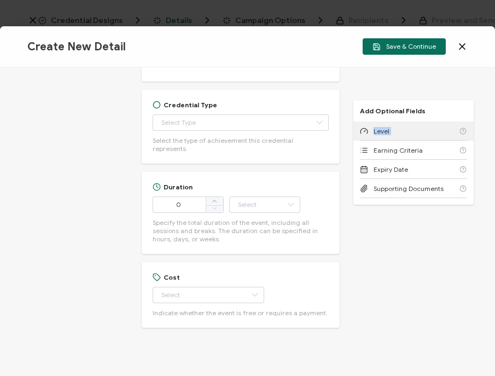
click at [377, 128] on span "Level" at bounding box center [381, 131] width 16 height 8
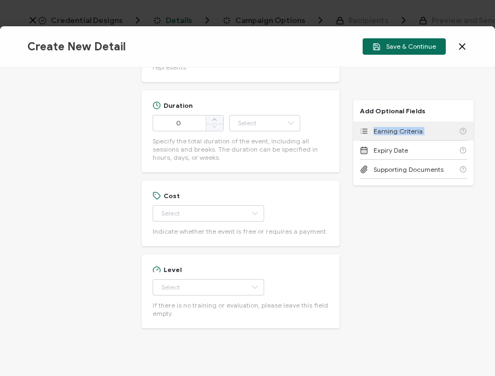
scroll to position [619, 0]
click at [388, 132] on span "Earning Criteria" at bounding box center [397, 131] width 49 height 8
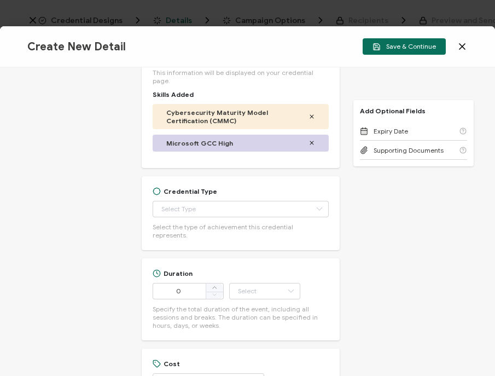
scroll to position [449, 0]
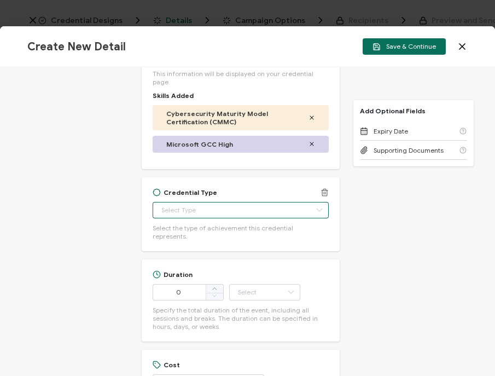
click at [218, 206] on input "text" at bounding box center [241, 210] width 176 height 16
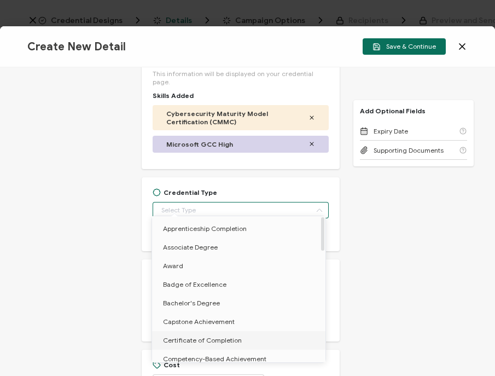
click at [219, 337] on span "Certificate of Completion" at bounding box center [202, 340] width 79 height 8
type input "Certificate of Completion"
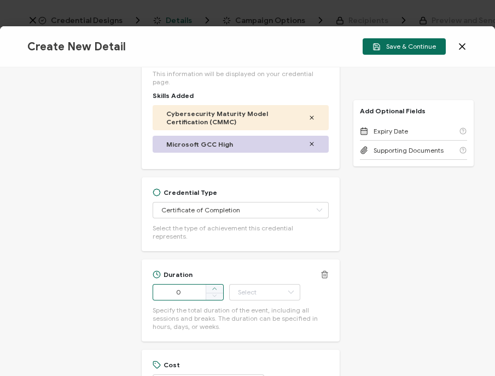
click at [216, 284] on span at bounding box center [214, 288] width 17 height 9
type input "1"
click at [251, 284] on input "text" at bounding box center [264, 292] width 71 height 16
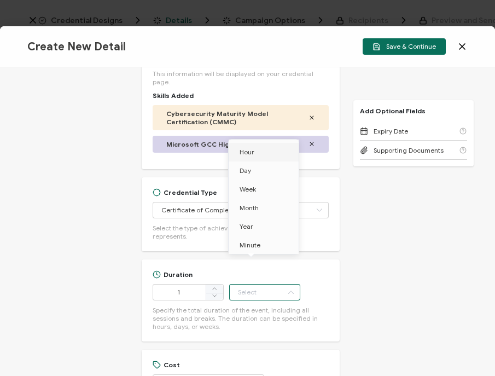
click at [248, 155] on span "Hour" at bounding box center [246, 152] width 15 height 8
type input "Hour"
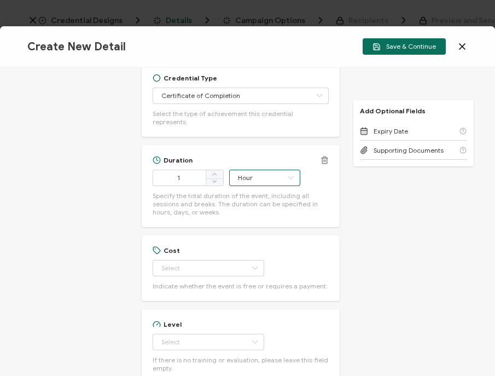
scroll to position [573, 0]
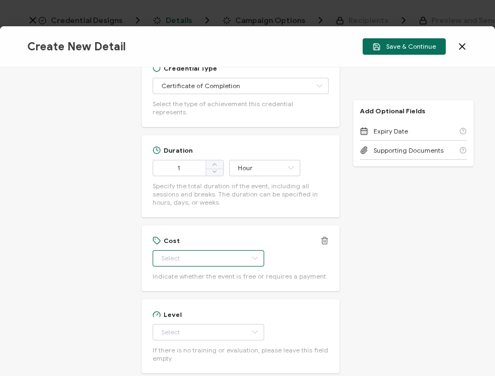
click at [196, 250] on input "text" at bounding box center [209, 258] width 112 height 16
click at [189, 266] on li "Free" at bounding box center [203, 268] width 102 height 19
type input "Free"
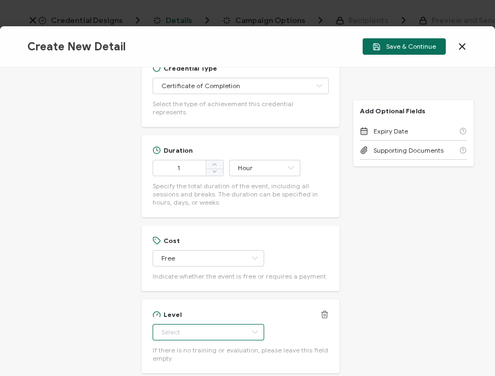
click at [183, 324] on input "text" at bounding box center [209, 332] width 112 height 16
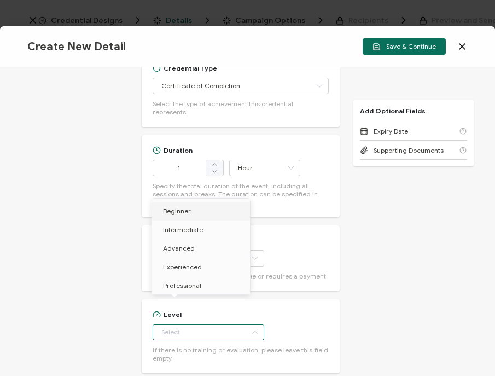
click at [184, 214] on span "Beginner" at bounding box center [177, 211] width 28 height 8
type input "Beginner"
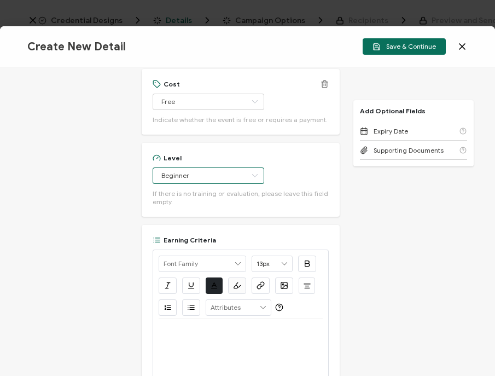
scroll to position [743, 0]
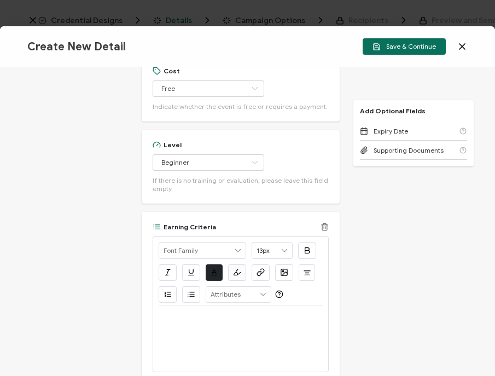
click at [191, 319] on div at bounding box center [241, 339] width 164 height 66
drag, startPoint x: 309, startPoint y: 314, endPoint x: 159, endPoint y: 311, distance: 150.4
click at [159, 314] on p "View the on-demand recording: [URL][DOMAIN_NAME]" at bounding box center [241, 324] width 164 height 20
click at [257, 271] on icon "button" at bounding box center [259, 273] width 4 height 4
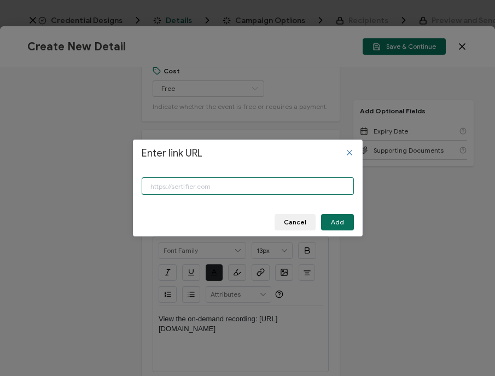
click at [210, 185] on input "Enter link URL" at bounding box center [248, 185] width 212 height 17
type input "[URL][DOMAIN_NAME]"
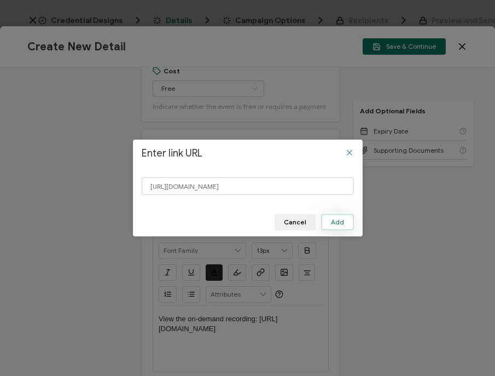
click at [336, 221] on span "Add" at bounding box center [337, 222] width 13 height 7
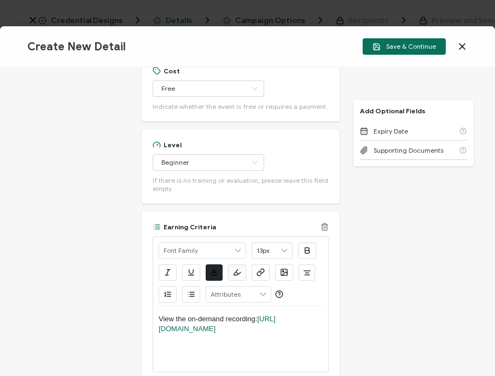
click at [260, 306] on div "View the on-demand recording: [URL][DOMAIN_NAME]" at bounding box center [241, 339] width 164 height 66
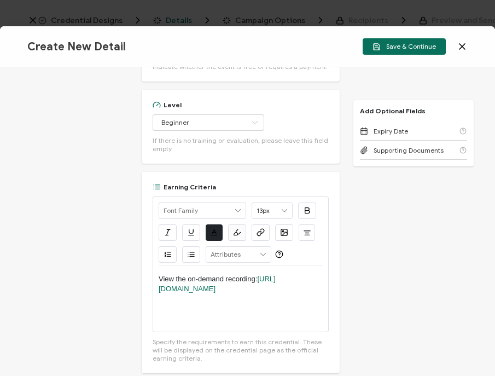
scroll to position [792, 0]
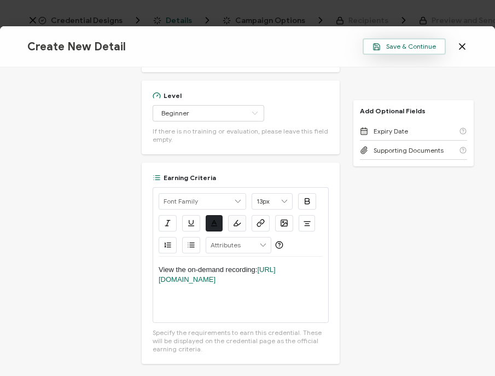
click at [388, 47] on span "Save & Continue" at bounding box center [403, 47] width 63 height 8
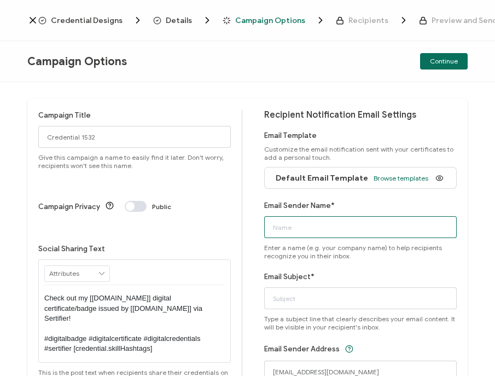
click at [292, 227] on input "Email Sender Name*" at bounding box center [360, 227] width 192 height 22
type input "CPE Team"
click at [7, 292] on div "Campaign Title Credential 1532 Give this campaign a name to easily find it late…" at bounding box center [247, 229] width 495 height 294
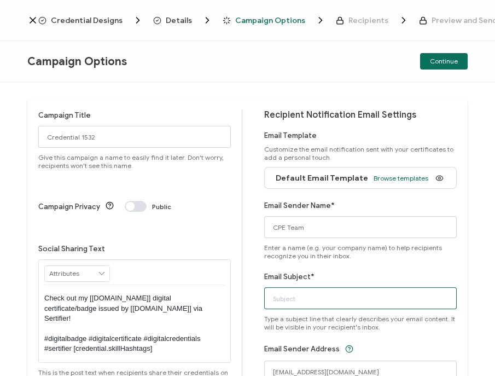
click at [282, 299] on input "Email Subject*" at bounding box center [360, 298] width 192 height 22
type input "Planet Technologies Webinar: CMMC and GCC High: The Roadmap to Compliance"
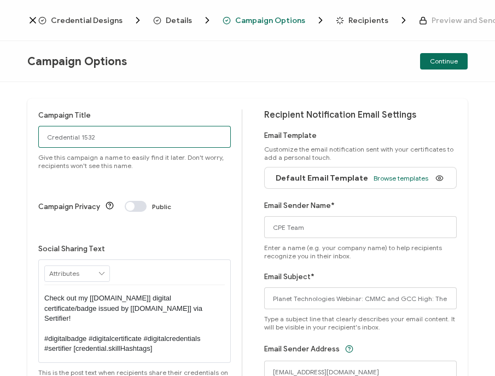
click at [156, 135] on input "Credential 1532" at bounding box center [134, 137] width 192 height 22
type input "8-20-25_70743_Planet Technologies Webinar"
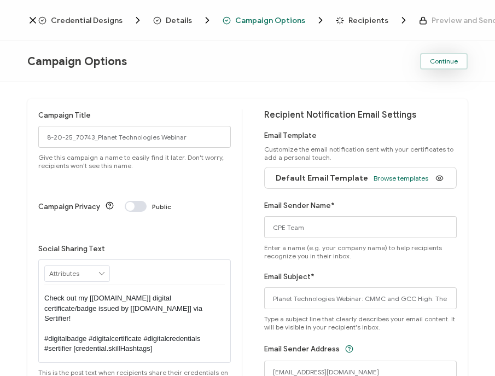
click at [435, 63] on span "Continue" at bounding box center [444, 61] width 28 height 7
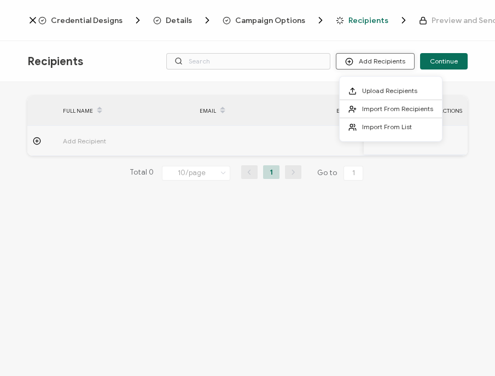
click at [371, 65] on button "Add Recipients" at bounding box center [375, 61] width 79 height 16
click at [393, 122] on span "Import From List" at bounding box center [387, 126] width 50 height 8
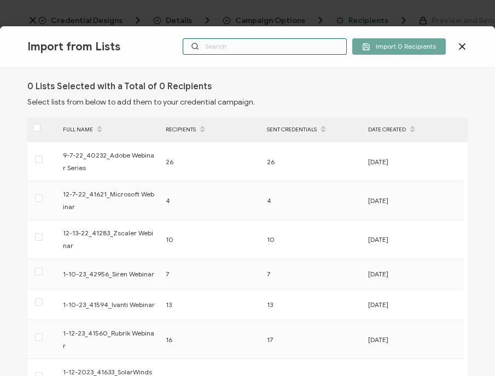
click at [239, 45] on input "text" at bounding box center [265, 46] width 164 height 16
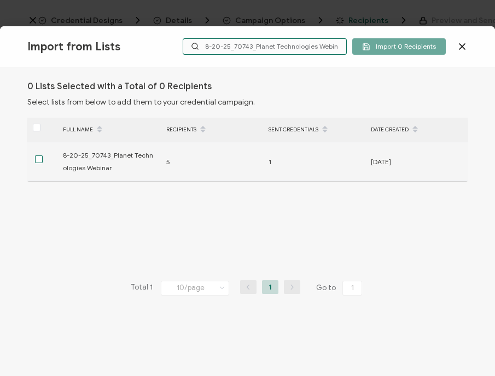
type input "8-20-25_70743_Planet Technologies Webinar"
click at [38, 158] on span at bounding box center [39, 159] width 8 height 8
click at [43, 155] on input "checkbox" at bounding box center [43, 155] width 0 height 0
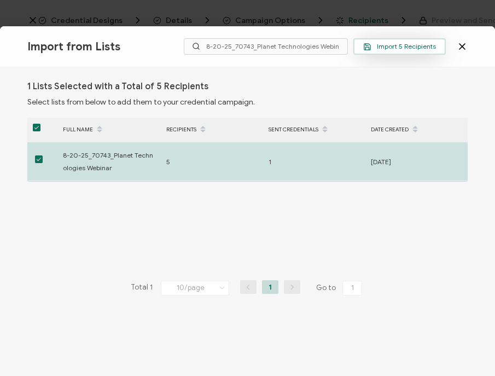
click at [394, 51] on button "Import 5 Recipients" at bounding box center [399, 46] width 92 height 16
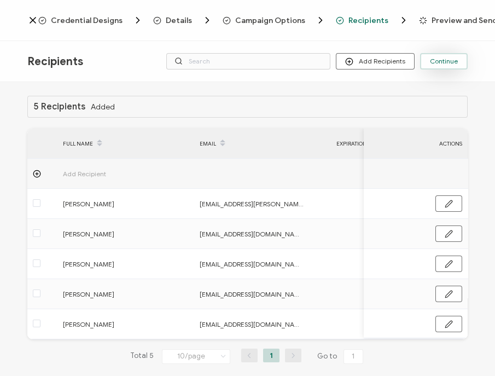
click at [435, 60] on span "Continue" at bounding box center [444, 61] width 28 height 7
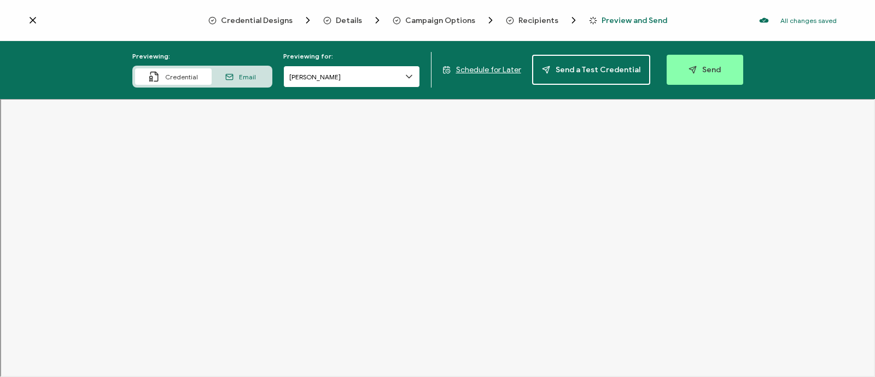
click at [370, 72] on input "[PERSON_NAME]" at bounding box center [351, 77] width 137 height 22
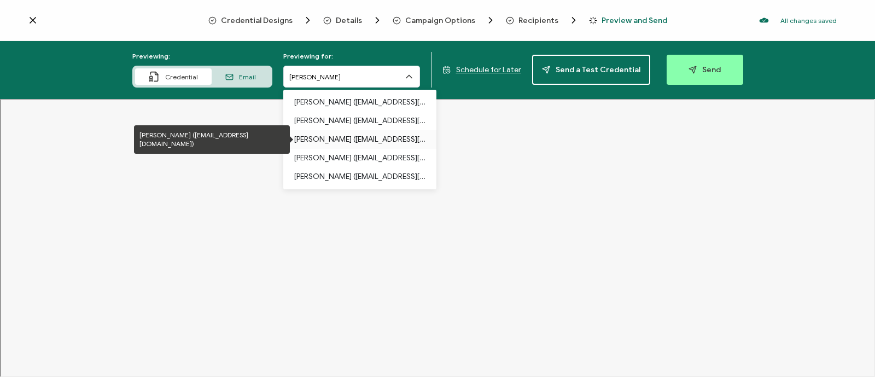
click at [374, 136] on p "[PERSON_NAME] ([EMAIL_ADDRESS][DOMAIN_NAME])" at bounding box center [359, 139] width 131 height 19
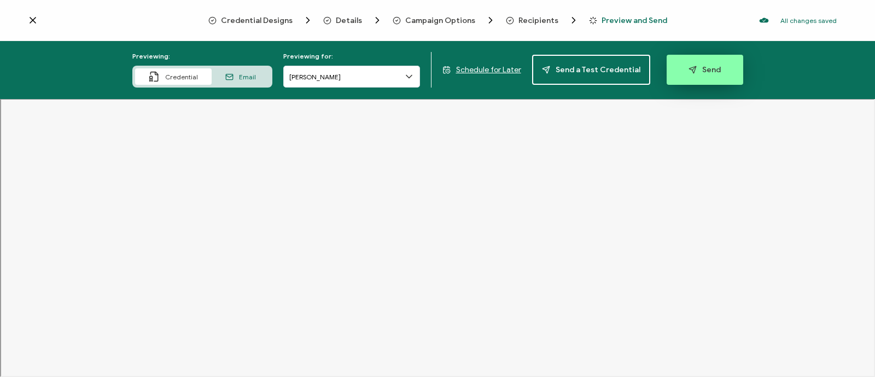
click at [435, 72] on span "Send" at bounding box center [704, 70] width 32 height 8
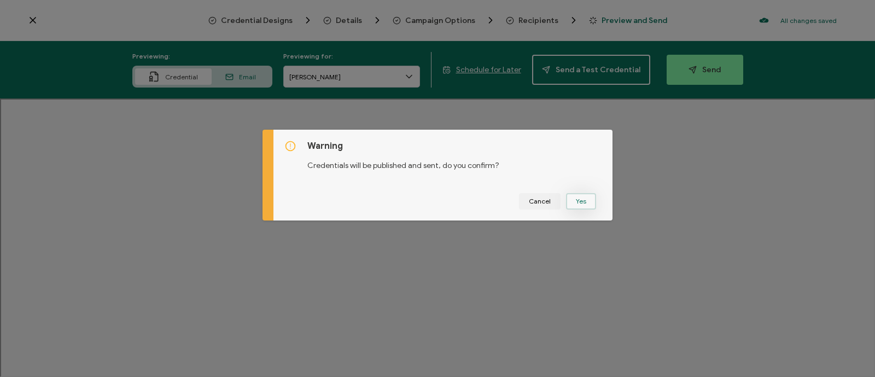
click at [435, 200] on button "Yes" at bounding box center [581, 201] width 30 height 16
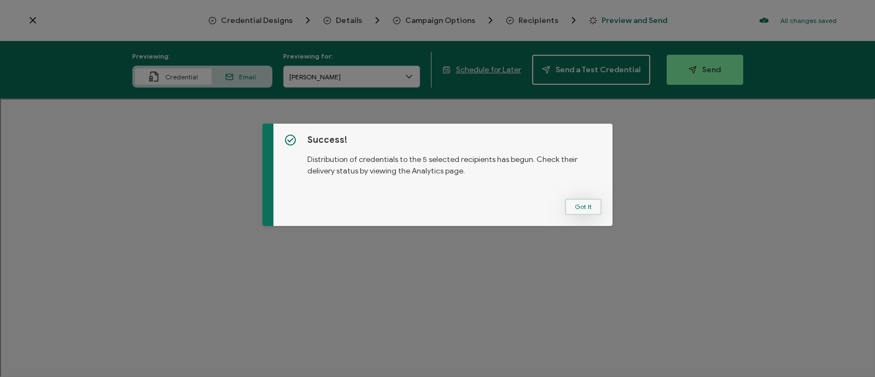
click at [435, 200] on button "Got It" at bounding box center [583, 206] width 37 height 16
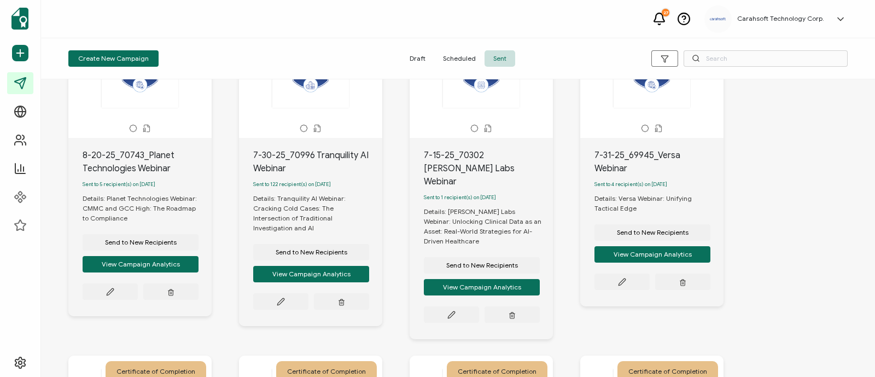
scroll to position [90, 0]
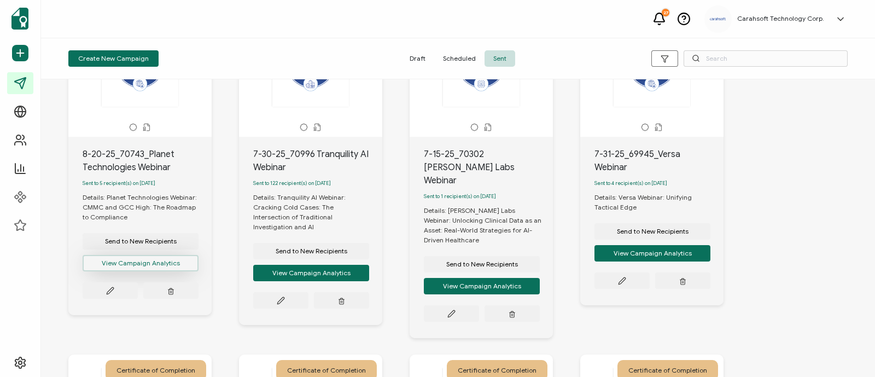
click at [126, 267] on button "View Campaign Analytics" at bounding box center [141, 263] width 116 height 16
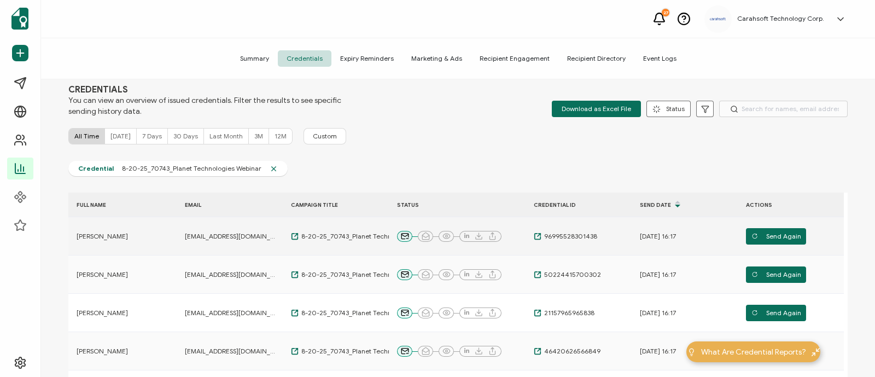
scroll to position [6, 0]
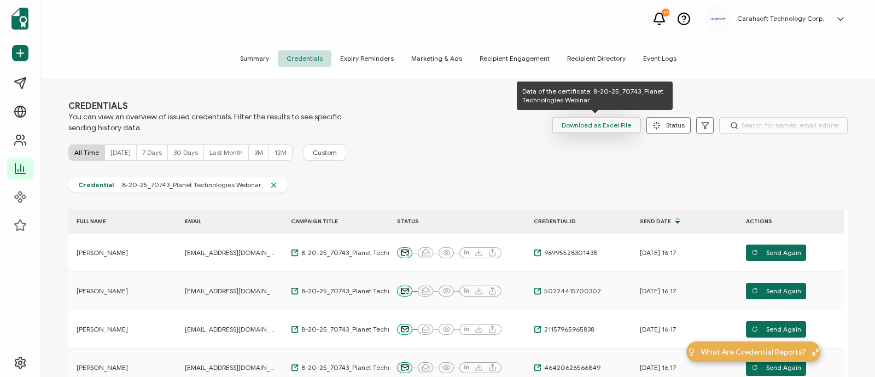
click at [435, 130] on span "Download as Excel File" at bounding box center [595, 125] width 69 height 16
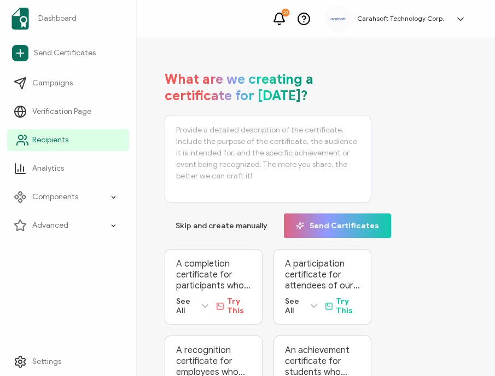
click at [55, 134] on span "Recipients" at bounding box center [50, 139] width 36 height 11
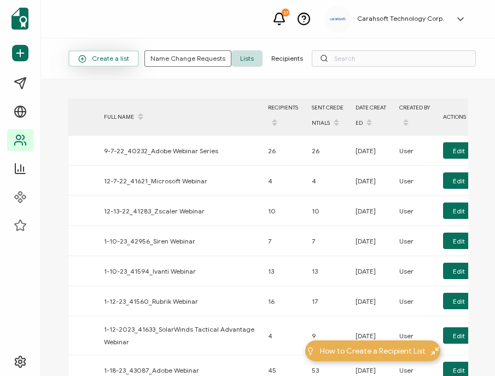
click at [113, 55] on span "Create a list" at bounding box center [103, 59] width 51 height 8
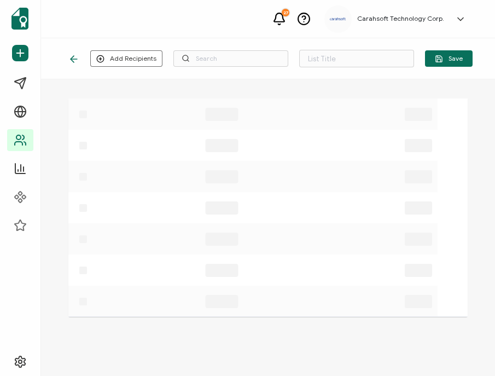
type input "List 1609"
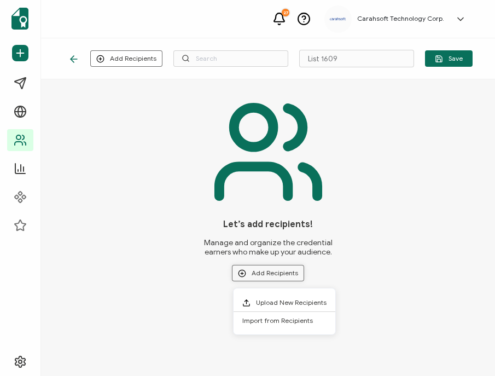
click at [271, 277] on button "Add Recipients" at bounding box center [268, 273] width 72 height 16
click at [279, 301] on span "Upload New Recipients" at bounding box center [291, 302] width 71 height 8
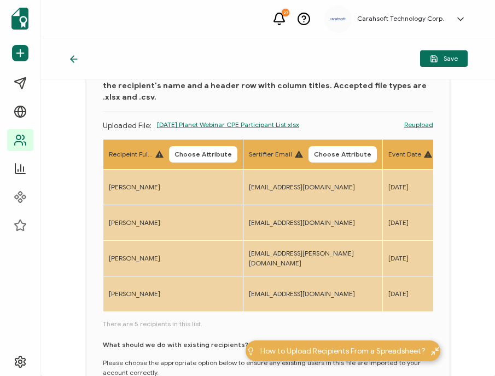
scroll to position [83, 0]
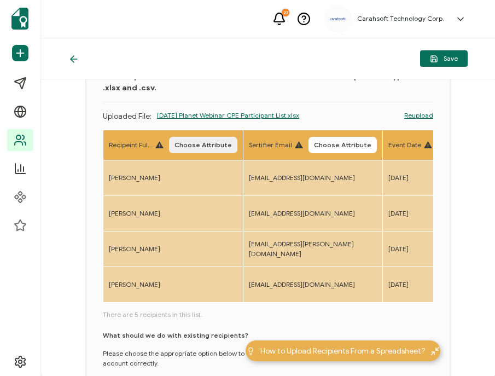
click at [208, 150] on button "Choose Attribute" at bounding box center [203, 145] width 68 height 16
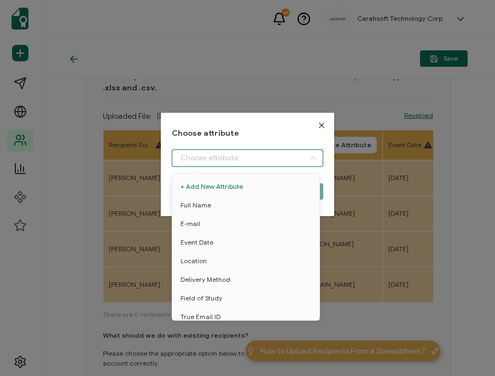
click at [198, 161] on input "dialog" at bounding box center [247, 157] width 151 height 17
click at [198, 203] on span "Full Name" at bounding box center [195, 205] width 31 height 19
type input "Full Name"
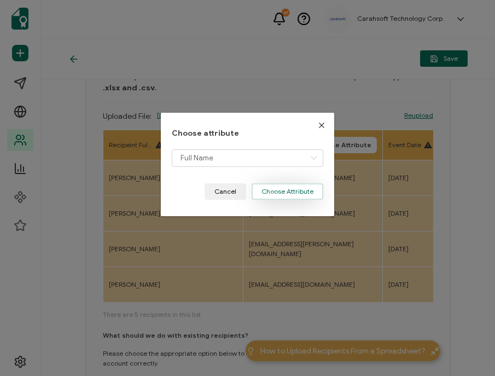
click at [298, 191] on button "Choose Attribute" at bounding box center [287, 191] width 72 height 16
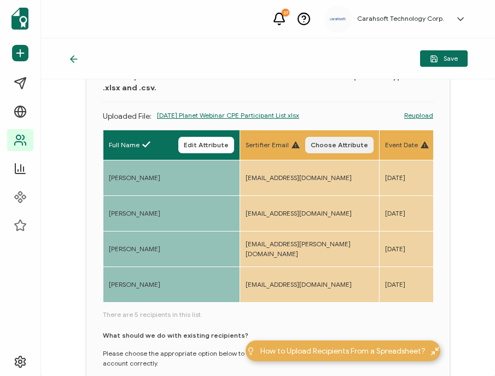
click at [336, 142] on span "Choose Attribute" at bounding box center [339, 145] width 57 height 7
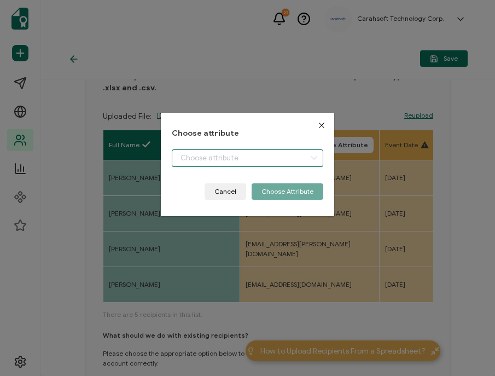
click at [275, 162] on input "dialog" at bounding box center [247, 157] width 151 height 17
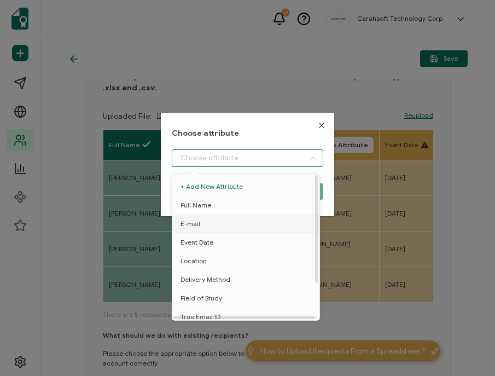
click at [244, 225] on li "E-mail" at bounding box center [247, 223] width 156 height 19
type input "E-mail"
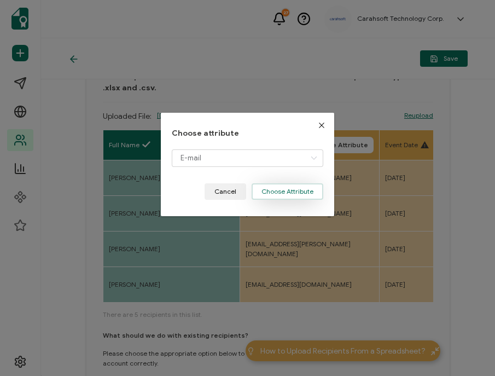
click at [305, 194] on button "Choose Attribute" at bounding box center [287, 191] width 72 height 16
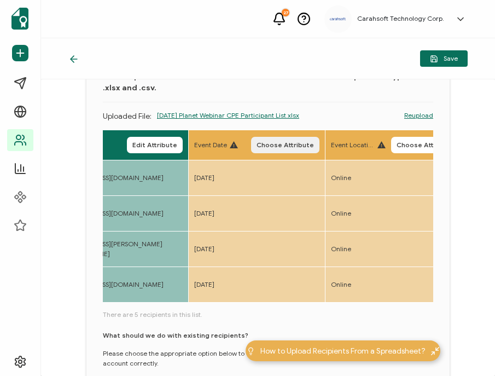
scroll to position [0, 189]
click at [275, 137] on button "Choose Attribute" at bounding box center [284, 145] width 68 height 16
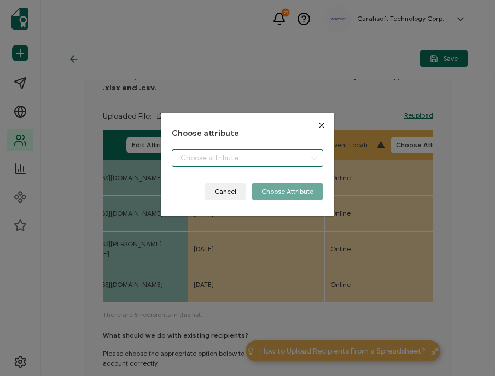
click at [216, 159] on input "dialog" at bounding box center [247, 157] width 151 height 17
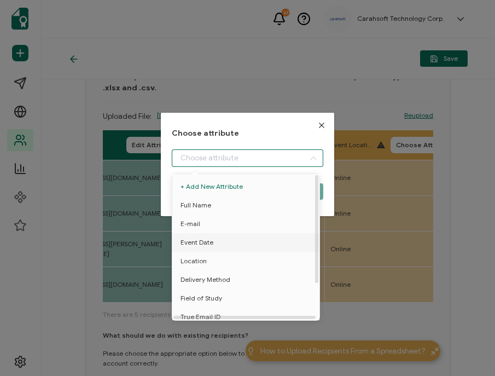
click at [201, 238] on span "Event Date" at bounding box center [196, 242] width 33 height 19
type input "Event Date"
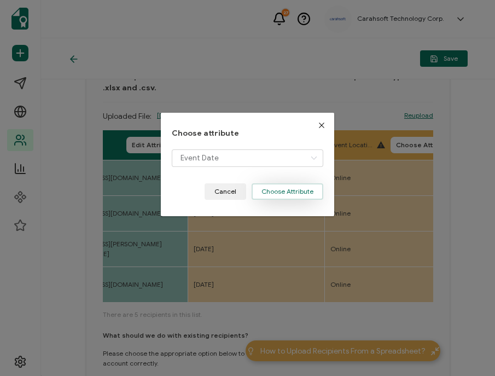
click at [283, 187] on button "Choose Attribute" at bounding box center [287, 191] width 72 height 16
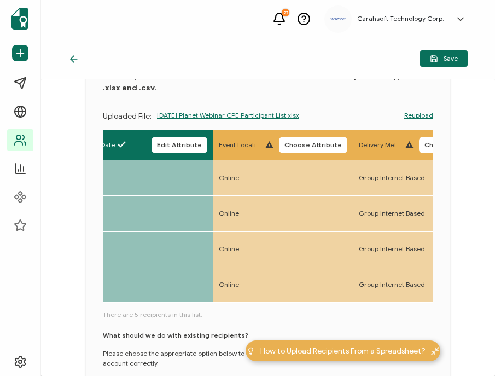
scroll to position [0, 303]
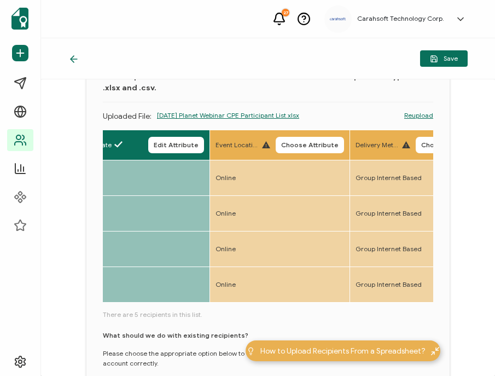
click at [309, 153] on th "Event Location Choose Attribute" at bounding box center [280, 145] width 140 height 30
click at [287, 150] on button "Choose Attribute" at bounding box center [310, 145] width 68 height 16
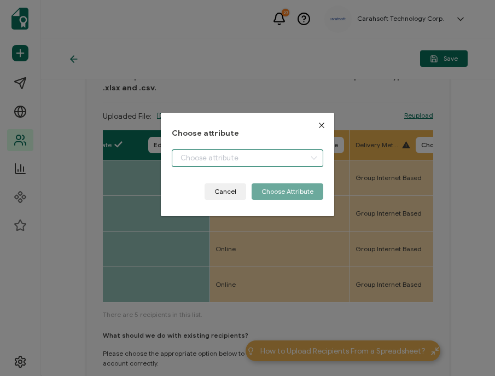
click at [232, 155] on input "dialog" at bounding box center [247, 157] width 151 height 17
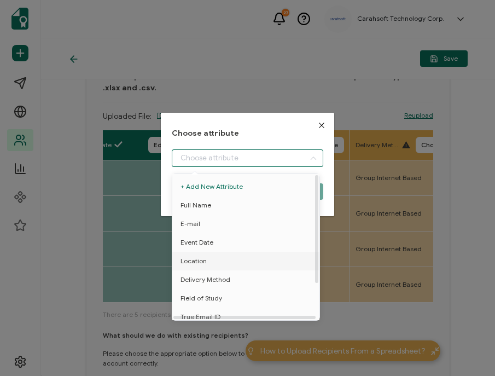
click at [208, 259] on li "Location" at bounding box center [247, 260] width 156 height 19
type input "Location"
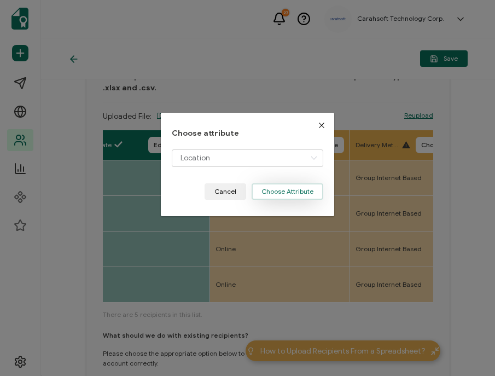
click at [295, 191] on button "Choose Attribute" at bounding box center [287, 191] width 72 height 16
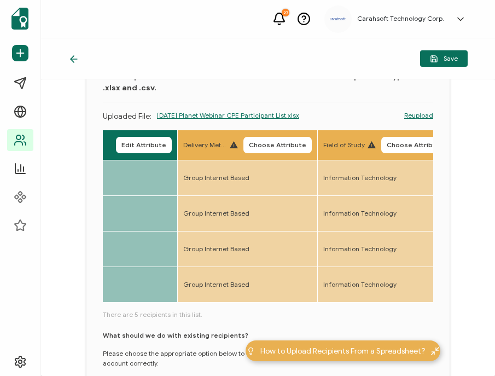
scroll to position [0, 472]
click at [268, 149] on button "Choose Attribute" at bounding box center [277, 145] width 68 height 16
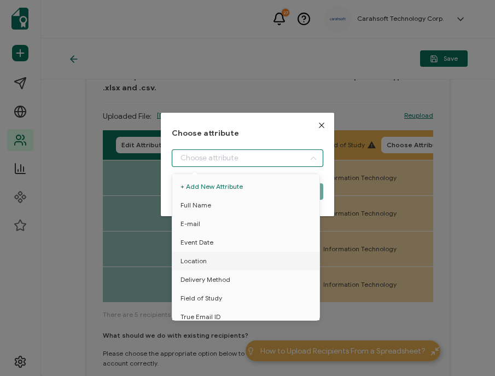
click at [231, 156] on input "dialog" at bounding box center [247, 157] width 151 height 17
click at [205, 279] on span "Delivery Method" at bounding box center [205, 279] width 50 height 19
type input "Delivery Method"
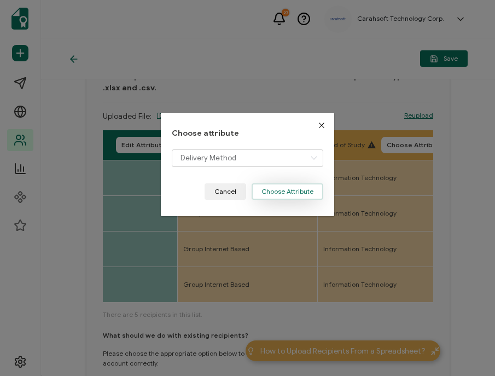
click at [294, 190] on button "Choose Attribute" at bounding box center [287, 191] width 72 height 16
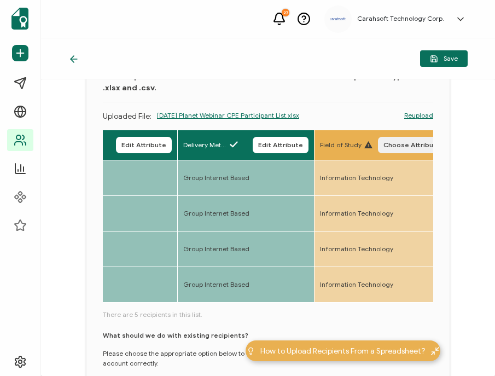
click at [415, 149] on button "Choose Attribute" at bounding box center [412, 145] width 68 height 16
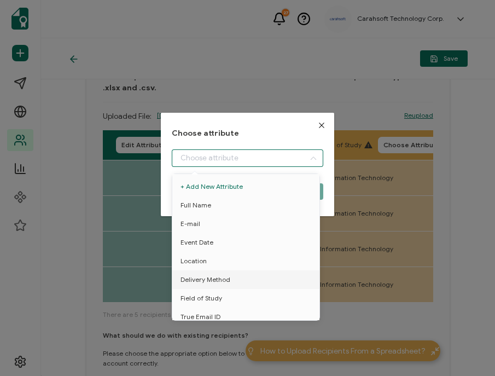
click at [261, 155] on input "dialog" at bounding box center [247, 157] width 151 height 17
click at [204, 296] on span "Field of Study" at bounding box center [201, 298] width 42 height 19
type input "Field of Study"
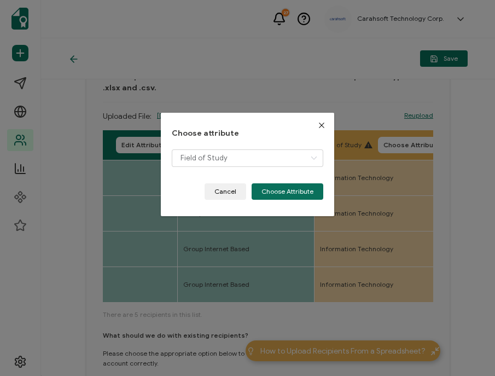
click at [273, 180] on div "Field of Study" at bounding box center [247, 166] width 151 height 34
click at [283, 188] on button "Choose Attribute" at bounding box center [287, 191] width 72 height 16
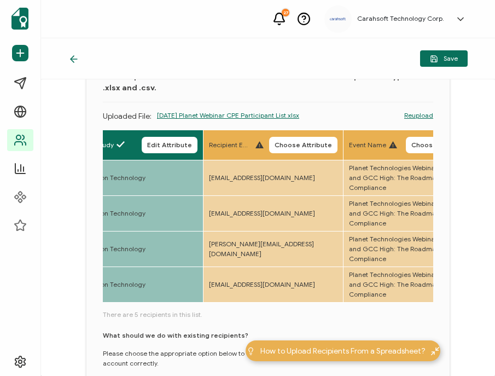
scroll to position [0, 721]
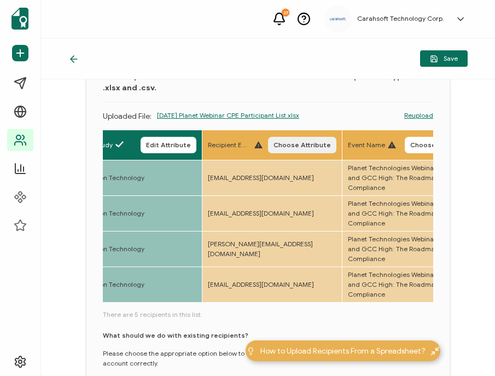
click at [296, 147] on span "Choose Attribute" at bounding box center [301, 145] width 57 height 7
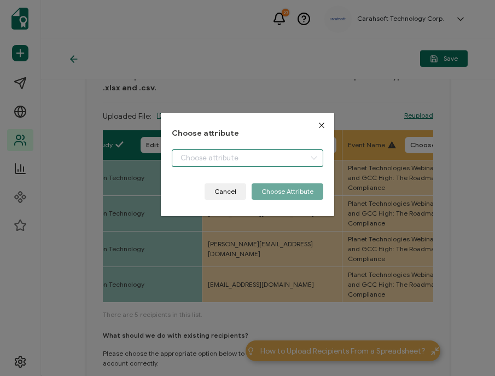
click at [255, 163] on input "dialog" at bounding box center [247, 157] width 151 height 17
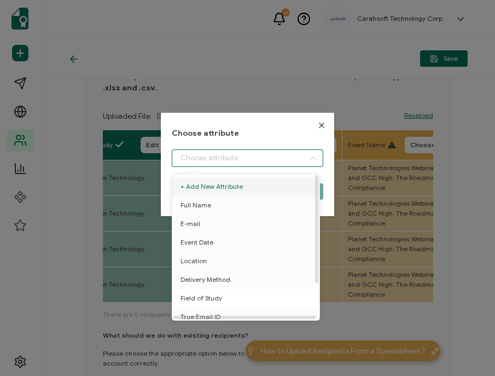
click at [215, 295] on span "Field of Study" at bounding box center [201, 298] width 42 height 19
click at [202, 309] on span "True Email ID" at bounding box center [200, 316] width 40 height 19
type input "True Email ID"
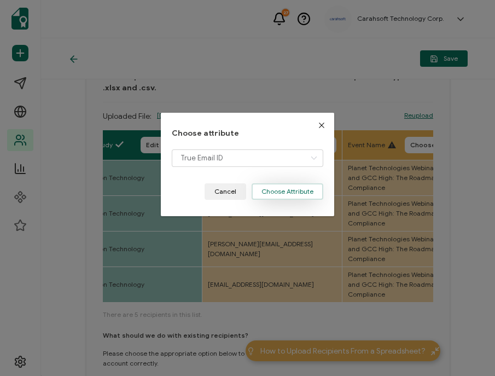
click at [284, 195] on button "Choose Attribute" at bounding box center [287, 191] width 72 height 16
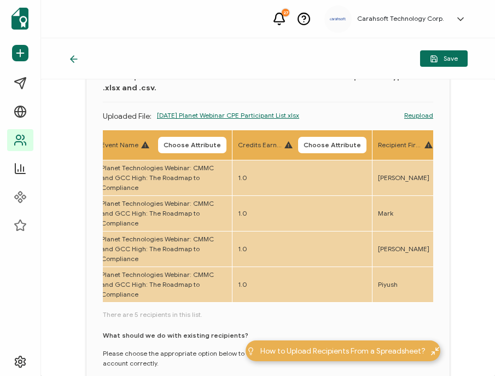
scroll to position [0, 966]
click at [202, 148] on span "Choose Attribute" at bounding box center [190, 145] width 57 height 7
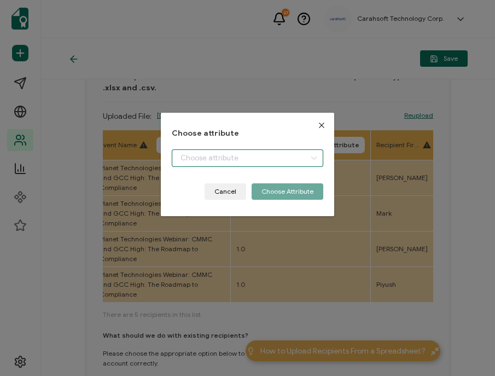
click at [189, 157] on input "dialog" at bounding box center [247, 157] width 151 height 17
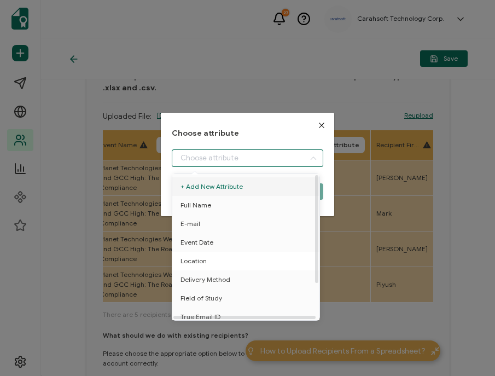
scroll to position [48, 0]
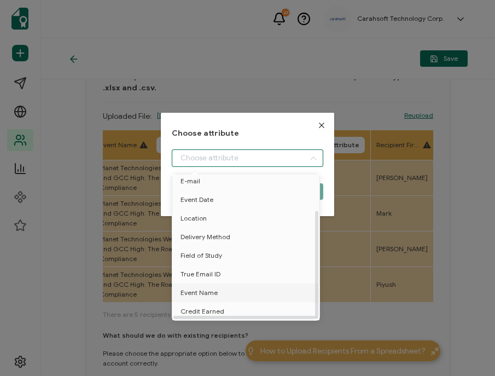
click at [194, 288] on span "Event Name" at bounding box center [198, 292] width 37 height 19
type input "Event Name"
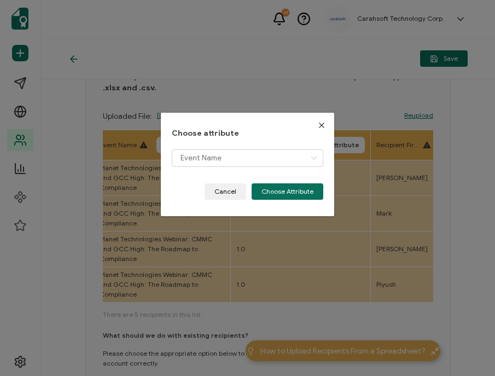
click at [307, 181] on div "Event Name" at bounding box center [247, 166] width 151 height 34
click at [292, 195] on button "Choose Attribute" at bounding box center [287, 191] width 72 height 16
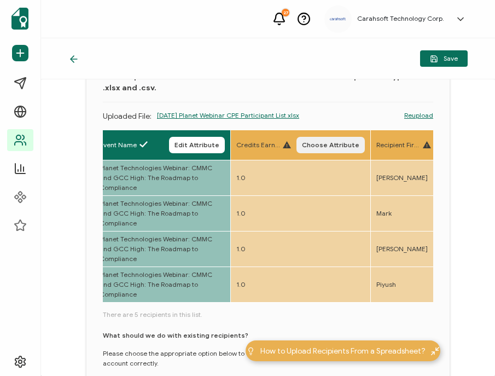
click at [341, 142] on span "Choose Attribute" at bounding box center [330, 145] width 57 height 7
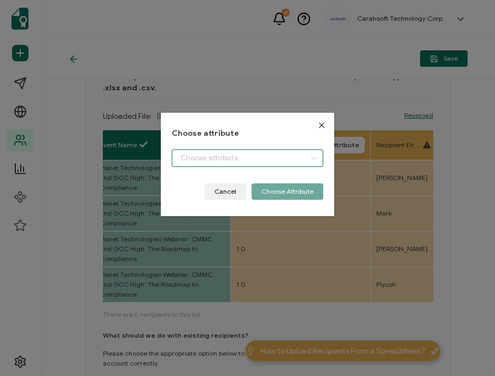
click at [241, 157] on input "dialog" at bounding box center [247, 157] width 151 height 17
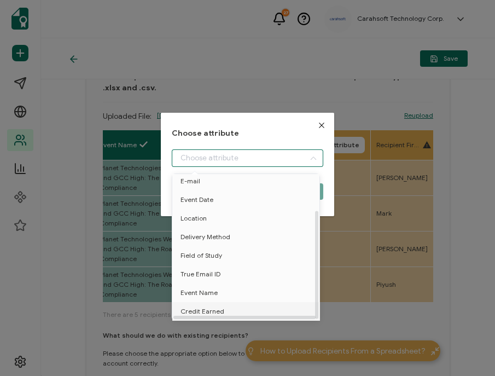
click at [198, 308] on span "Credit Earned" at bounding box center [202, 311] width 44 height 19
type input "Credit Earned"
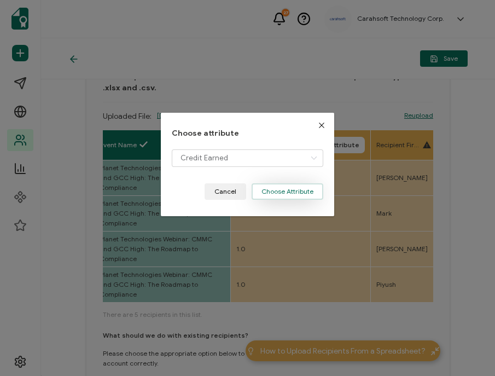
click at [300, 187] on button "Choose Attribute" at bounding box center [287, 191] width 72 height 16
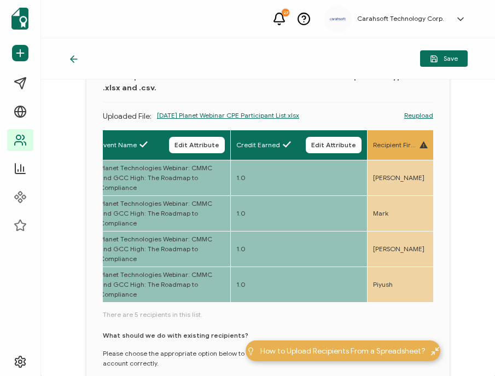
radio input "true"
click at [446, 58] on span "Save" at bounding box center [444, 59] width 28 height 8
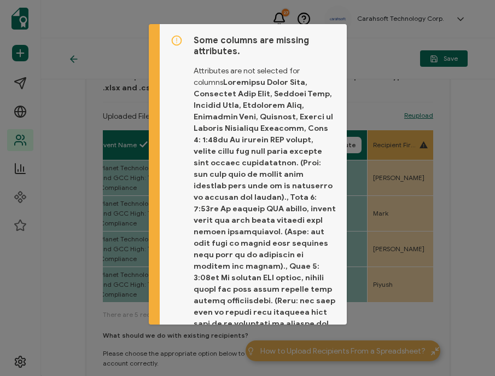
scroll to position [191, 0]
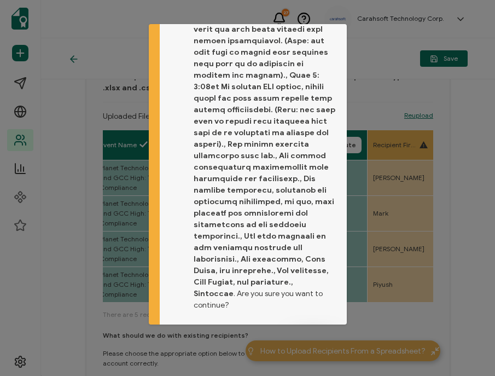
click at [306, 337] on span "Proceed" at bounding box center [313, 340] width 26 height 7
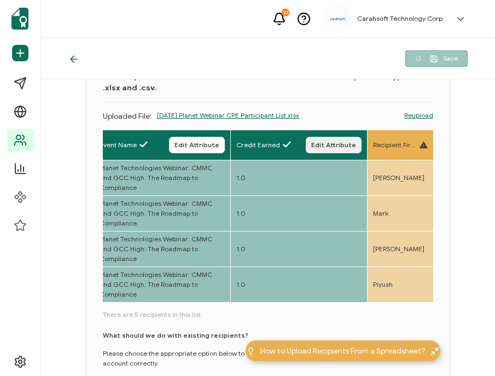
scroll to position [0, 0]
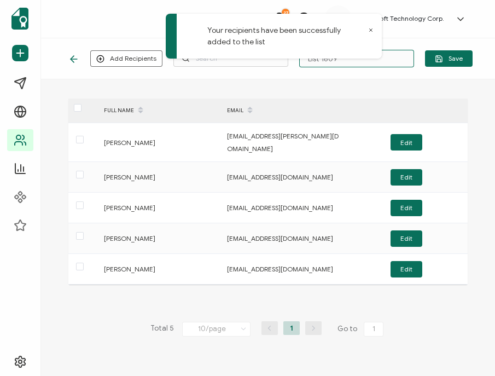
click at [387, 56] on input "List 1609" at bounding box center [356, 58] width 115 height 17
type input "8-20-25_70743_Planet Technologies Webinar"
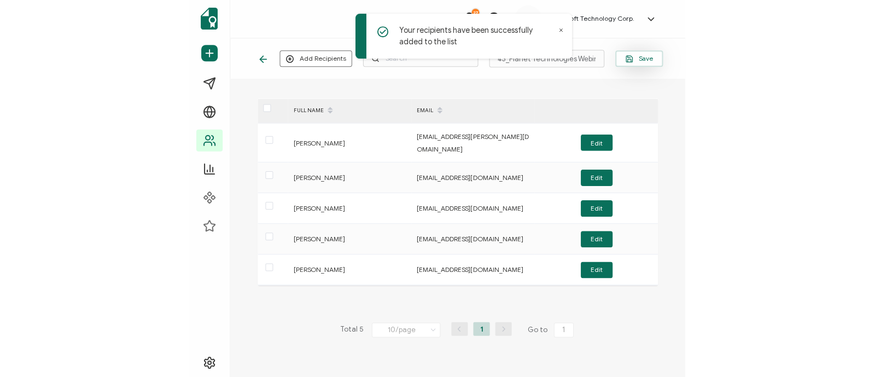
scroll to position [0, 0]
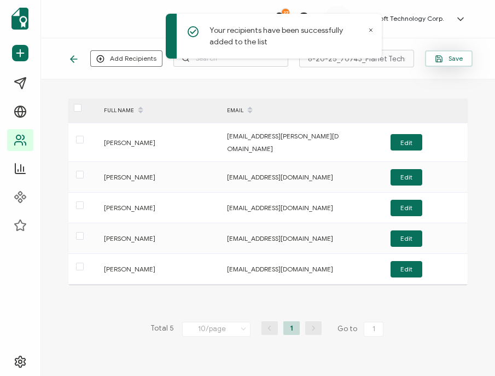
click at [443, 60] on span "Save" at bounding box center [449, 59] width 28 height 8
